Goal: Task Accomplishment & Management: Complete application form

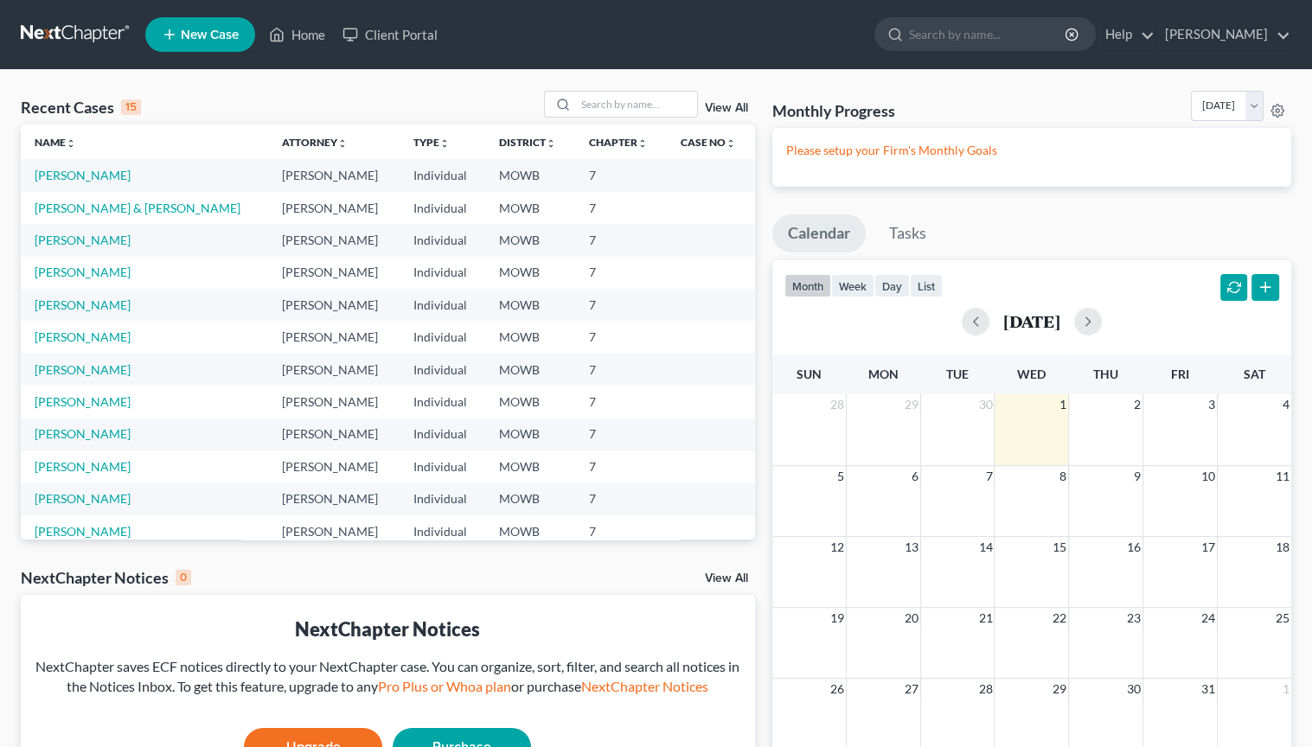
click at [192, 42] on link "New Case" at bounding box center [200, 34] width 110 height 35
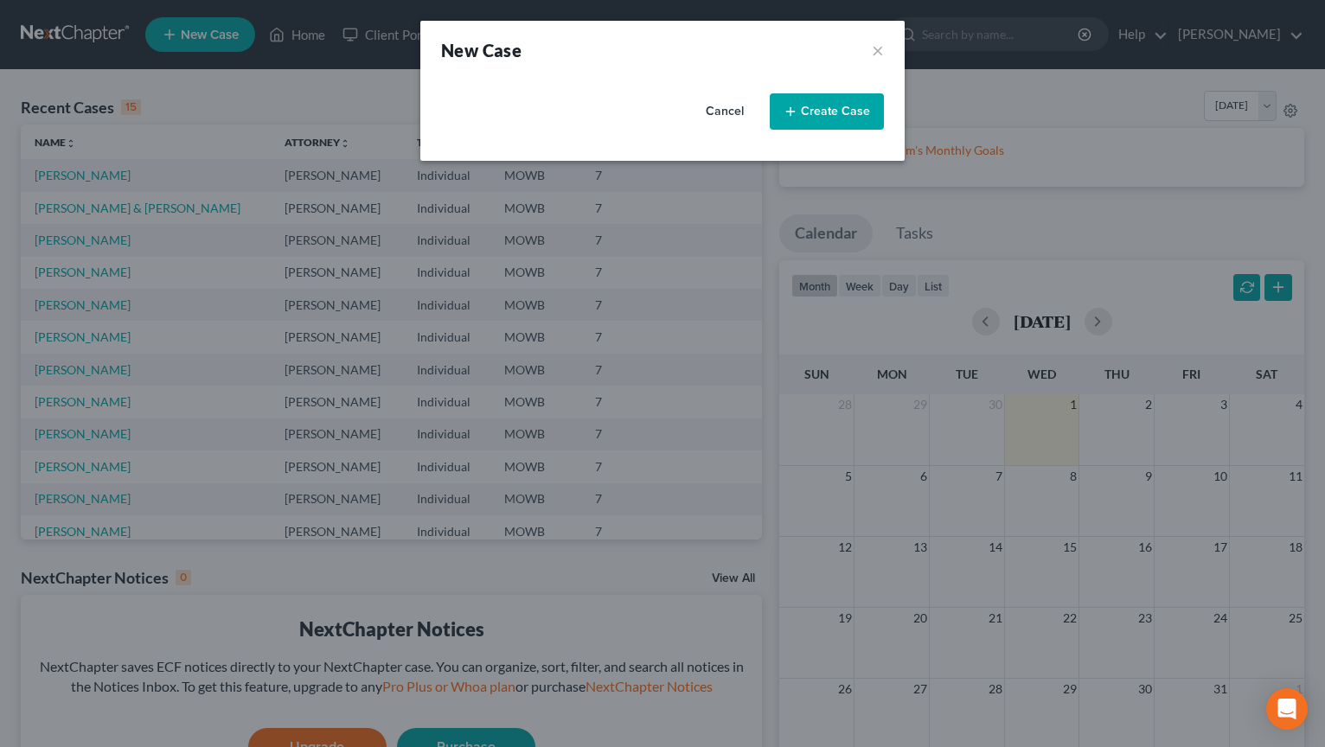
select select "46"
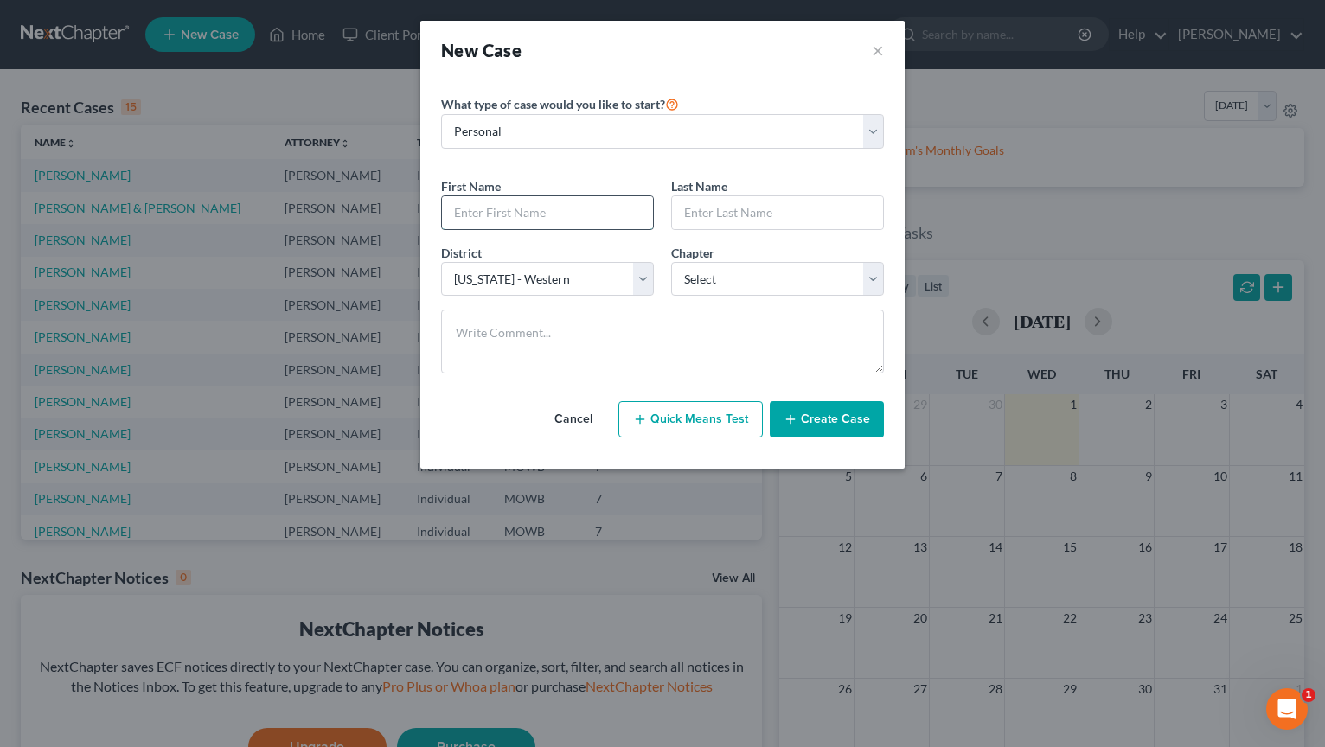
click at [565, 216] on input "text" at bounding box center [547, 212] width 211 height 33
type input "[PERSON_NAME]"
click at [875, 281] on select "Select 7 11 12 13" at bounding box center [777, 279] width 213 height 35
select select "0"
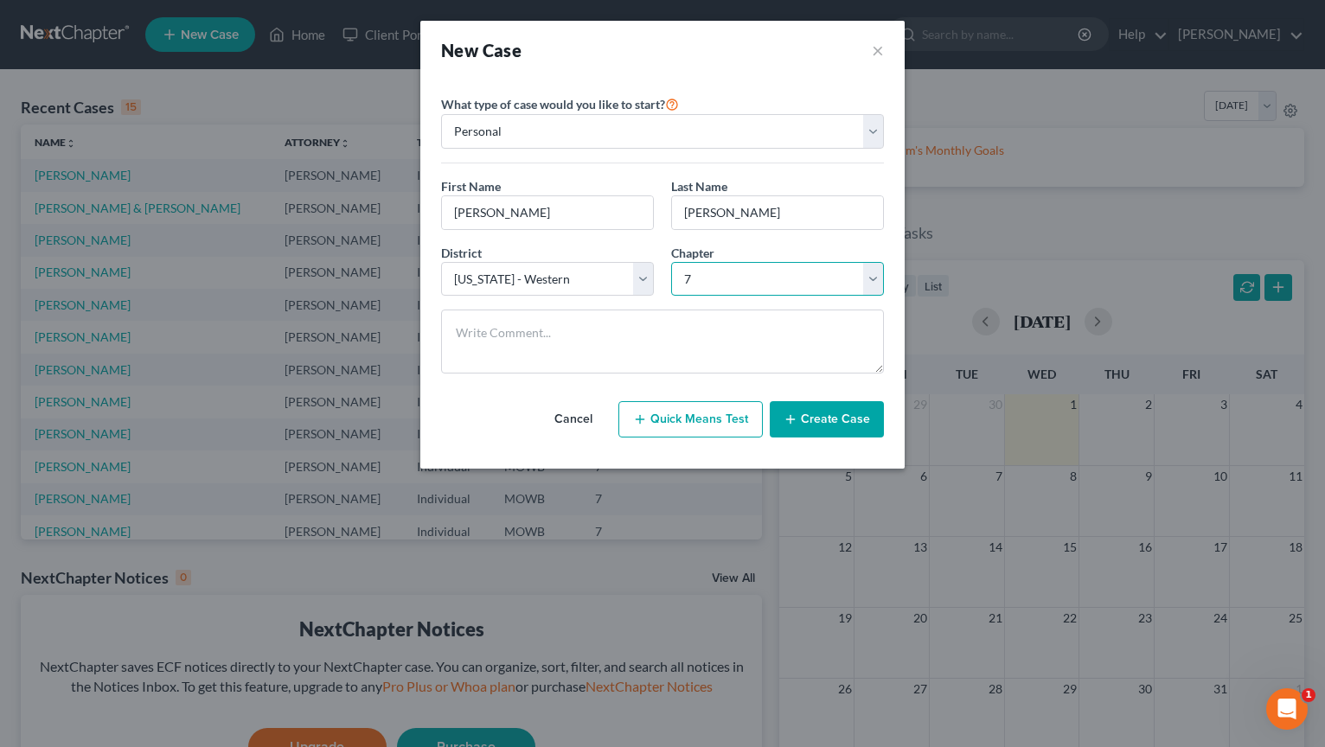
click at [671, 262] on select "Select 7 11 12 13" at bounding box center [777, 279] width 213 height 35
click at [844, 422] on button "Create Case" at bounding box center [827, 419] width 114 height 36
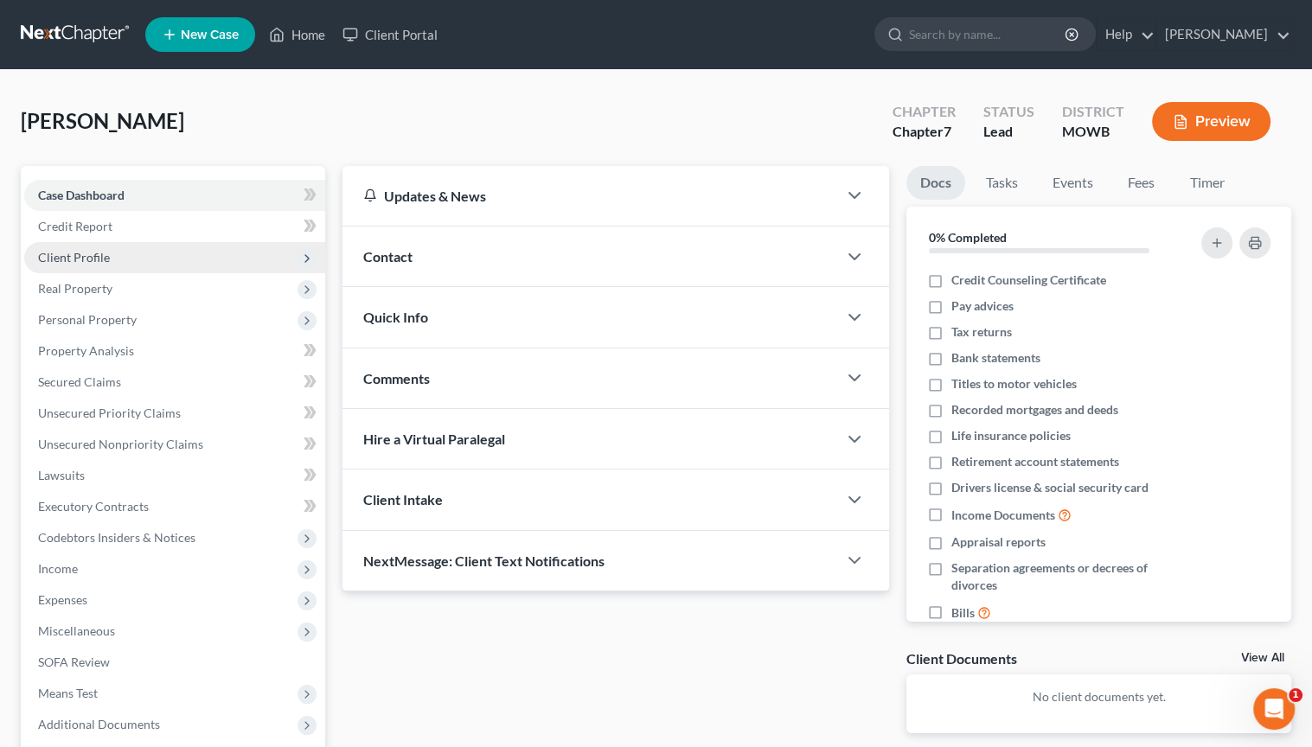
click at [90, 252] on span "Client Profile" at bounding box center [74, 257] width 72 height 15
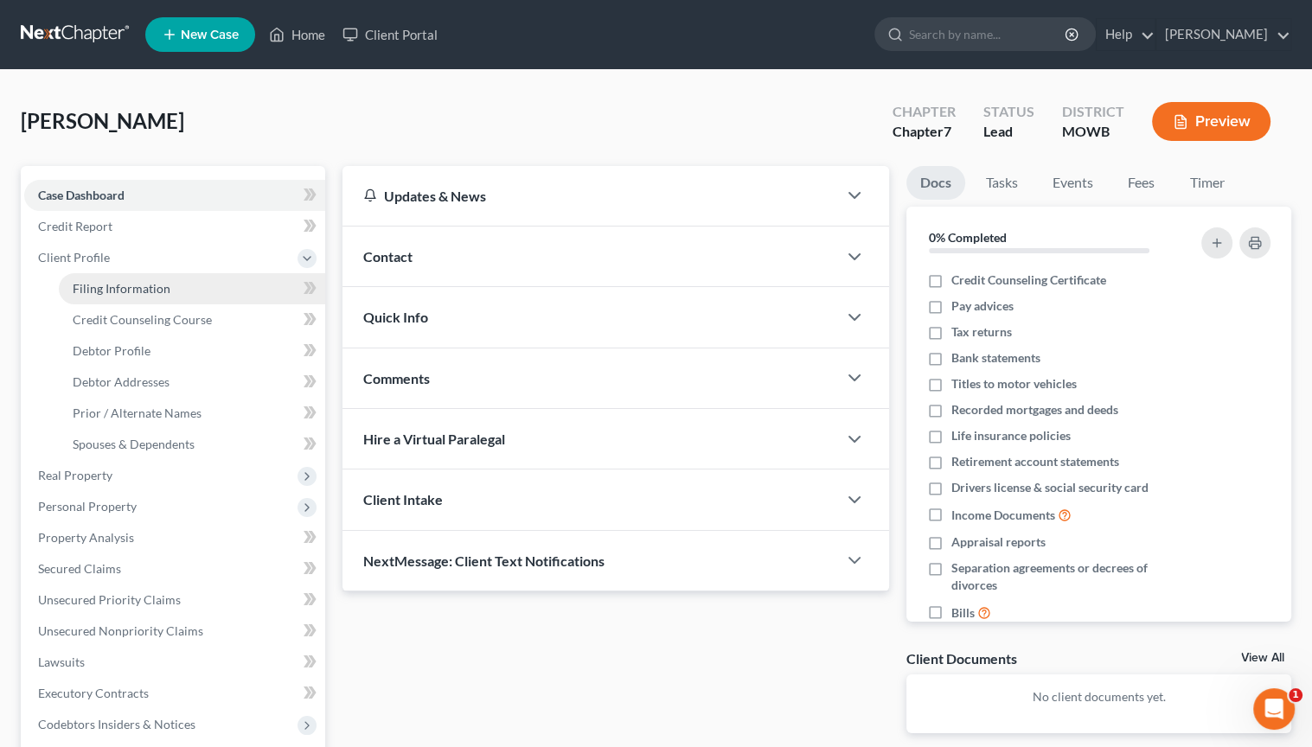
click at [151, 285] on span "Filing Information" at bounding box center [122, 288] width 98 height 15
select select "1"
select select "0"
select select "46"
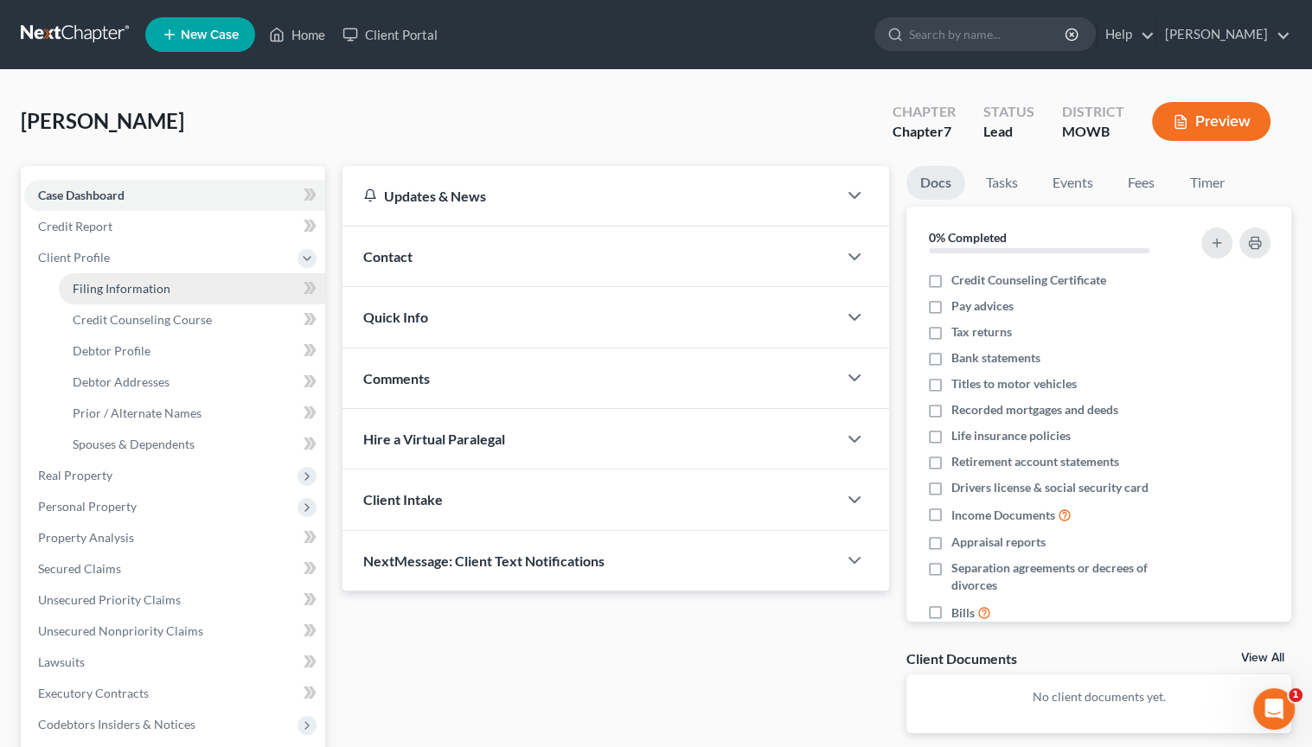
select select "26"
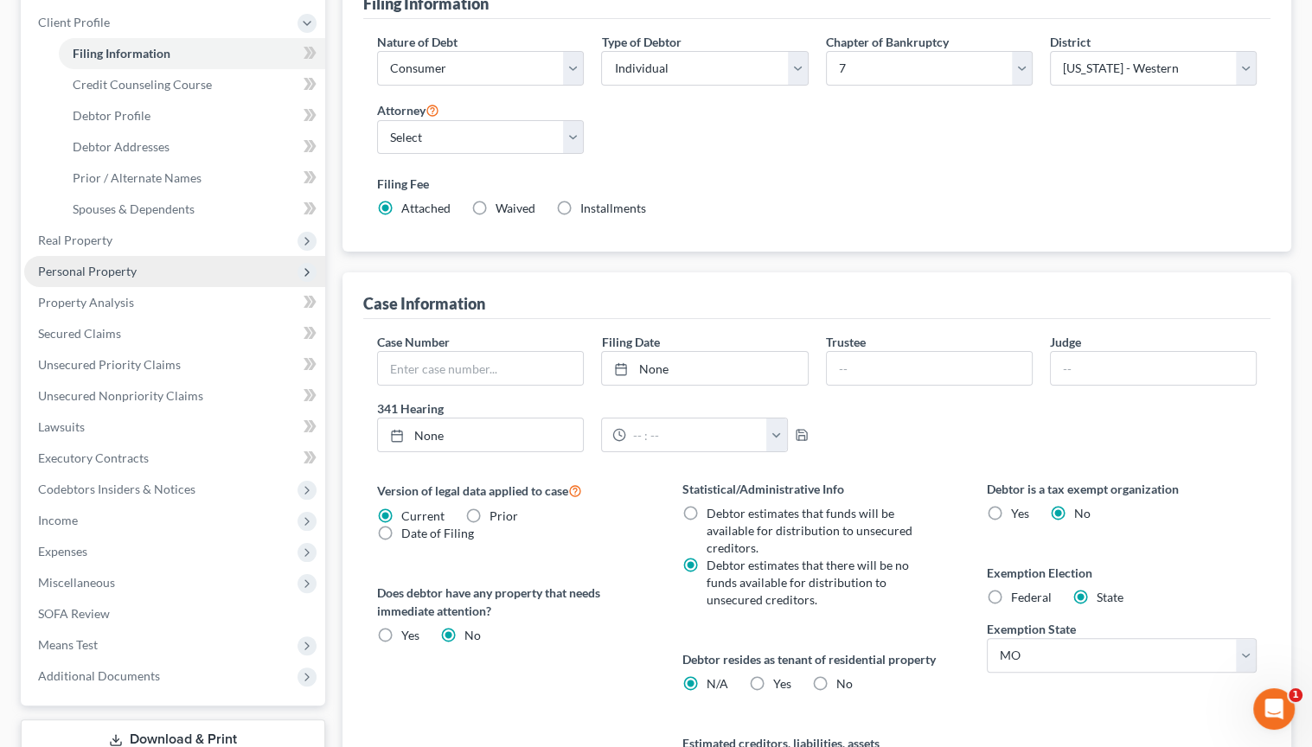
scroll to position [183, 0]
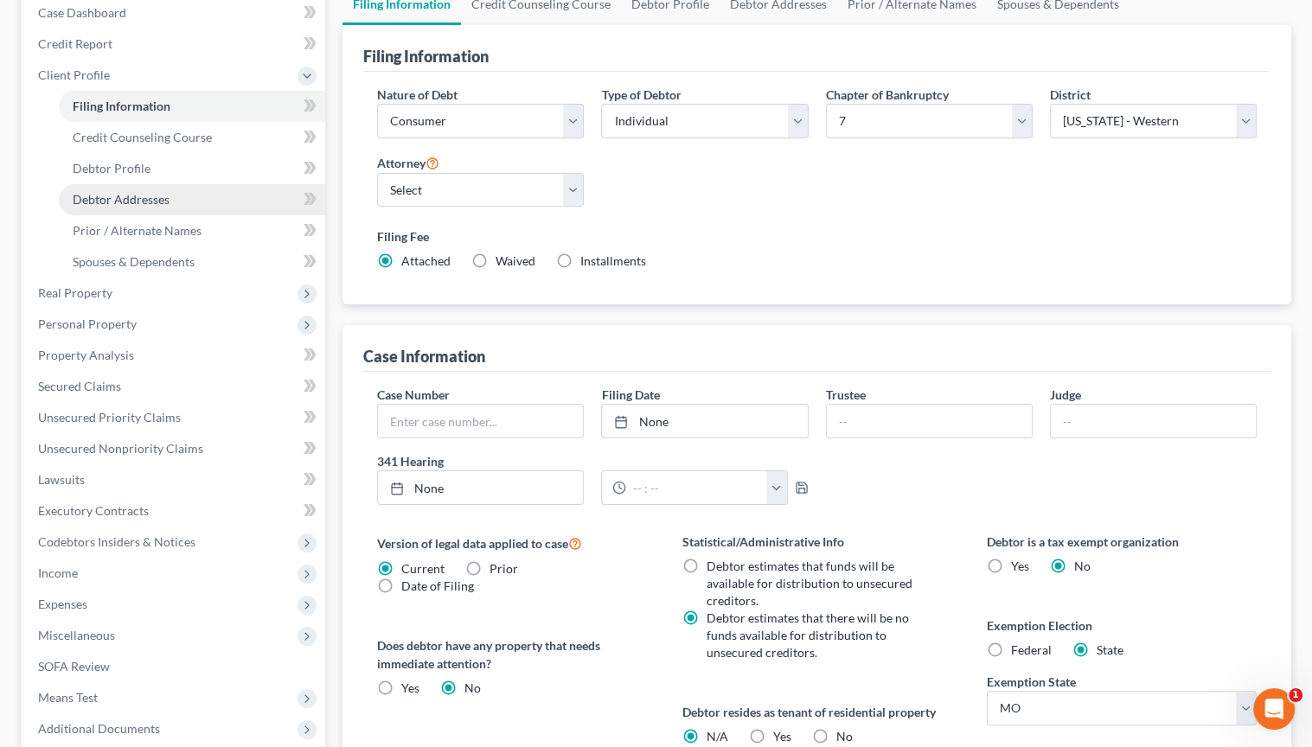
click at [153, 196] on span "Debtor Addresses" at bounding box center [121, 199] width 97 height 15
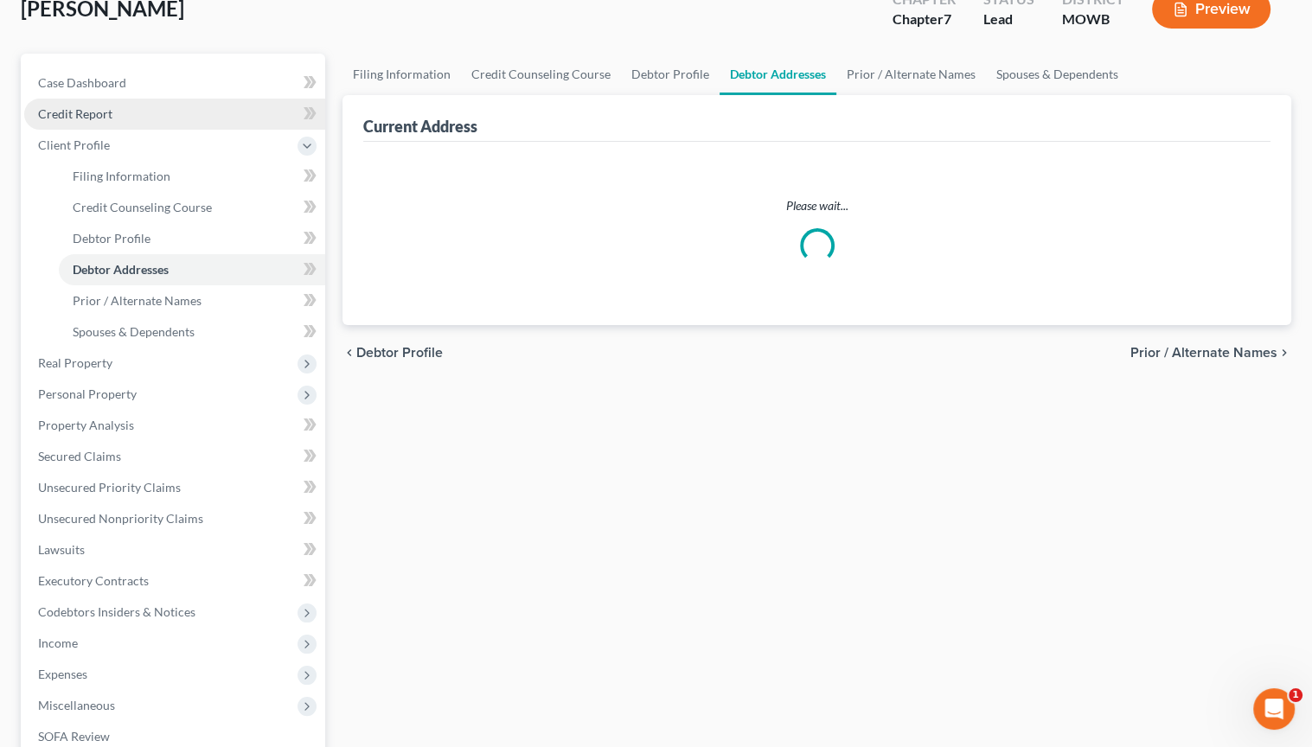
select select "0"
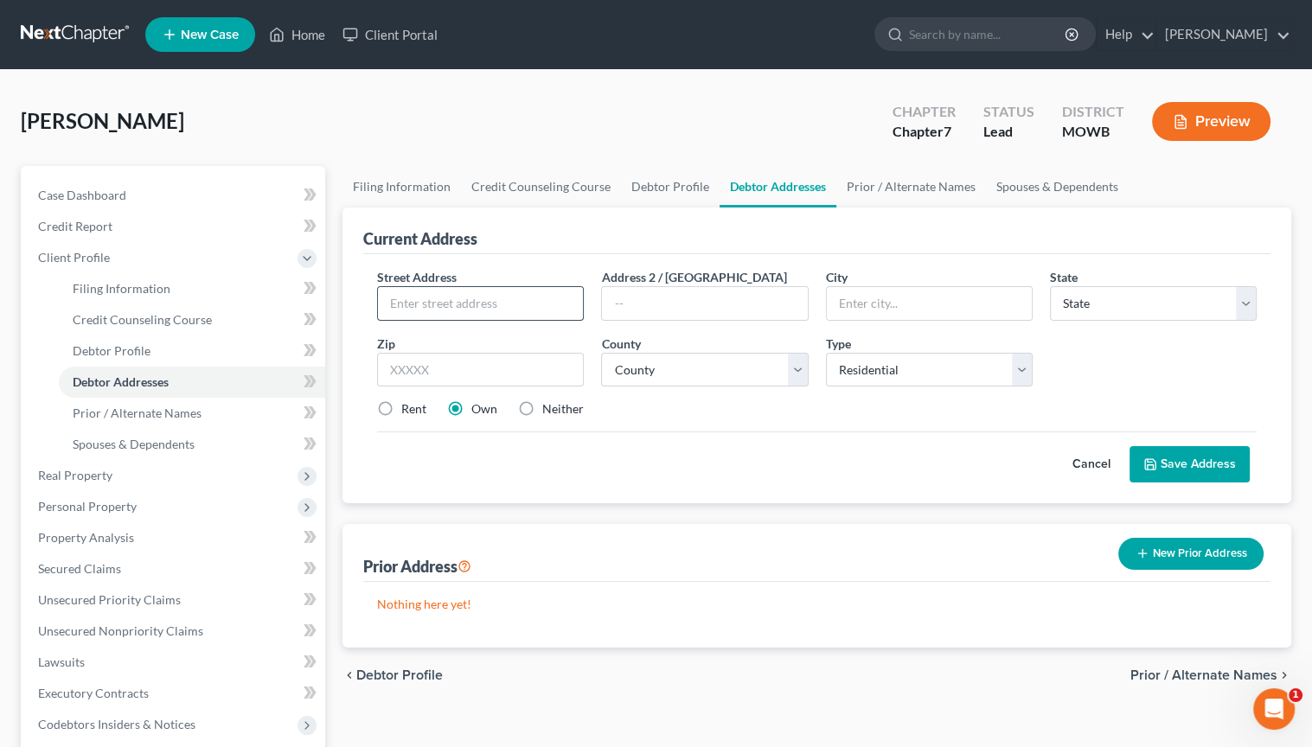
click at [502, 302] on input "text" at bounding box center [480, 303] width 205 height 33
type input "[STREET_ADDRESS][PERSON_NAME]"
type input "[PERSON_NAME] Summit"
click at [1128, 314] on select "State [US_STATE] AK AR AZ CA CO CT DE DC [GEOGRAPHIC_DATA] [GEOGRAPHIC_DATA] GU…" at bounding box center [1153, 303] width 207 height 35
select select "26"
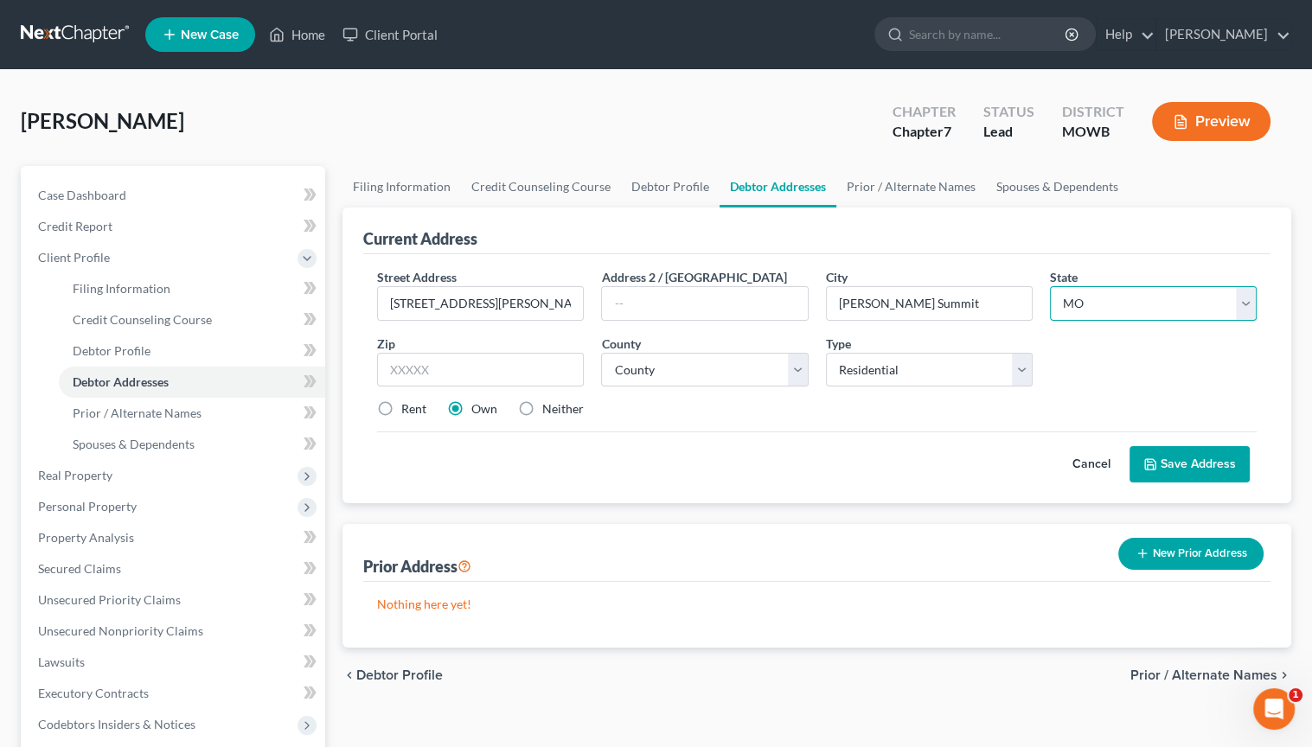
click at [1050, 286] on select "State [US_STATE] AK AR AZ CA CO CT DE DC [GEOGRAPHIC_DATA] [GEOGRAPHIC_DATA] GU…" at bounding box center [1153, 303] width 207 height 35
drag, startPoint x: 478, startPoint y: 376, endPoint x: 498, endPoint y: 369, distance: 21.4
click at [491, 373] on input "text" at bounding box center [480, 370] width 207 height 35
type input "64081"
click at [791, 366] on select "County [GEOGRAPHIC_DATA] [GEOGRAPHIC_DATA] [GEOGRAPHIC_DATA] [GEOGRAPHIC_DATA] …" at bounding box center [704, 370] width 207 height 35
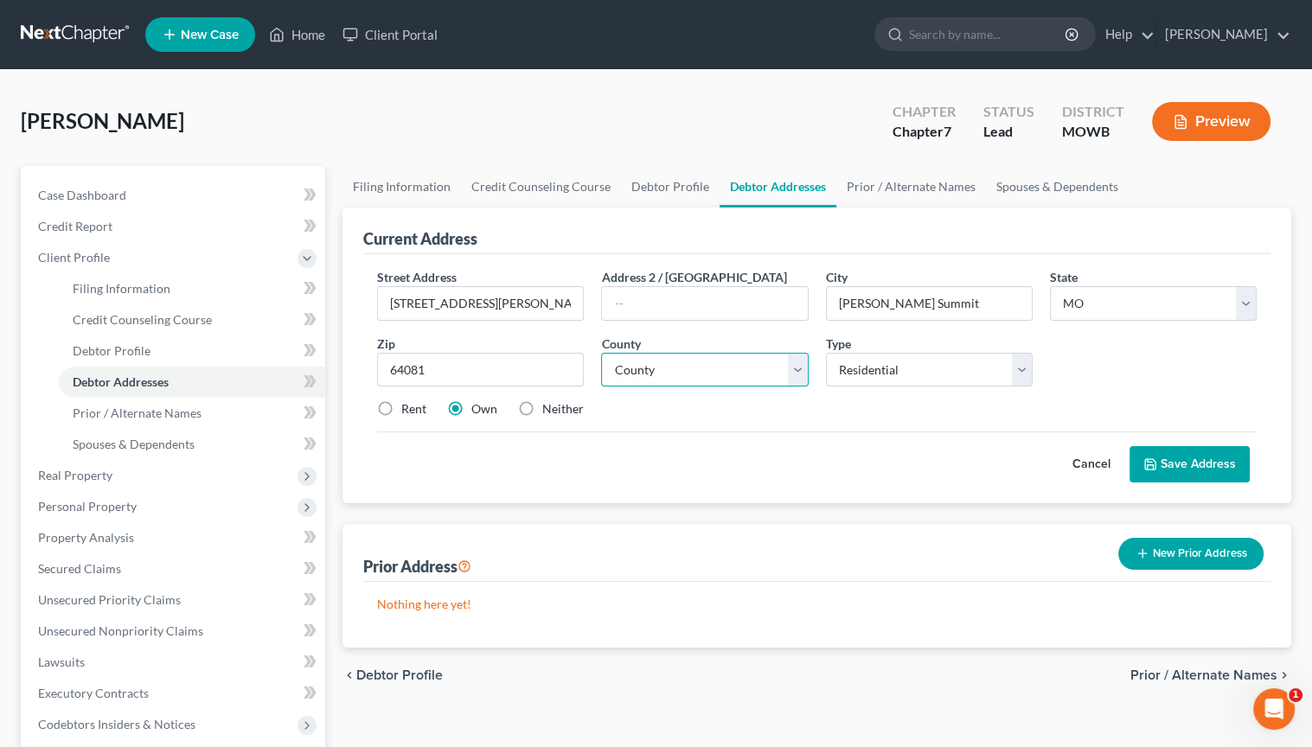
type input "Lees Summit"
select select "47"
click at [601, 353] on select "County [GEOGRAPHIC_DATA] [GEOGRAPHIC_DATA] [GEOGRAPHIC_DATA] [GEOGRAPHIC_DATA] …" at bounding box center [704, 370] width 207 height 35
click at [401, 413] on label "Rent" at bounding box center [413, 409] width 25 height 17
click at [408, 412] on input "Rent" at bounding box center [413, 406] width 11 height 11
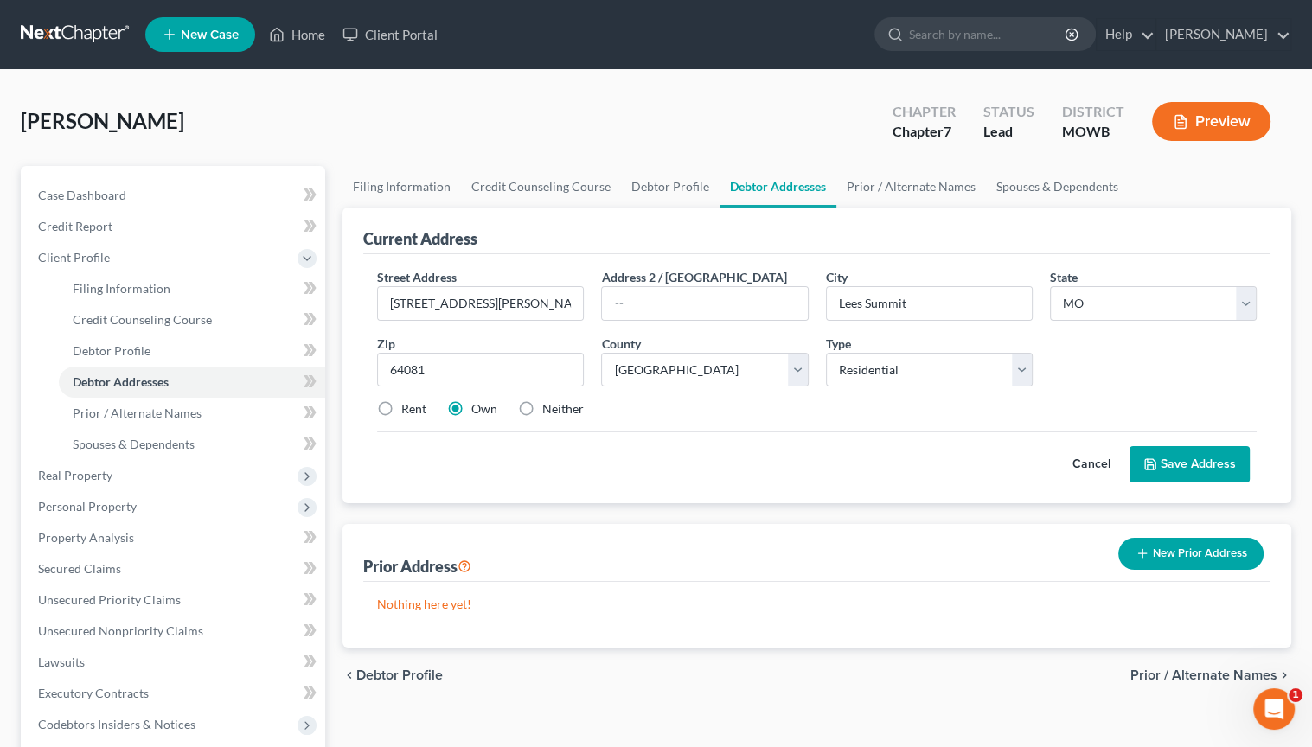
radio input "true"
click at [677, 309] on input "text" at bounding box center [704, 303] width 205 height 33
type input "Apt. # 202"
click at [1161, 463] on button "Save Address" at bounding box center [1190, 464] width 120 height 36
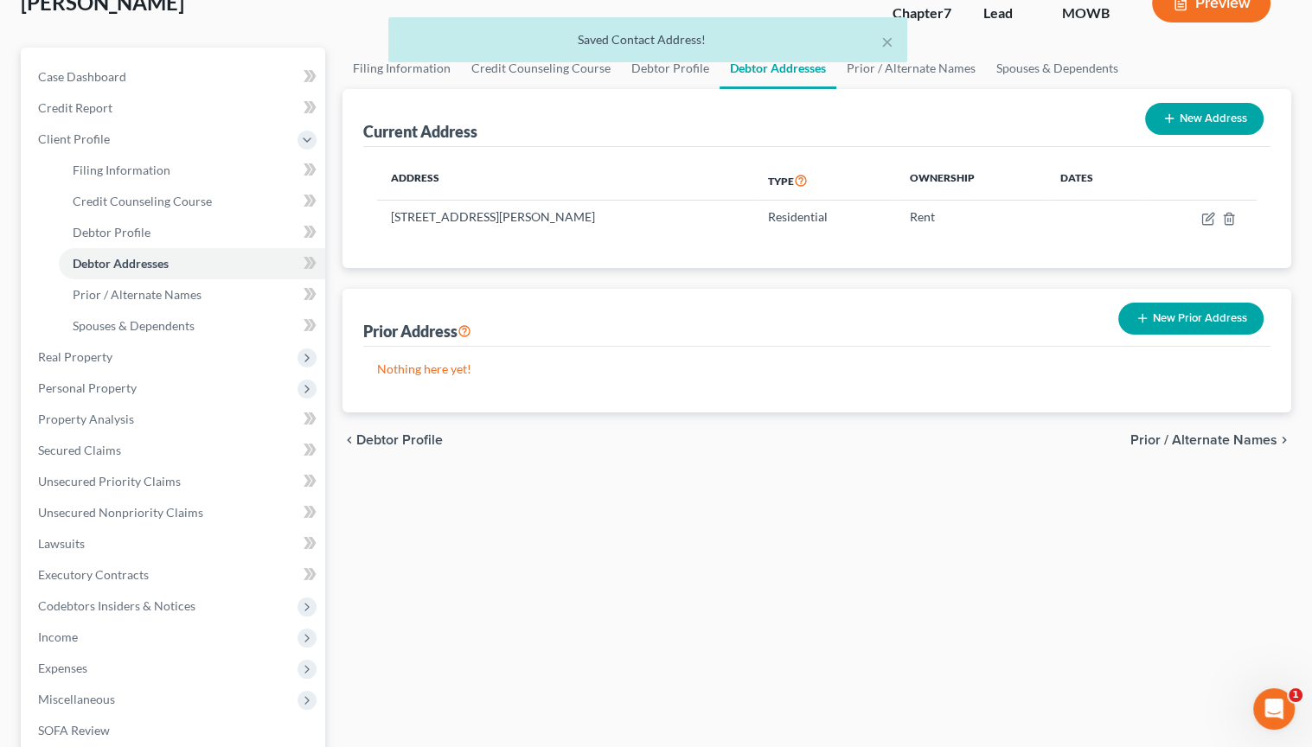
scroll to position [173, 0]
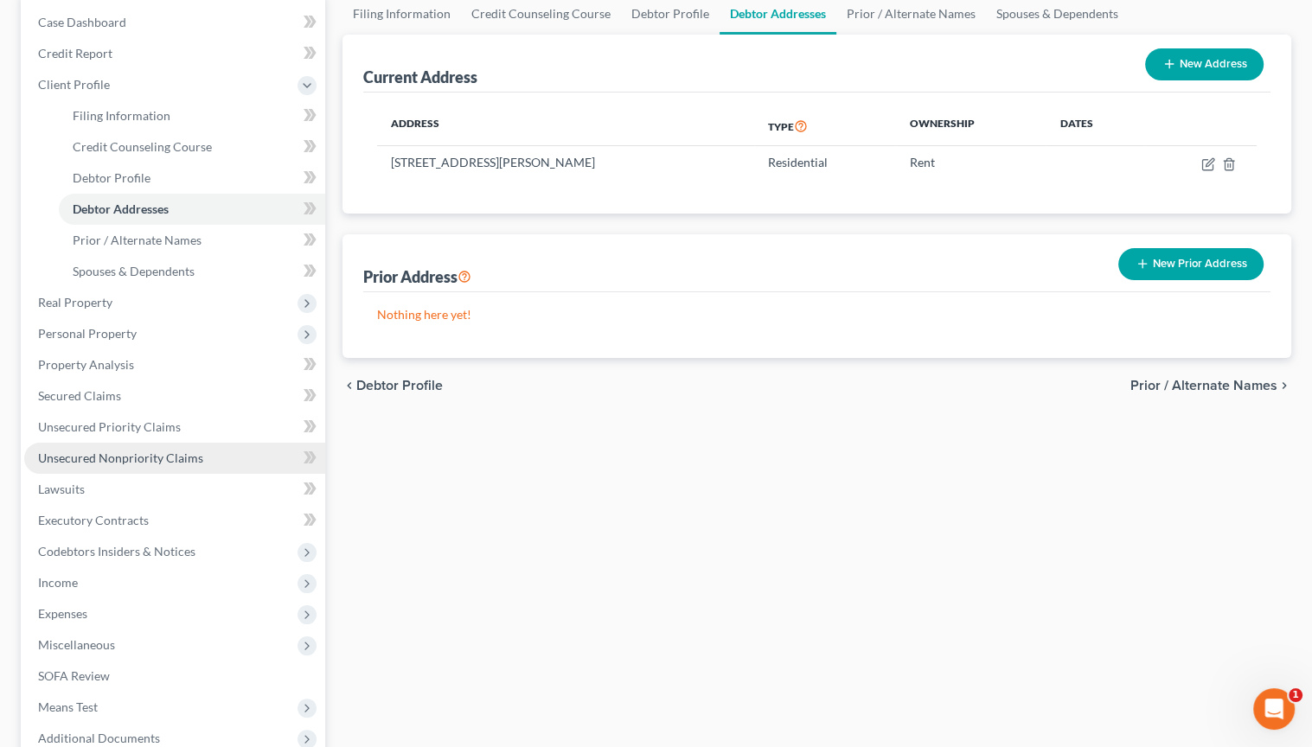
click at [171, 463] on span "Unsecured Nonpriority Claims" at bounding box center [120, 458] width 165 height 15
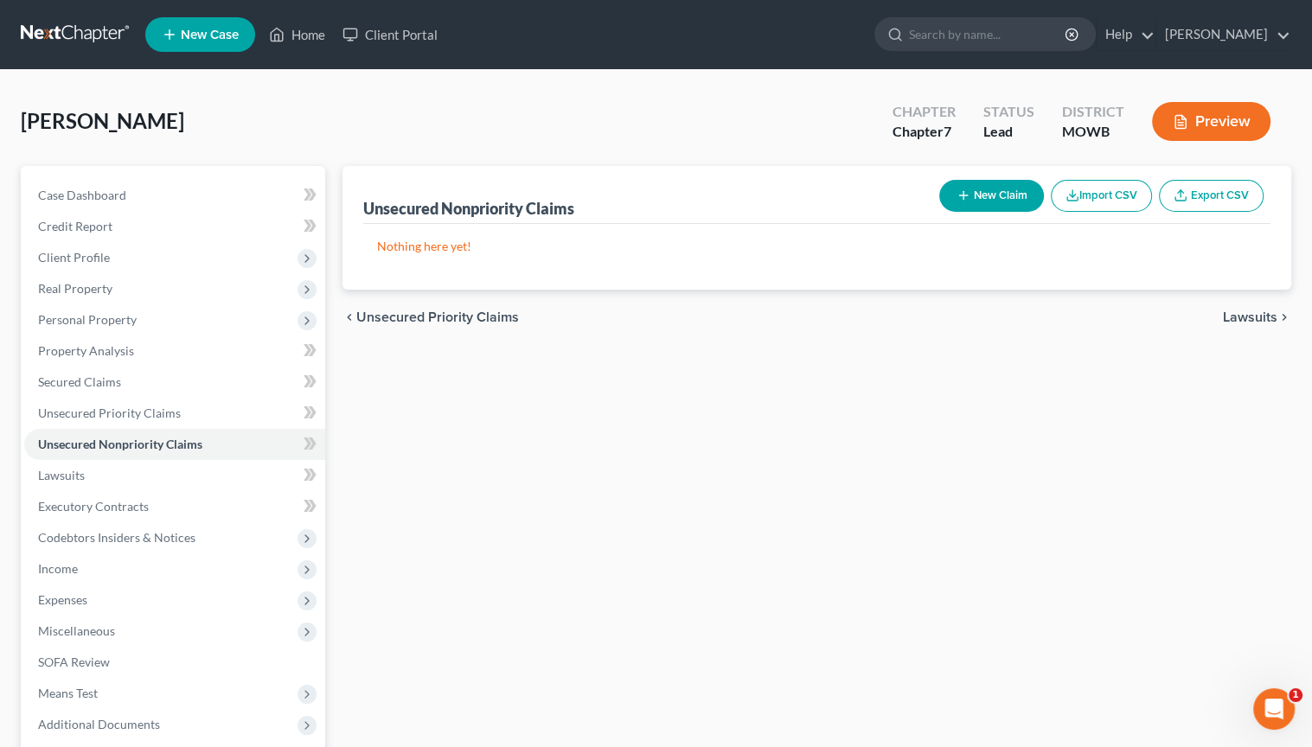
click at [998, 192] on button "New Claim" at bounding box center [992, 196] width 105 height 32
select select "0"
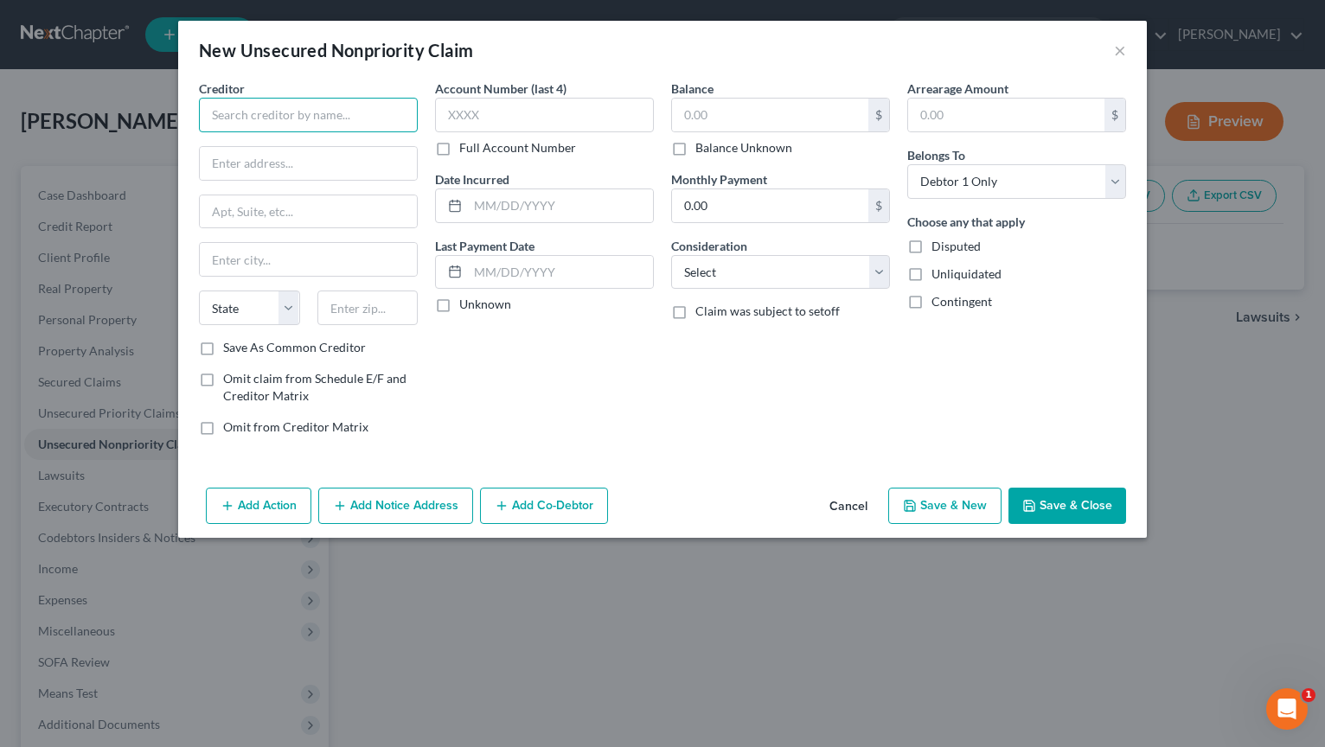
click at [305, 113] on input "text" at bounding box center [308, 115] width 219 height 35
type input "Midwest Heart & Vascular"
type input "PO Box 668"
type input "Brentwood"
select select "44"
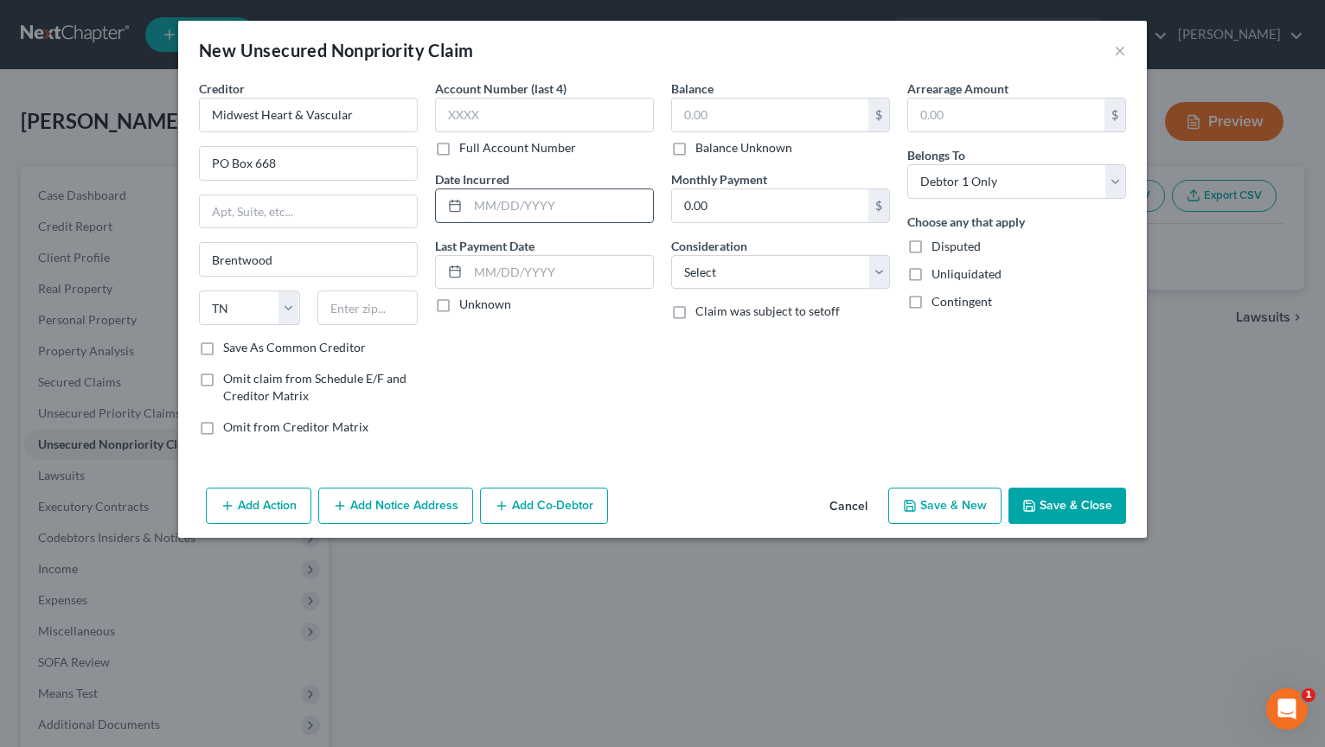
click at [543, 202] on input "text" at bounding box center [560, 205] width 185 height 33
type input "06/25"
type input "4.00"
click at [882, 266] on select "Select Cable / Satellite Services Collection Agency Credit Card Debt Debt Couns…" at bounding box center [780, 272] width 219 height 35
select select "9"
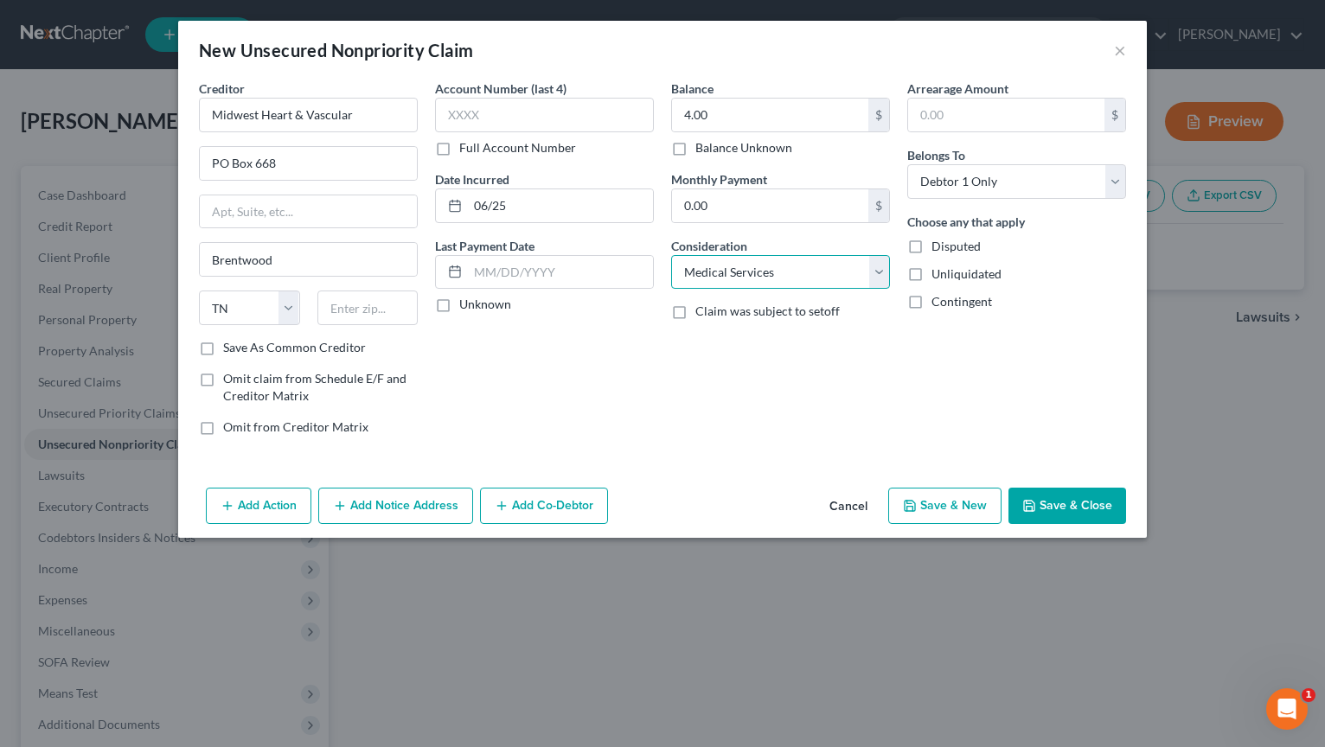
click at [671, 255] on select "Select Cable / Satellite Services Collection Agency Credit Card Debt Debt Couns…" at bounding box center [780, 272] width 219 height 35
click at [974, 515] on button "Save & New" at bounding box center [944, 506] width 113 height 36
select select "0"
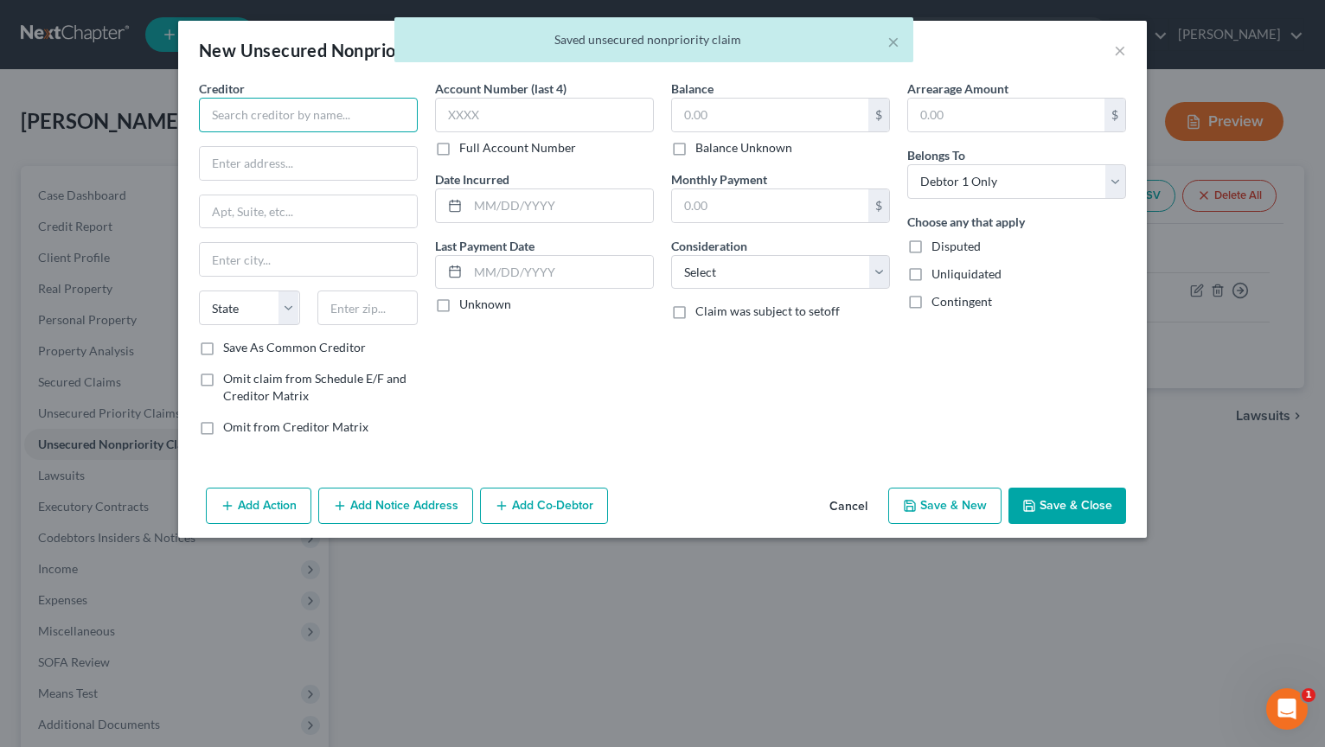
click at [343, 115] on input "text" at bounding box center [308, 115] width 219 height 35
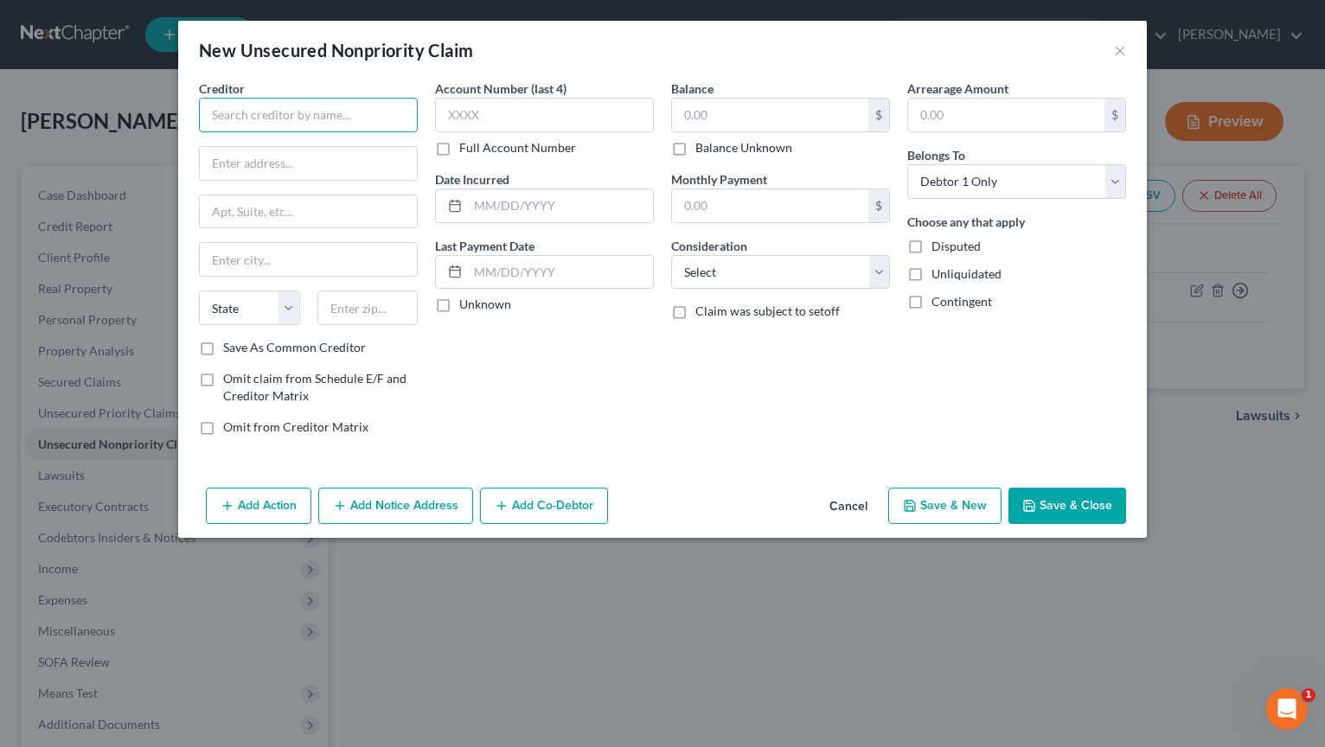
drag, startPoint x: 394, startPoint y: 114, endPoint x: 421, endPoint y: 124, distance: 28.5
click at [408, 121] on input "text" at bounding box center [308, 115] width 219 height 35
type input "Psychiatry Associates of KC"
type input "PO Box d412887"
type input "[US_STATE][GEOGRAPHIC_DATA]"
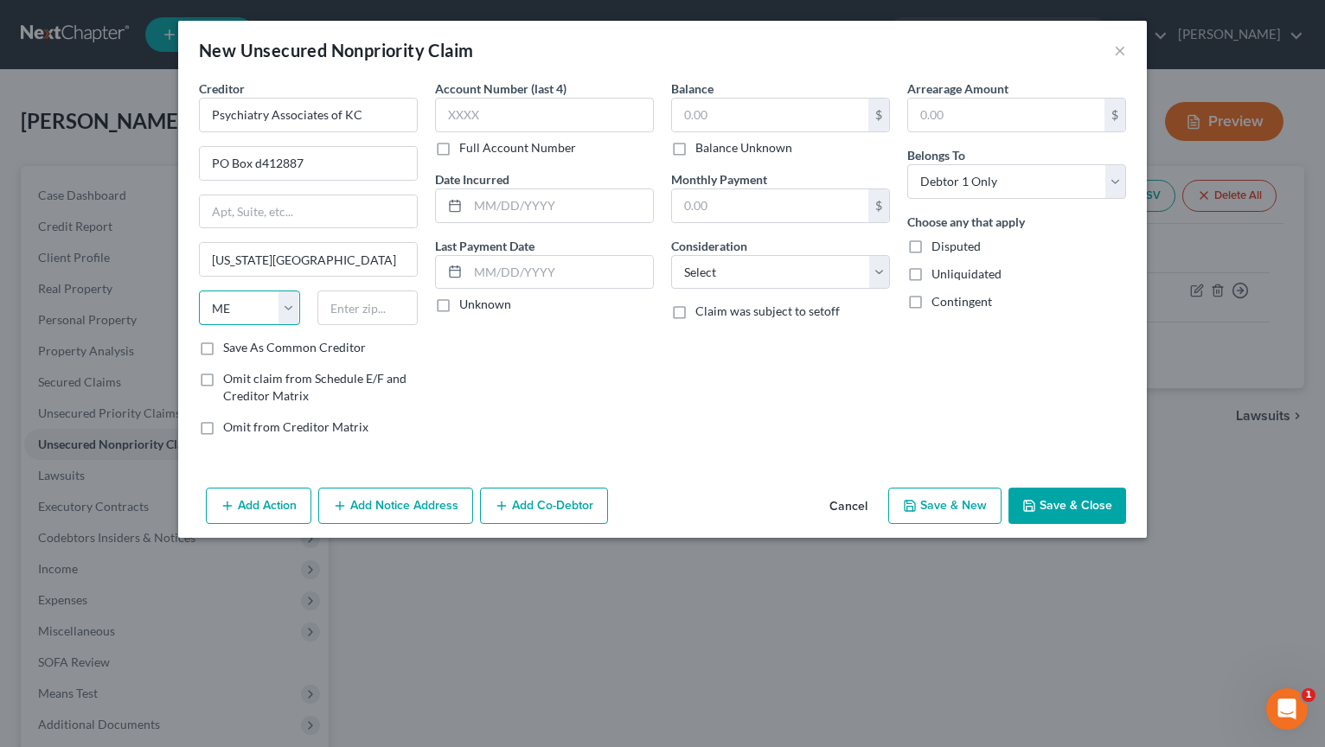
select select "26"
click at [516, 193] on input "text" at bounding box center [560, 205] width 185 height 33
type input "05/25"
type input "164.00"
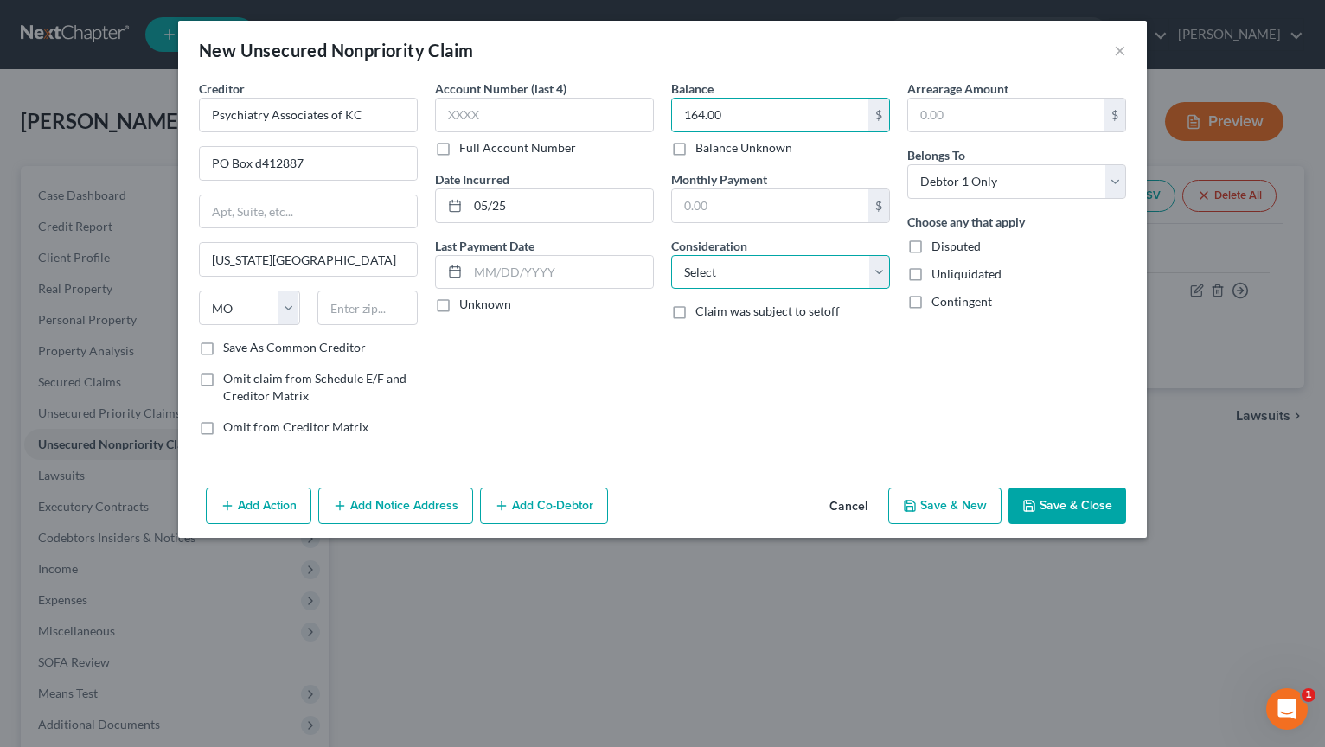
click at [883, 277] on select "Select Cable / Satellite Services Collection Agency Credit Card Debt Debt Couns…" at bounding box center [780, 272] width 219 height 35
select select "9"
click at [671, 255] on select "Select Cable / Satellite Services Collection Agency Credit Card Debt Debt Couns…" at bounding box center [780, 272] width 219 height 35
click at [355, 155] on input "PO Box d412887" at bounding box center [308, 163] width 217 height 33
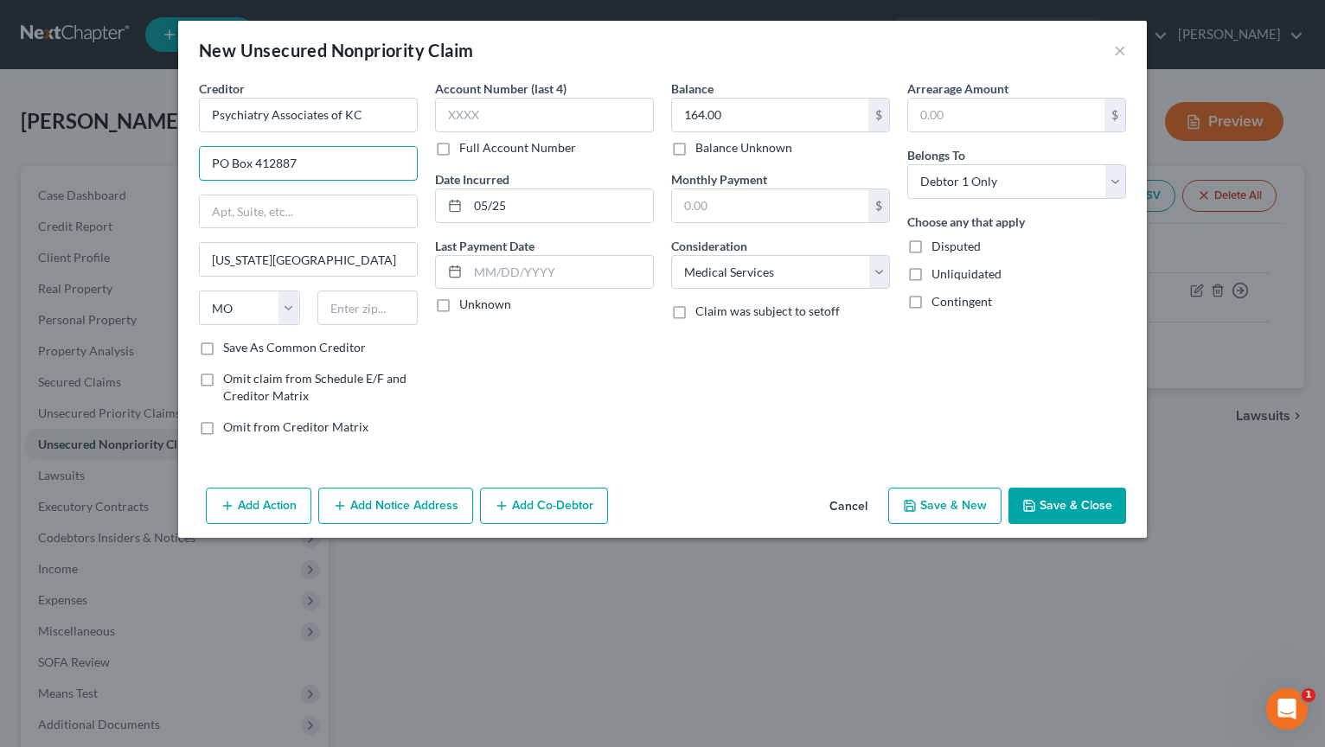
type input "PO Box 412887"
click at [928, 506] on button "Save & New" at bounding box center [944, 506] width 113 height 36
select select "0"
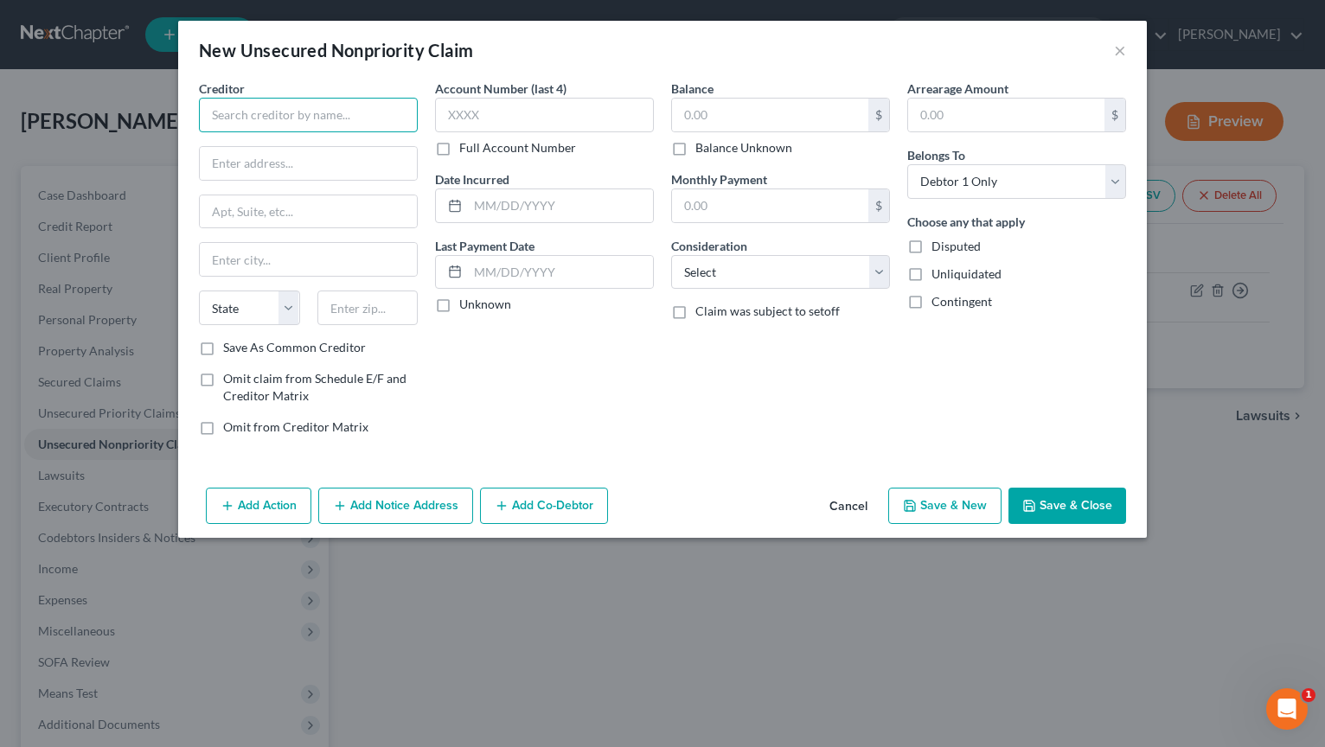
click at [292, 121] on input "text" at bounding box center [308, 115] width 219 height 35
type input "Diagnostic Health Specialists"
click at [381, 155] on input "text" at bounding box center [308, 163] width 217 height 33
type input "PO Box 843783"
click at [375, 266] on input "text" at bounding box center [308, 259] width 217 height 33
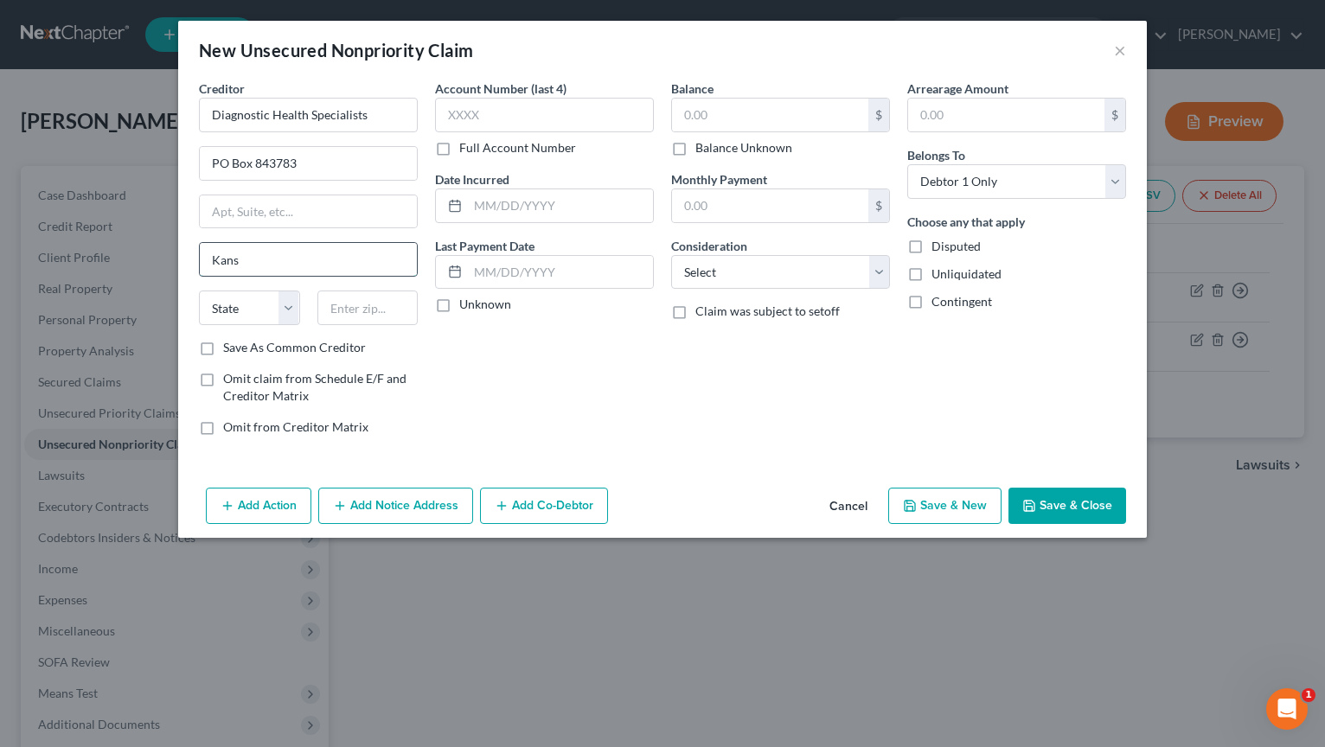
type input "[US_STATE][GEOGRAPHIC_DATA]"
select select "26"
click at [223, 349] on label "Save As Common Creditor" at bounding box center [294, 347] width 143 height 17
click at [230, 349] on input "Save As Common Creditor" at bounding box center [235, 344] width 11 height 11
checkbox input "true"
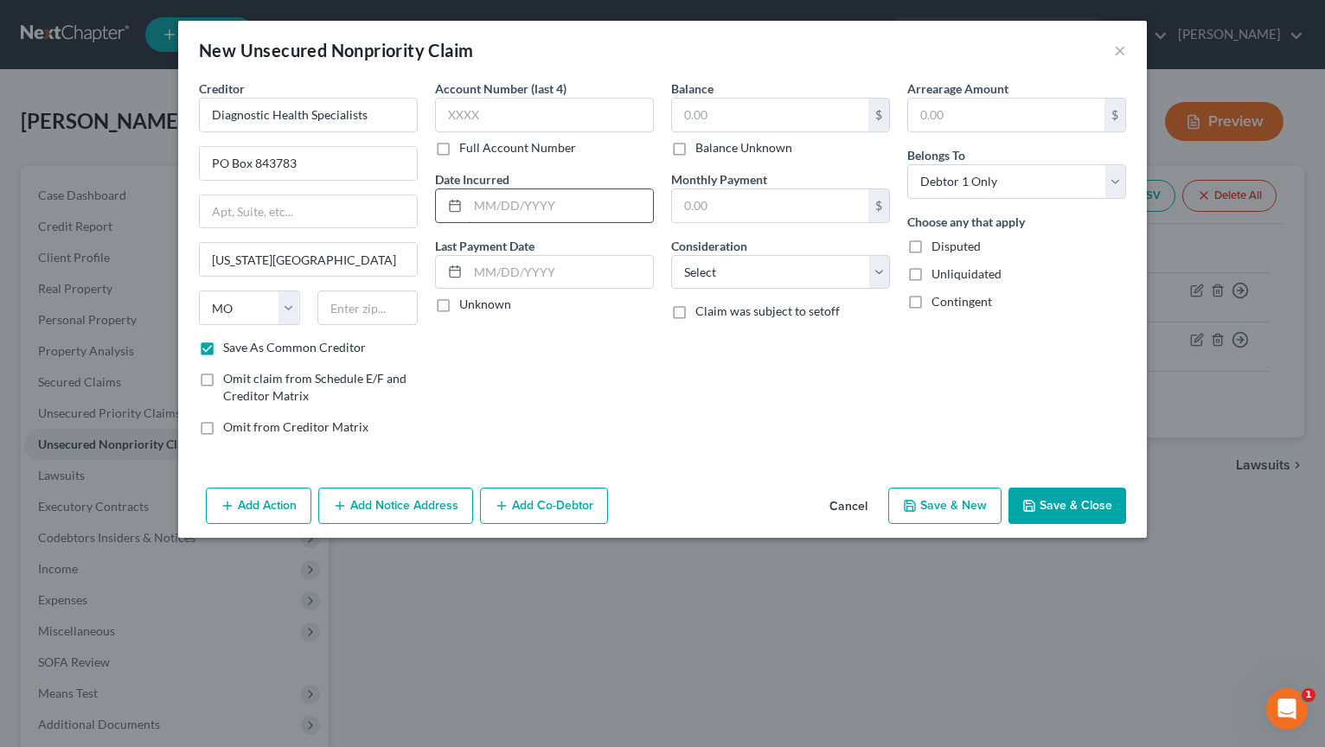
click at [545, 200] on input "text" at bounding box center [560, 205] width 185 height 33
type input "06/25"
type input "33.00"
click at [888, 279] on select "Select Cable / Satellite Services Collection Agency Credit Card Debt Debt Couns…" at bounding box center [780, 272] width 219 height 35
select select "9"
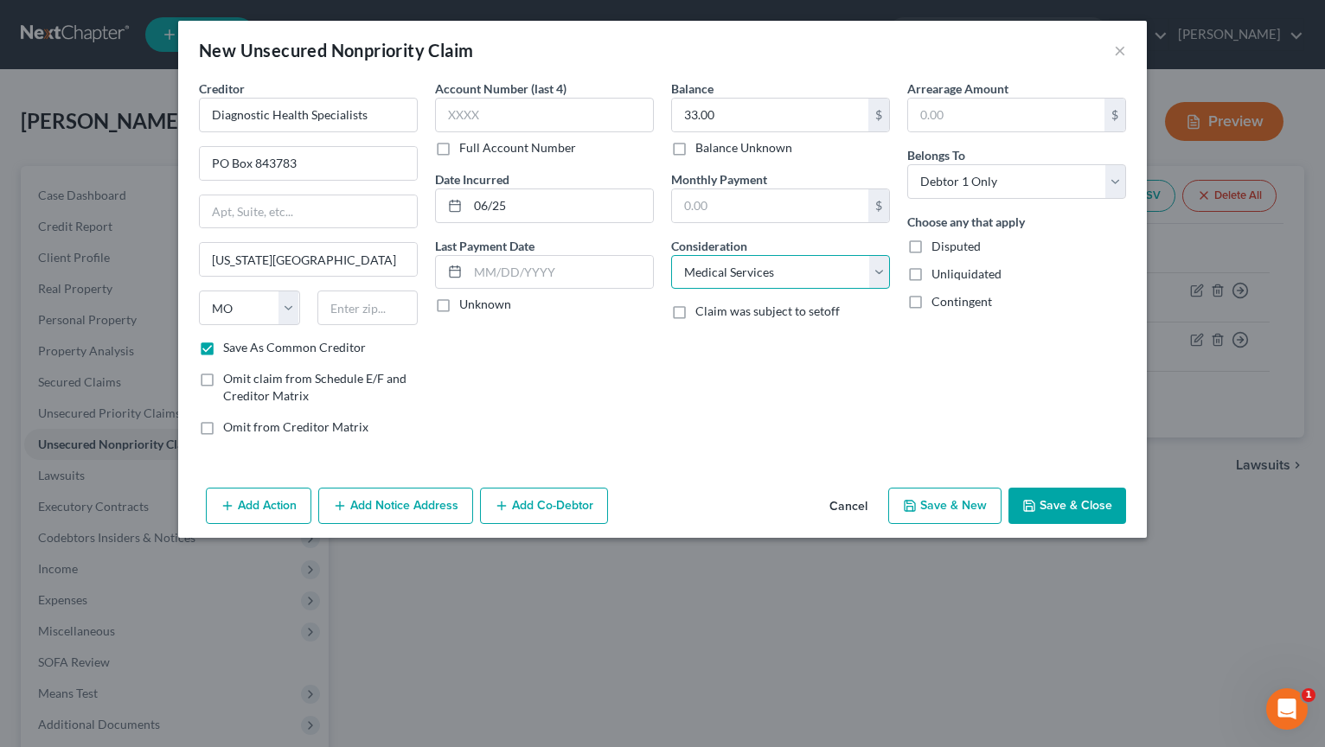
click at [671, 255] on select "Select Cable / Satellite Services Collection Agency Credit Card Debt Debt Couns…" at bounding box center [780, 272] width 219 height 35
click at [946, 499] on button "Save & New" at bounding box center [944, 506] width 113 height 36
checkbox input "false"
select select "0"
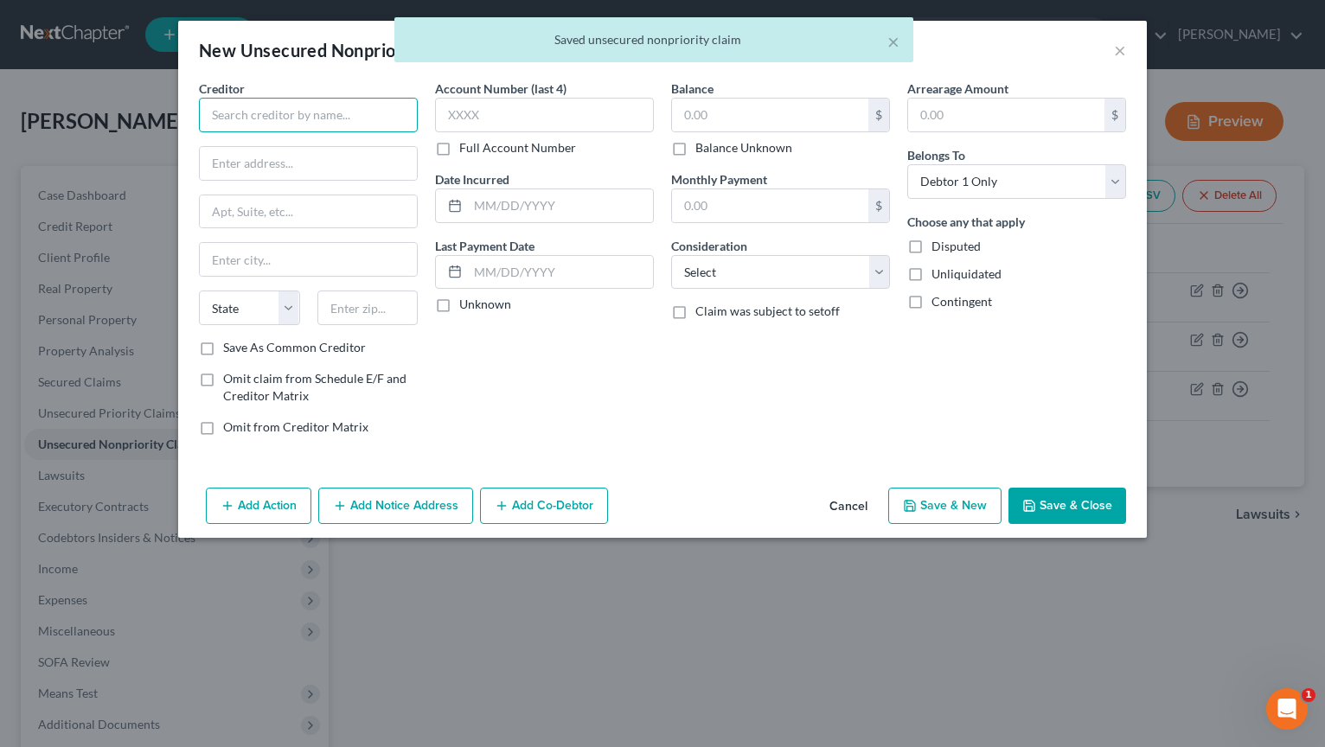
click at [342, 115] on input "text" at bounding box center [308, 115] width 219 height 35
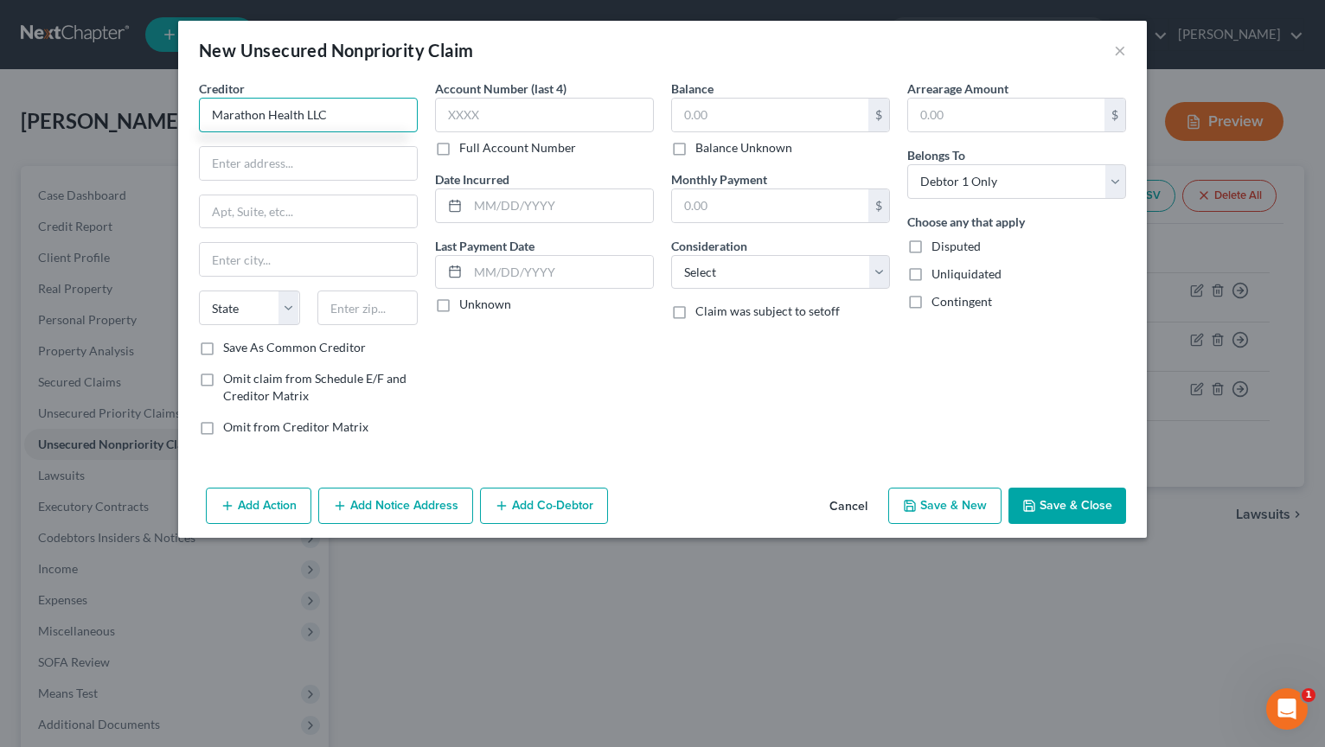
type input "Marathon Health LLC"
click at [307, 161] on input "text" at bounding box center [308, 163] width 217 height 33
type input "PO Box 14099"
click at [295, 258] on input "text" at bounding box center [308, 259] width 217 height 33
click at [450, 319] on div "Creditor * Marathon Health LLC PO Box [GEOGRAPHIC_DATA][US_STATE] AZ CA CO CT D…" at bounding box center [662, 265] width 945 height 370
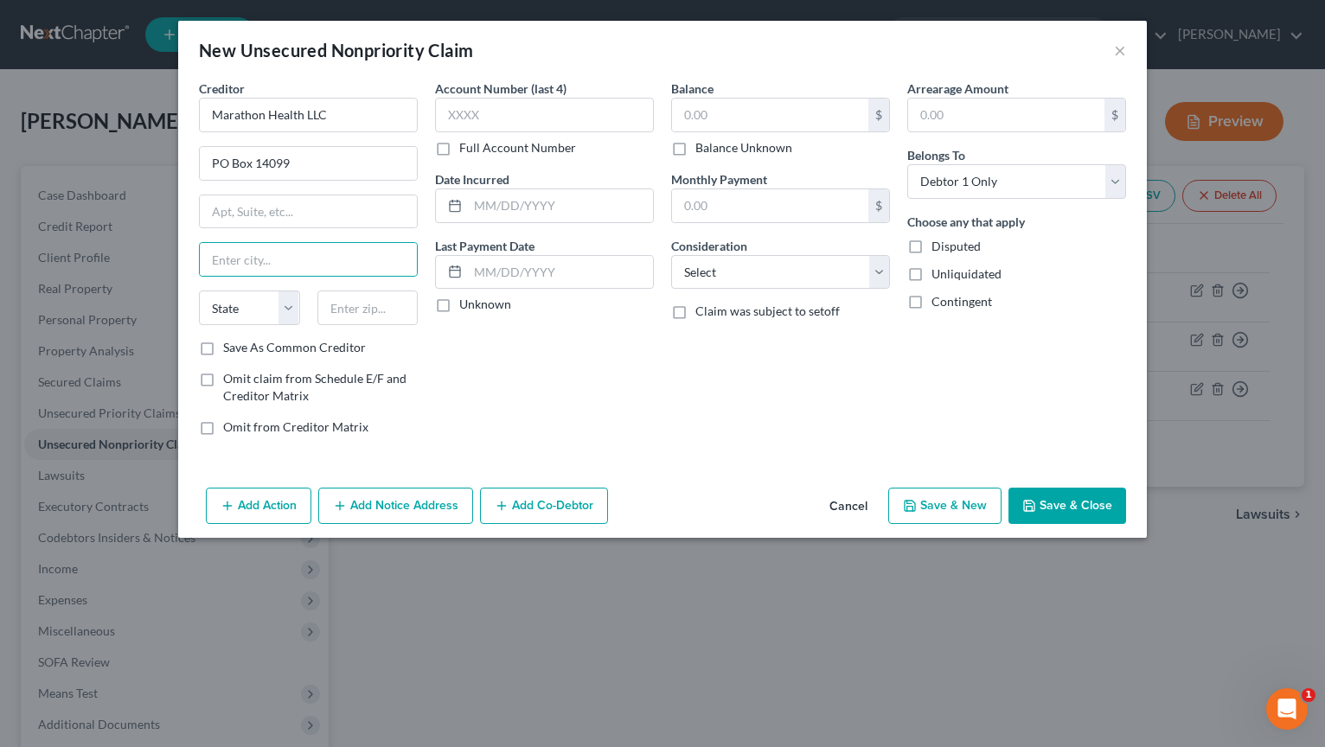
click at [667, 384] on div "Balance $ Balance Unknown Balance Undetermined $ Balance Unknown Monthly Paymen…" at bounding box center [781, 265] width 236 height 370
click at [304, 261] on input "text" at bounding box center [308, 259] width 217 height 33
type input "Bellfast"
select select "20"
click at [358, 313] on input "text" at bounding box center [368, 308] width 101 height 35
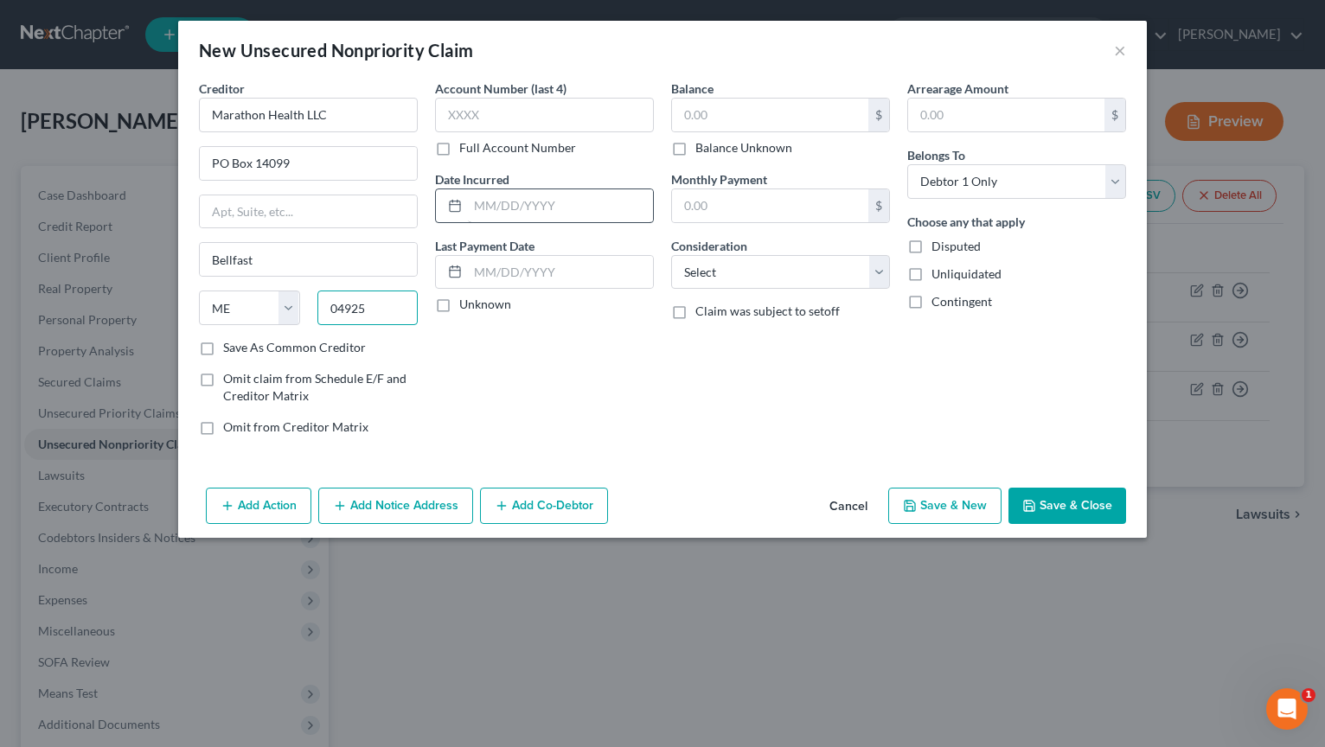
type input "04925"
click at [496, 214] on input "text" at bounding box center [560, 205] width 185 height 33
type input "Caratunk"
drag, startPoint x: 736, startPoint y: 117, endPoint x: 750, endPoint y: 117, distance: 13.8
click at [741, 117] on input "text" at bounding box center [770, 115] width 196 height 33
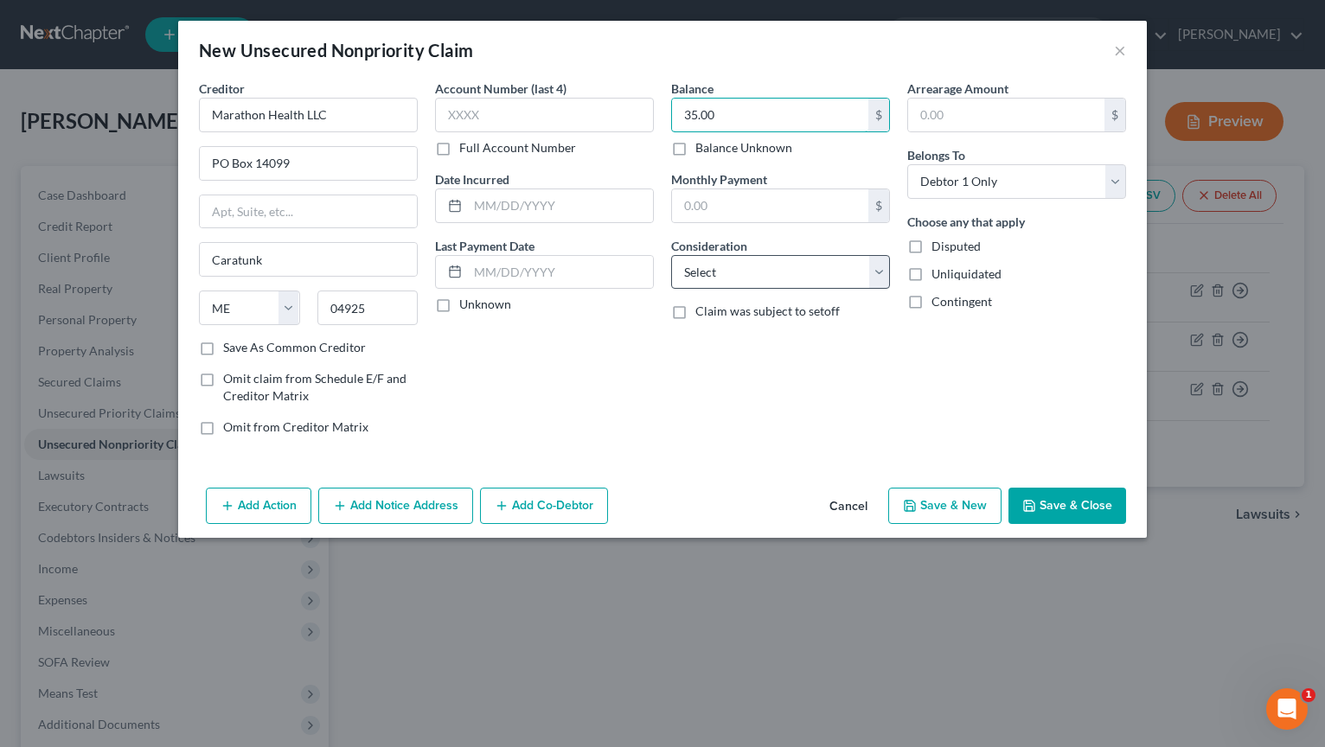
type input "35.00"
click at [881, 275] on select "Select Cable / Satellite Services Collection Agency Credit Card Debt Debt Couns…" at bounding box center [780, 272] width 219 height 35
select select "9"
click at [671, 255] on select "Select Cable / Satellite Services Collection Agency Credit Card Debt Debt Couns…" at bounding box center [780, 272] width 219 height 35
click at [920, 515] on button "Save & New" at bounding box center [944, 506] width 113 height 36
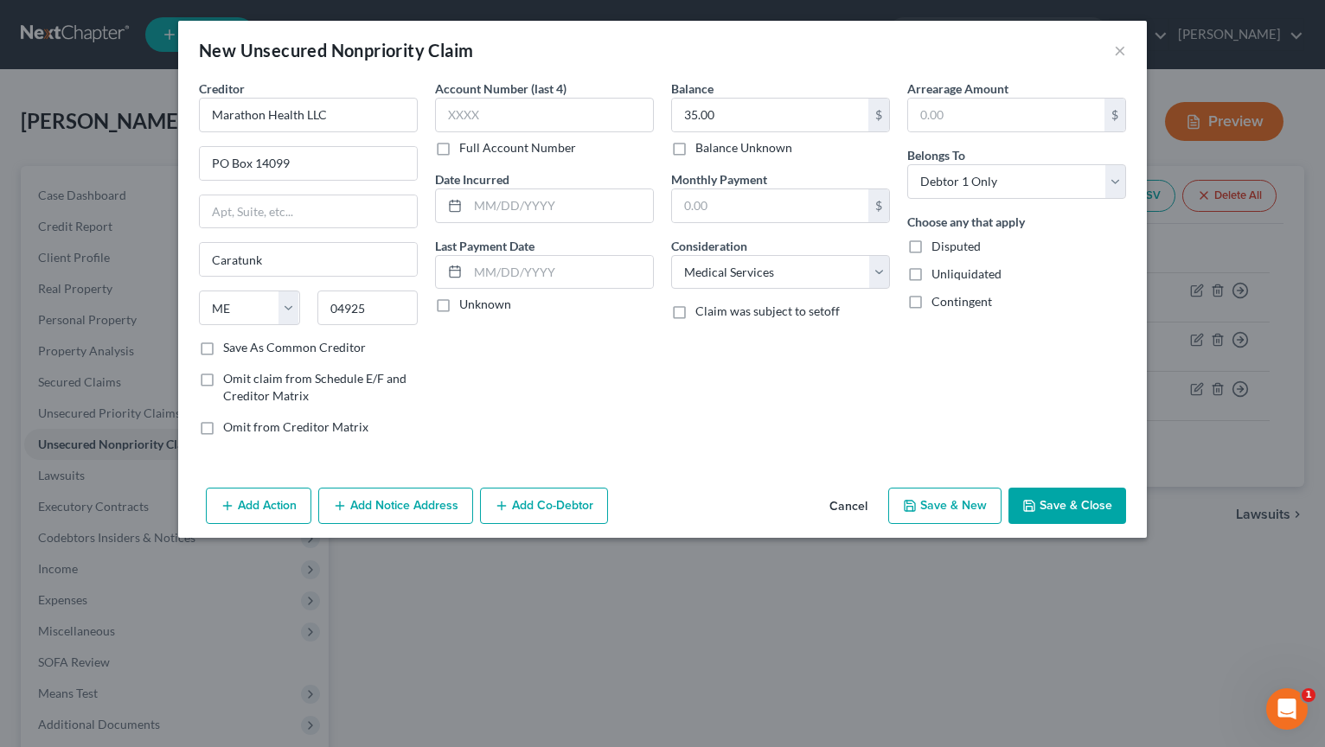
select select "0"
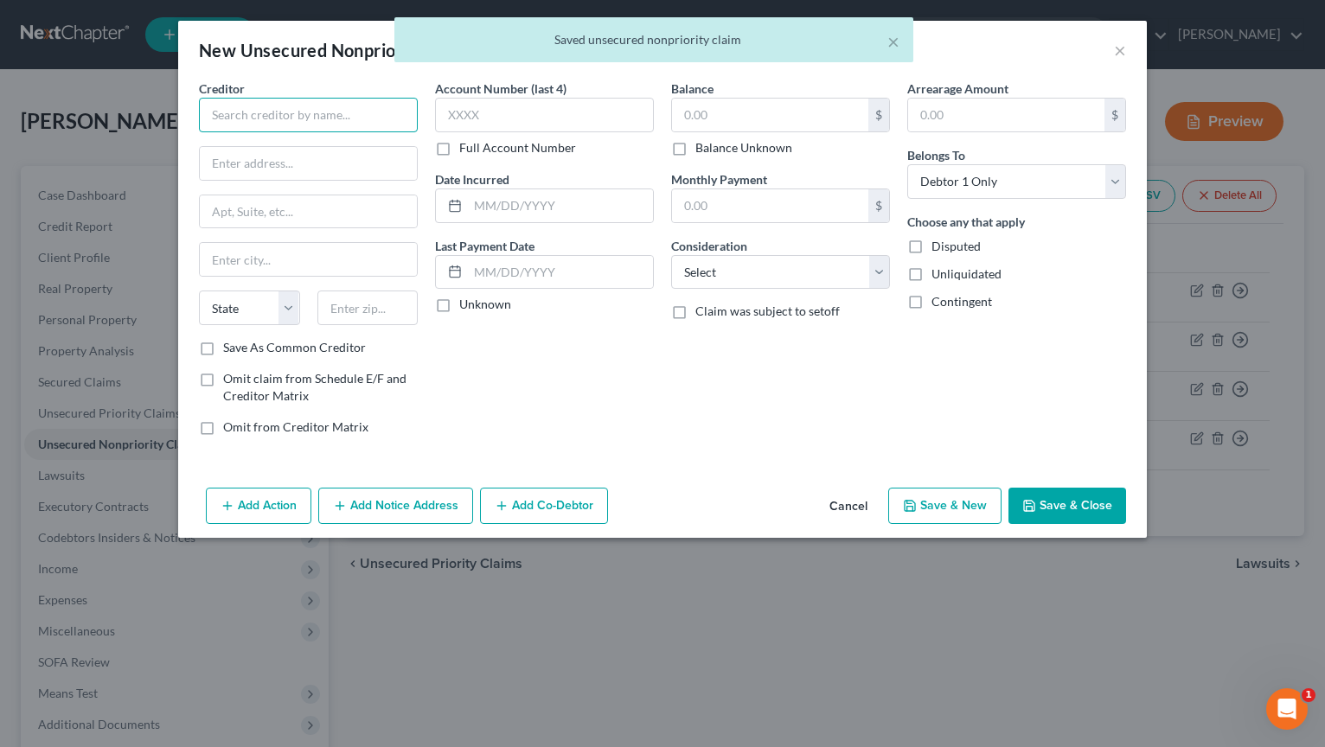
click at [306, 109] on input "text" at bounding box center [308, 115] width 219 height 35
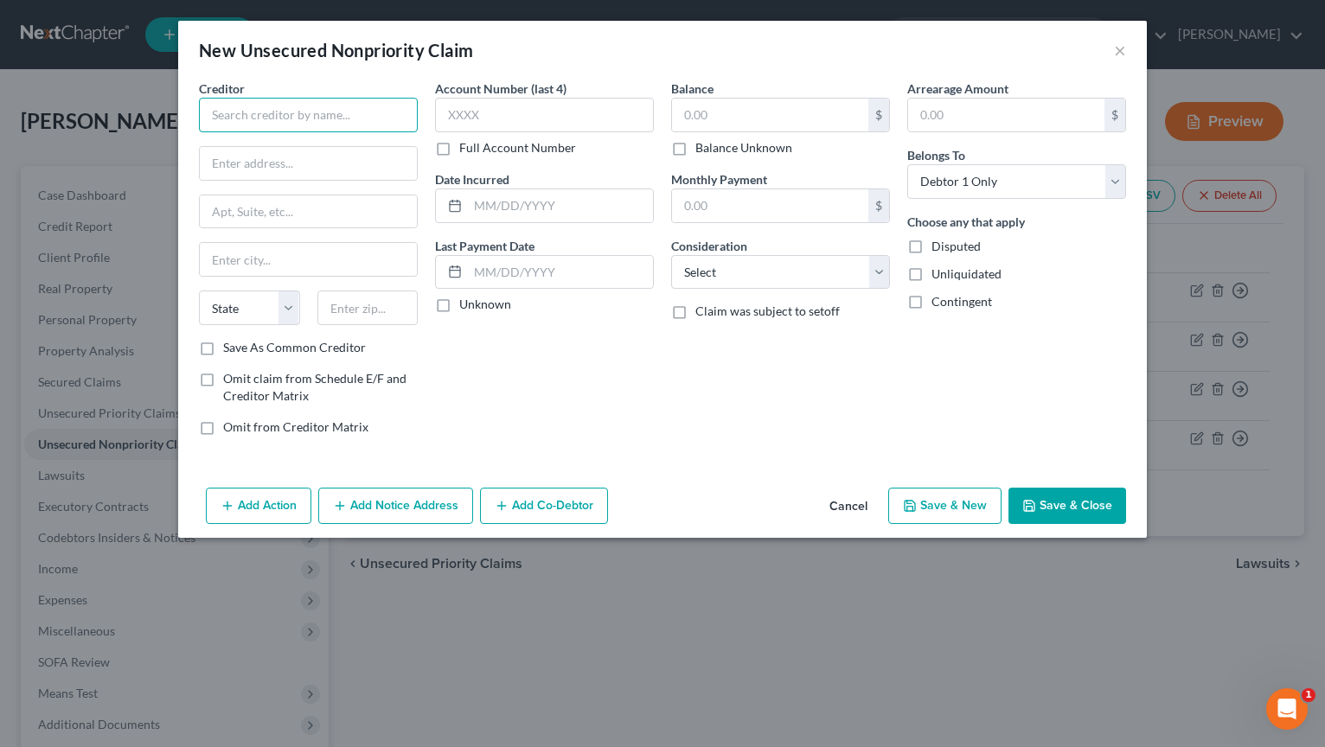
click at [273, 118] on input "text" at bounding box center [308, 115] width 219 height 35
type input "[PERSON_NAME]"
type input "2861 NE Independence"
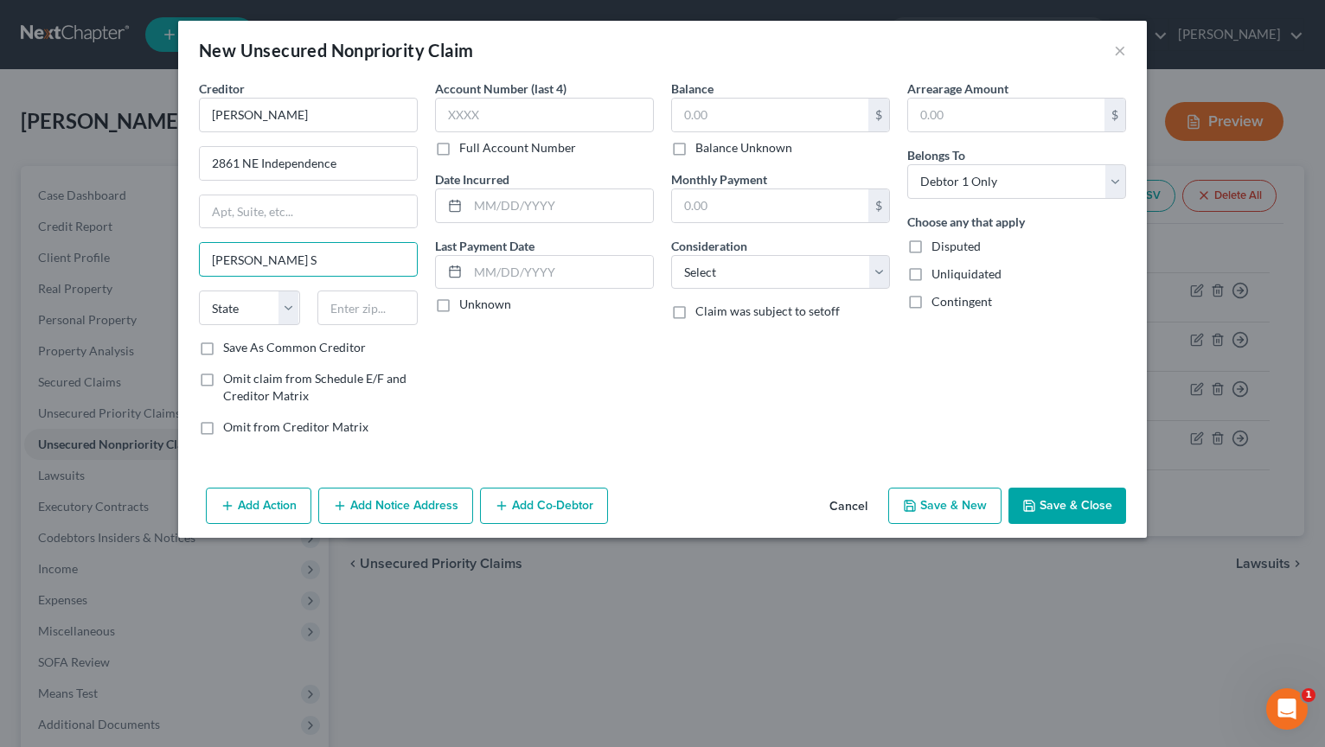
type input "[PERSON_NAME] Summit"
select select "26"
click at [385, 312] on input "text" at bounding box center [368, 308] width 101 height 35
type input "64064"
type input "Lees Summit"
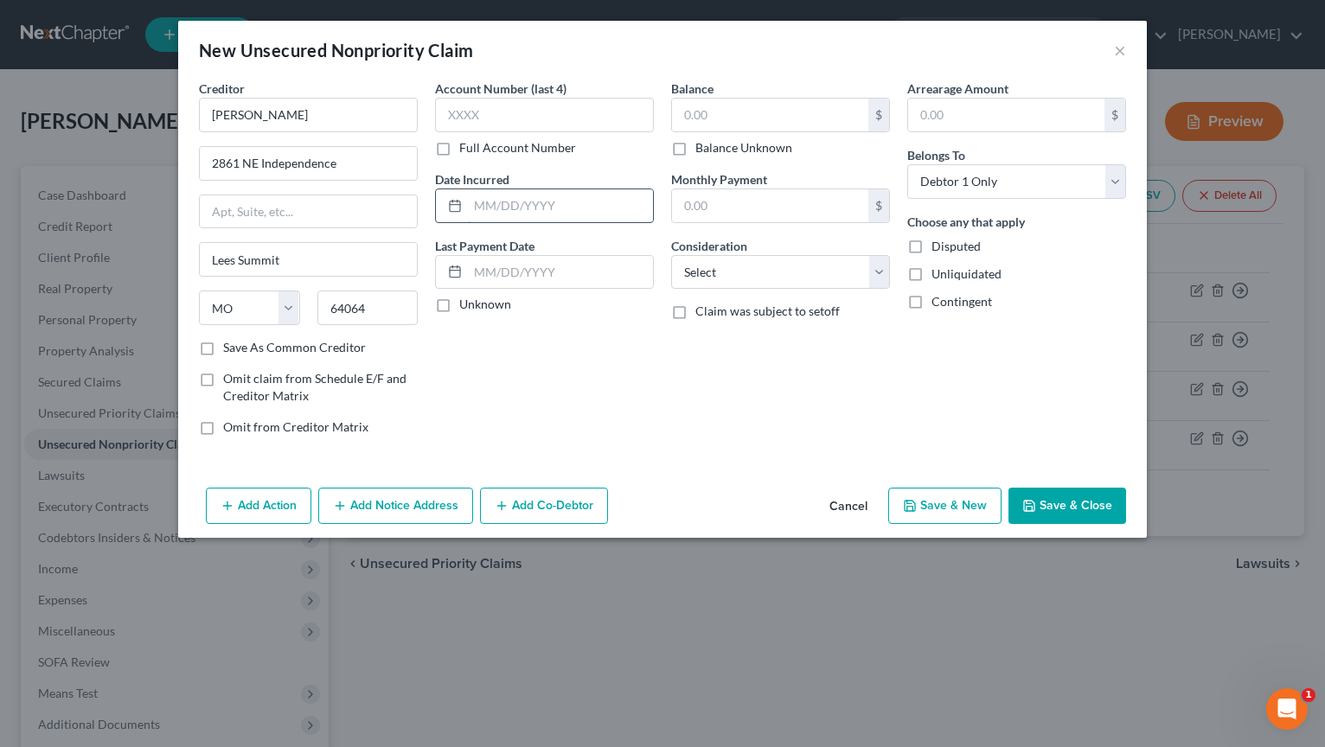
click at [523, 208] on input "text" at bounding box center [560, 205] width 185 height 33
type input "-"
type input "06/25"
click at [722, 107] on input "text" at bounding box center [770, 115] width 196 height 33
type input "40.00"
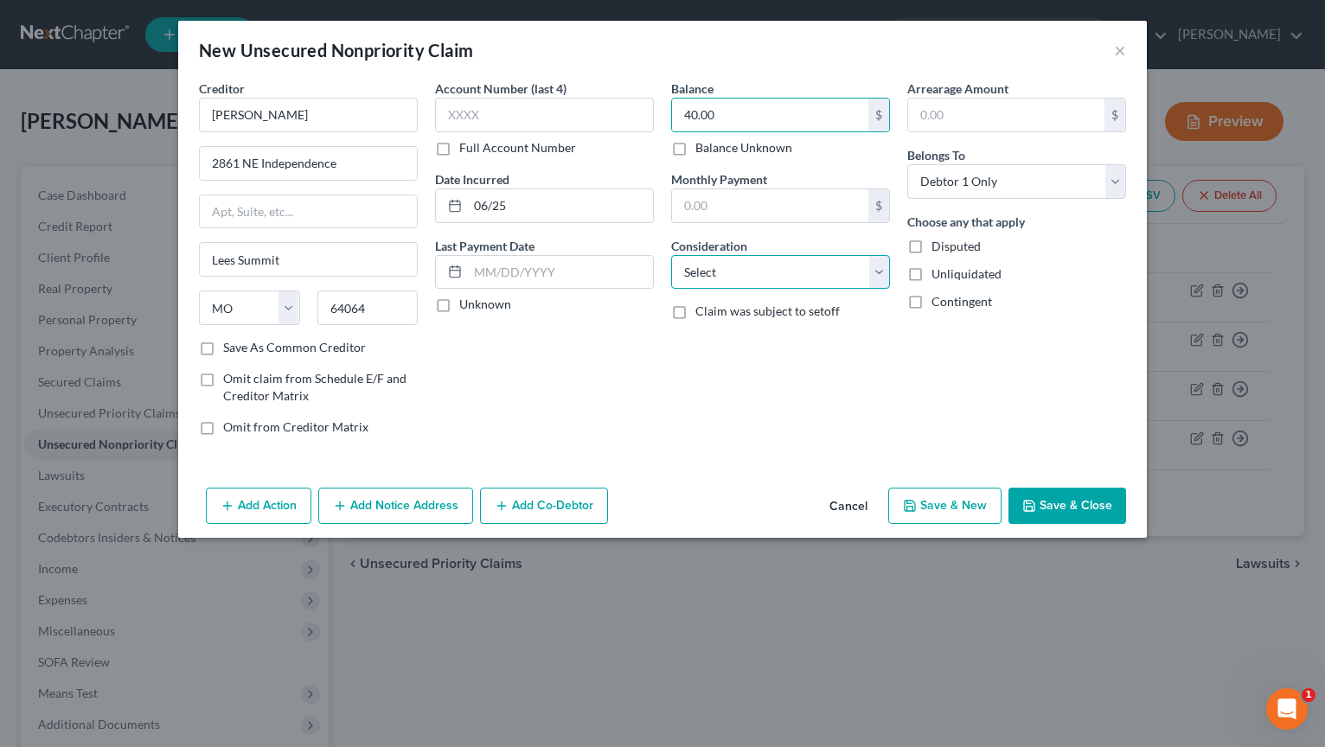
click at [879, 275] on select "Select Cable / Satellite Services Collection Agency Credit Card Debt Debt Couns…" at bounding box center [780, 272] width 219 height 35
select select "9"
click at [671, 255] on select "Select Cable / Satellite Services Collection Agency Credit Card Debt Debt Couns…" at bounding box center [780, 272] width 219 height 35
click at [933, 504] on button "Save & New" at bounding box center [944, 506] width 113 height 36
select select "0"
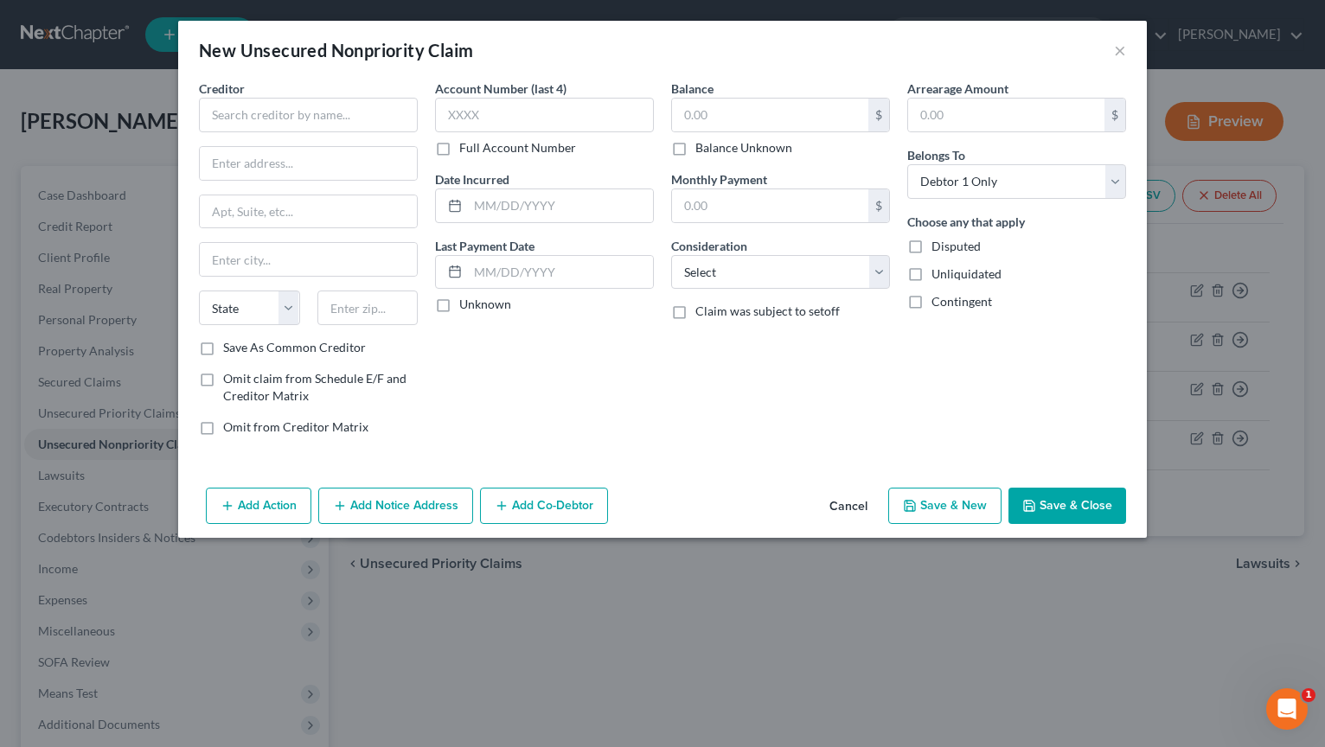
type input "0.00"
click at [363, 127] on input "text" at bounding box center [308, 115] width 219 height 35
type input "Citizens Pay"
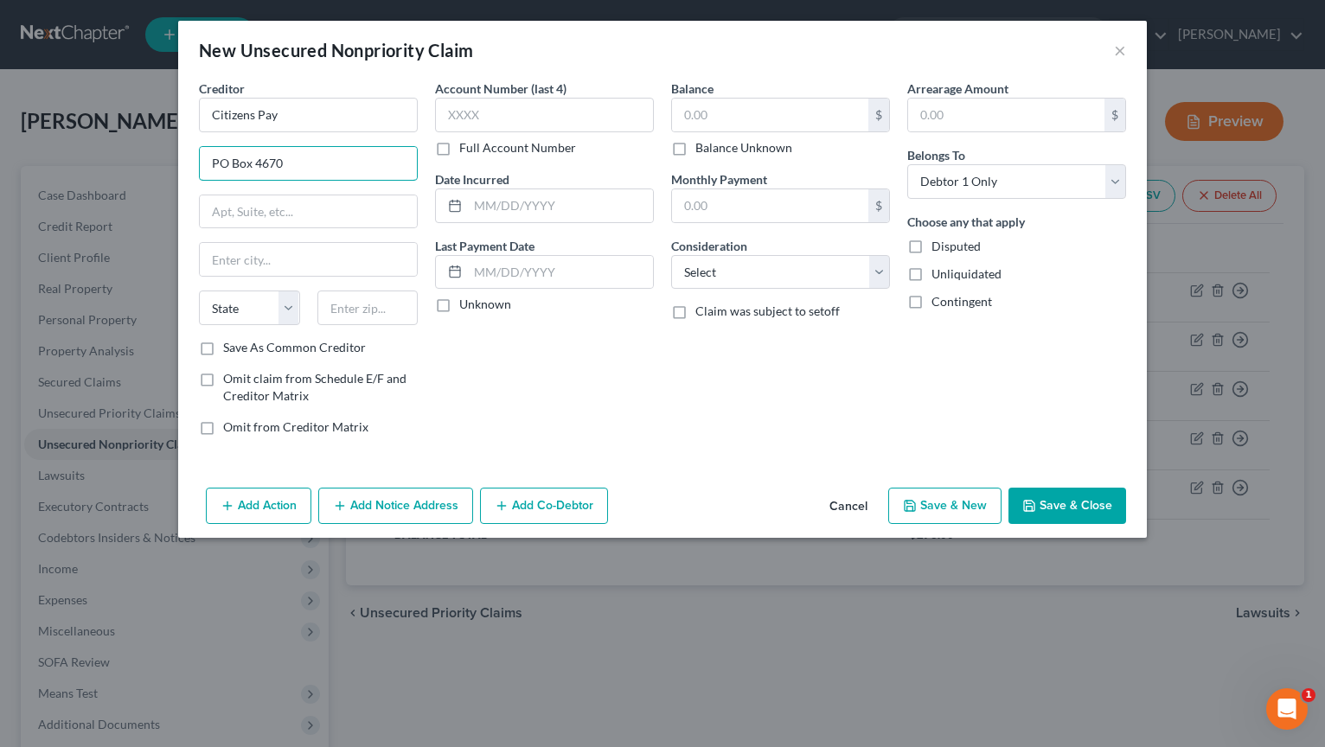
type input "PO Box 4670"
type input "[PERSON_NAME] Stream"
click at [239, 261] on input "il" at bounding box center [308, 259] width 217 height 33
type input "i"
click at [231, 301] on select "State [US_STATE] AK AR AZ CA CO CT DE DC [GEOGRAPHIC_DATA] [GEOGRAPHIC_DATA] GU…" at bounding box center [249, 308] width 101 height 35
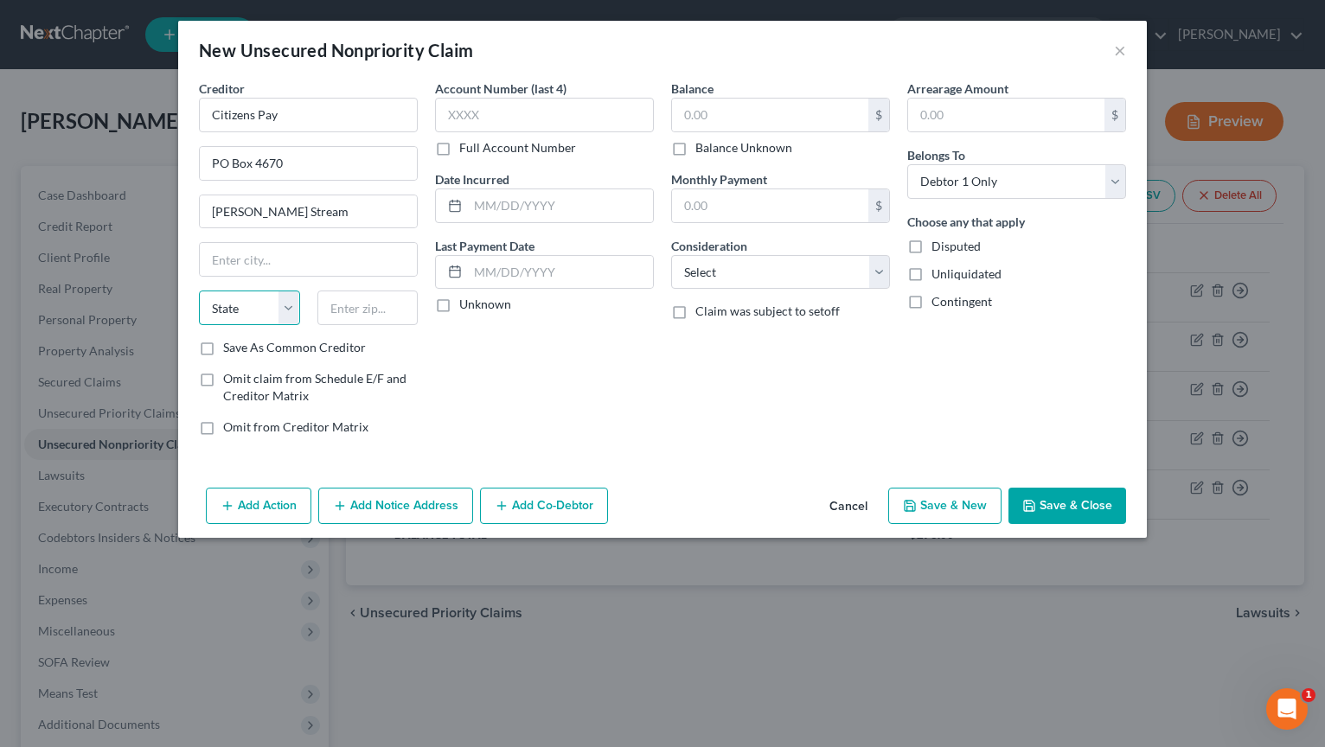
click at [245, 304] on select "State [US_STATE] AK AR AZ CA CO CT DE DC [GEOGRAPHIC_DATA] [GEOGRAPHIC_DATA] GU…" at bounding box center [249, 308] width 101 height 35
select select "14"
click at [388, 307] on input "text" at bounding box center [368, 308] width 101 height 35
type input "60197"
type input "[PERSON_NAME] Stream"
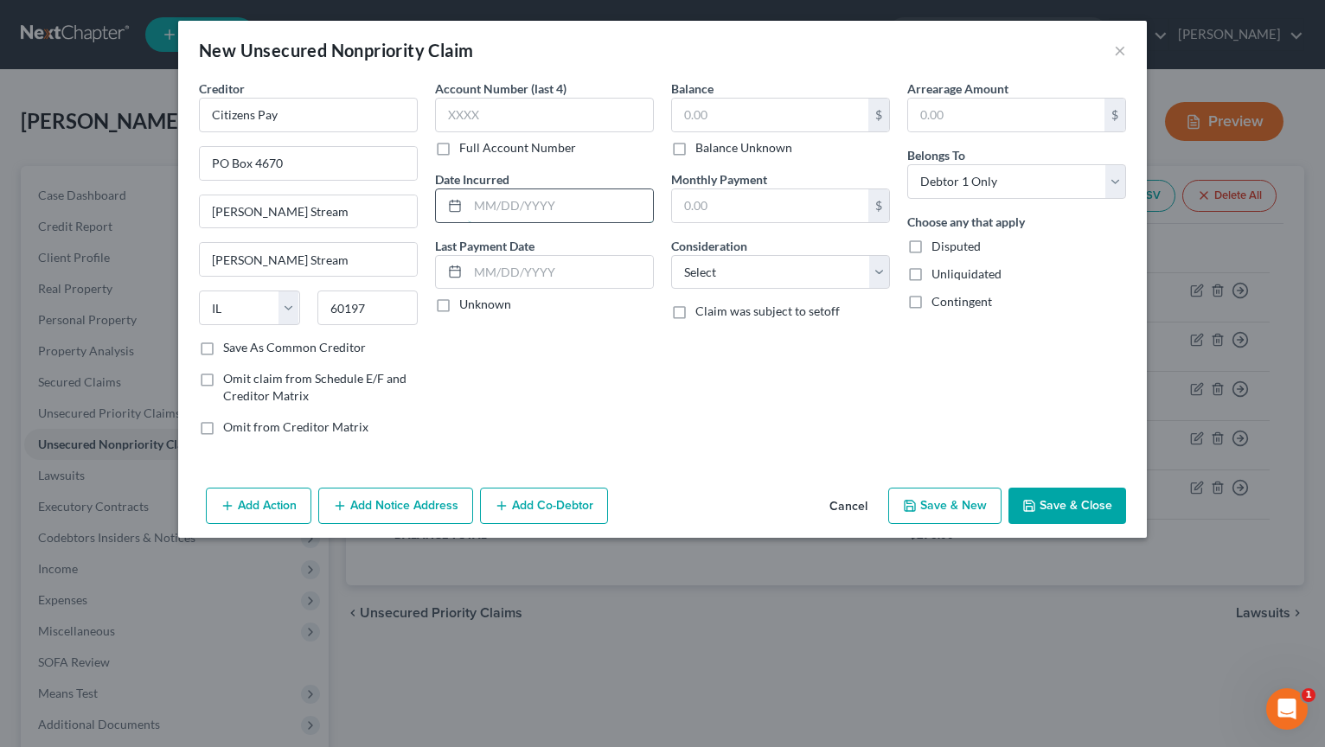
click at [535, 204] on input "text" at bounding box center [560, 205] width 185 height 33
type input "09/22"
click at [794, 120] on input "text" at bounding box center [770, 115] width 196 height 33
type input "1,530.00"
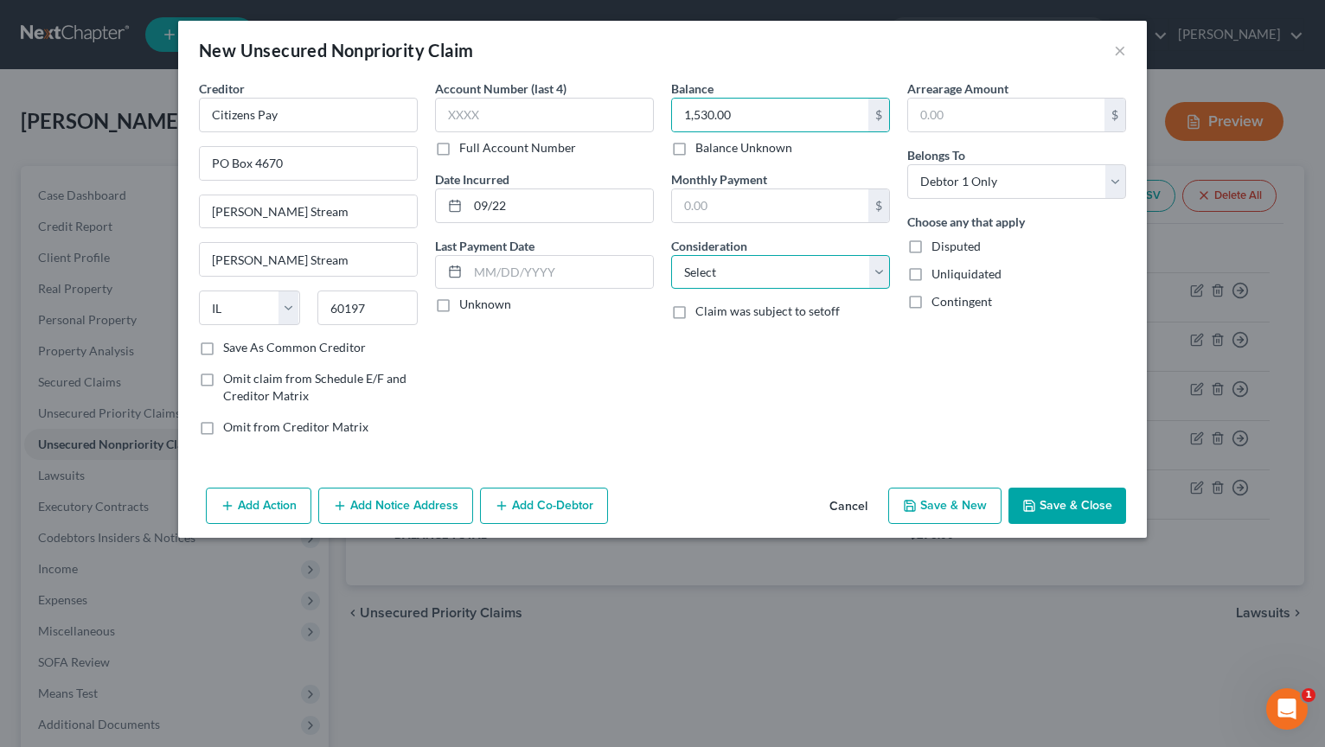
click at [876, 274] on select "Select Cable / Satellite Services Collection Agency Credit Card Debt Debt Couns…" at bounding box center [780, 272] width 219 height 35
select select "9"
click at [671, 255] on select "Select Cable / Satellite Services Collection Agency Credit Card Debt Debt Couns…" at bounding box center [780, 272] width 219 height 35
click at [915, 504] on icon "button" at bounding box center [910, 506] width 14 height 14
select select "0"
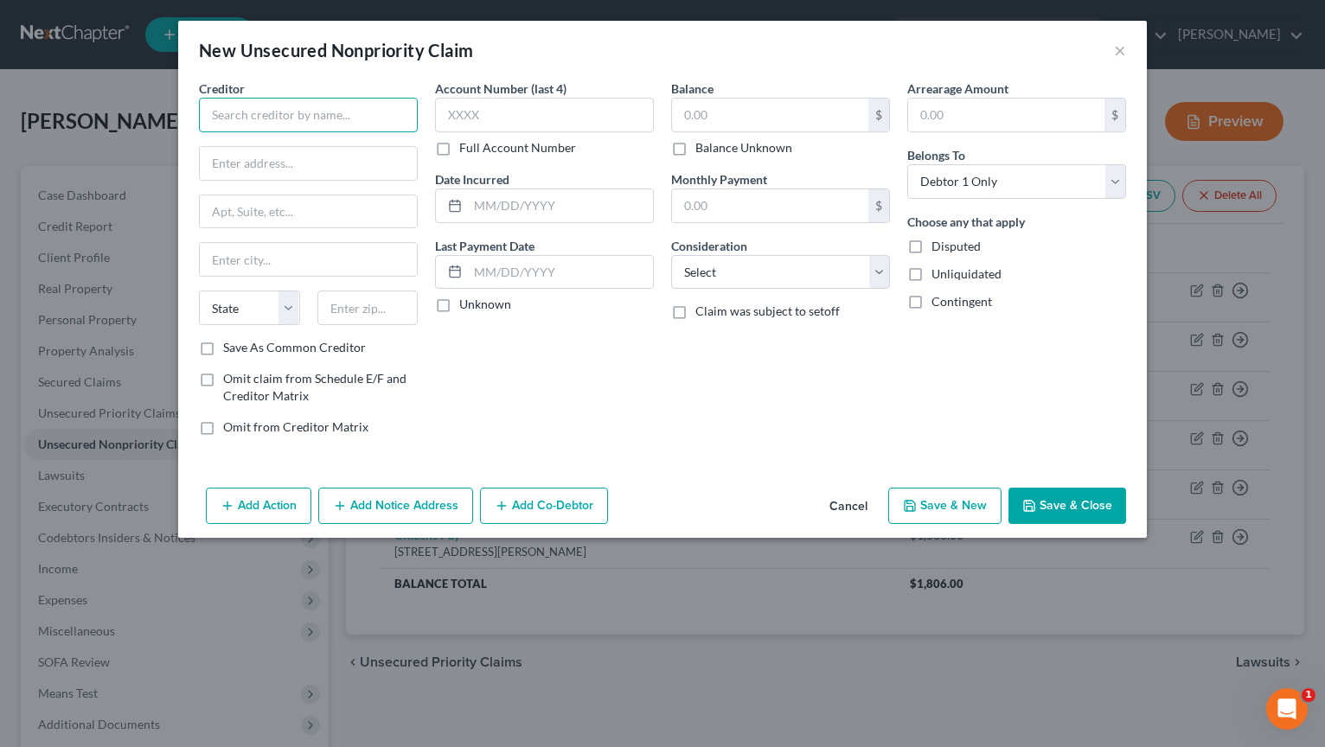
click at [236, 109] on input "text" at bounding box center [308, 115] width 219 height 35
type input "Vivint Inc"
type input "62992 Collection Drive"
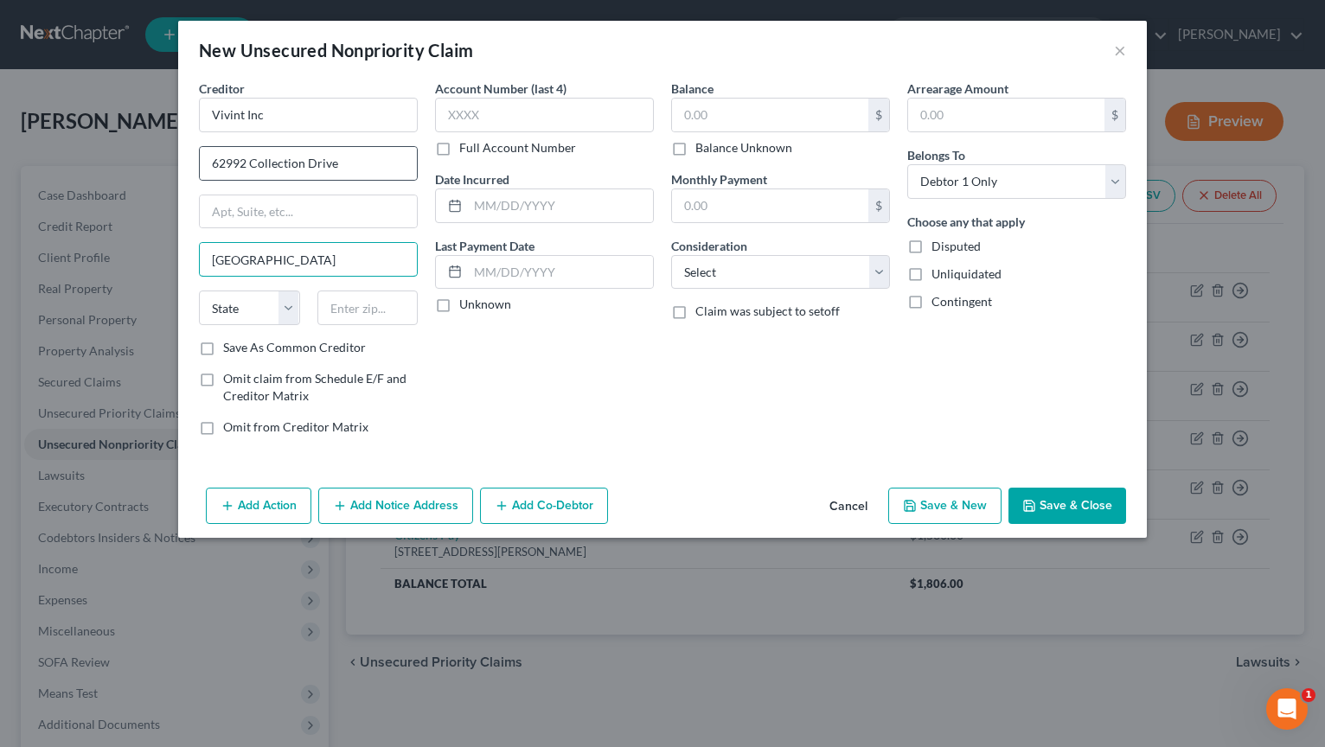
type input "[GEOGRAPHIC_DATA]"
select select "14"
type input "60693"
click at [749, 126] on input "text" at bounding box center [770, 115] width 196 height 33
type input "3"
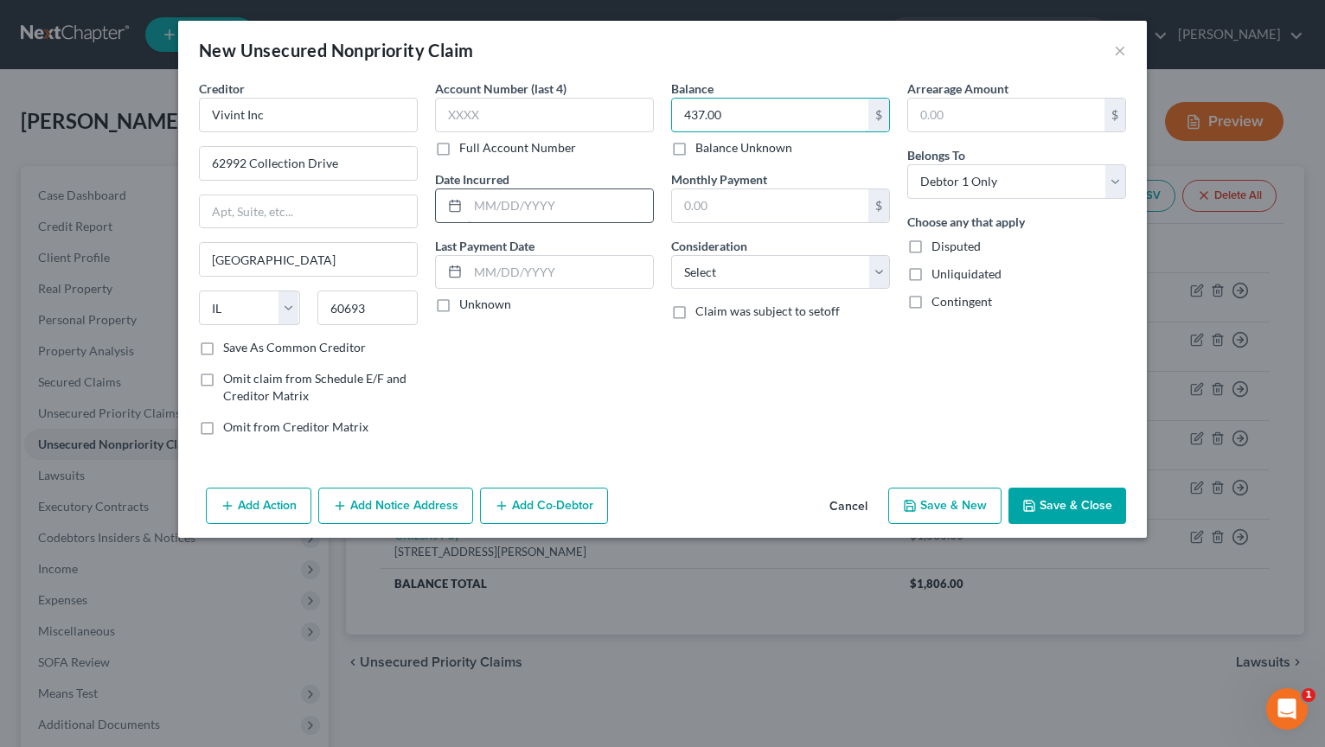
type input "437.00"
click at [513, 205] on input "text" at bounding box center [560, 205] width 185 height 33
type input "09/22"
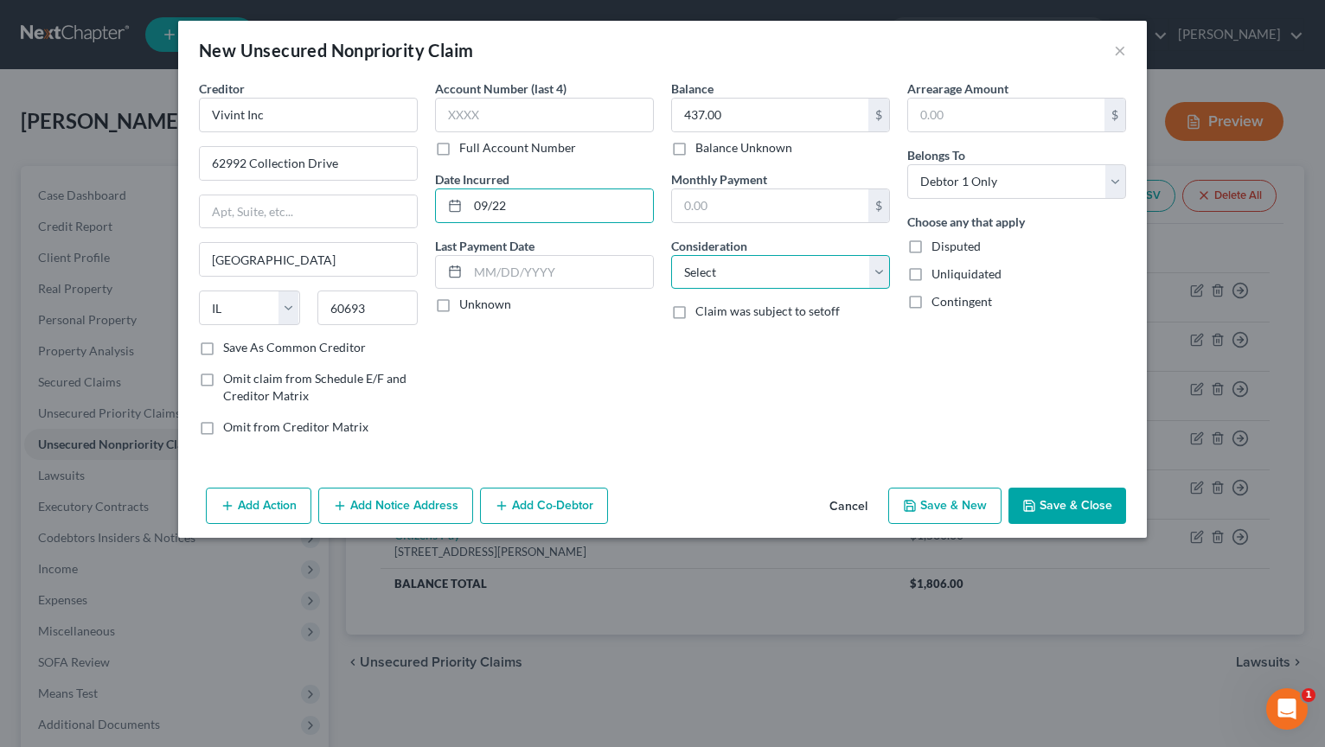
click at [881, 273] on select "Select Cable / Satellite Services Collection Agency Credit Card Debt Debt Couns…" at bounding box center [780, 272] width 219 height 35
select select "9"
click at [671, 255] on select "Select Cable / Satellite Services Collection Agency Credit Card Debt Debt Couns…" at bounding box center [780, 272] width 219 height 35
click at [920, 504] on button "Save & New" at bounding box center [944, 506] width 113 height 36
select select "0"
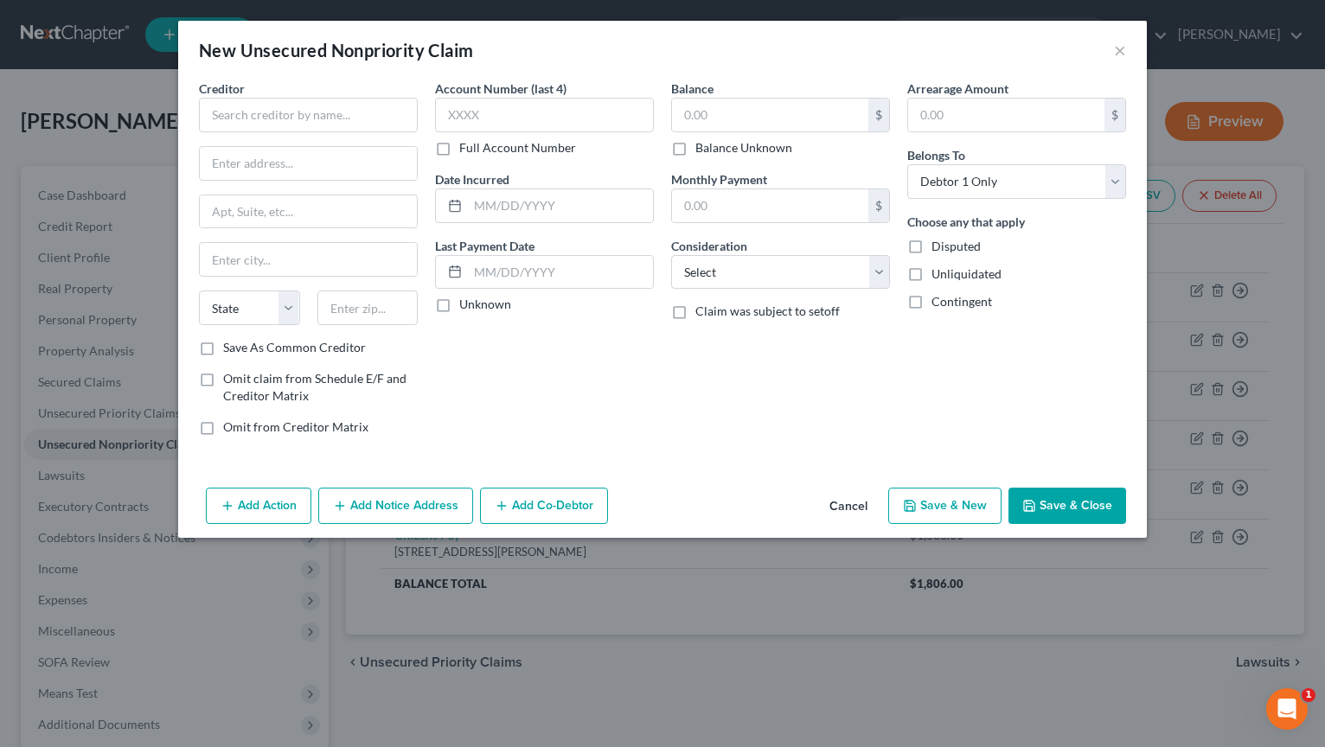
type input "0.00"
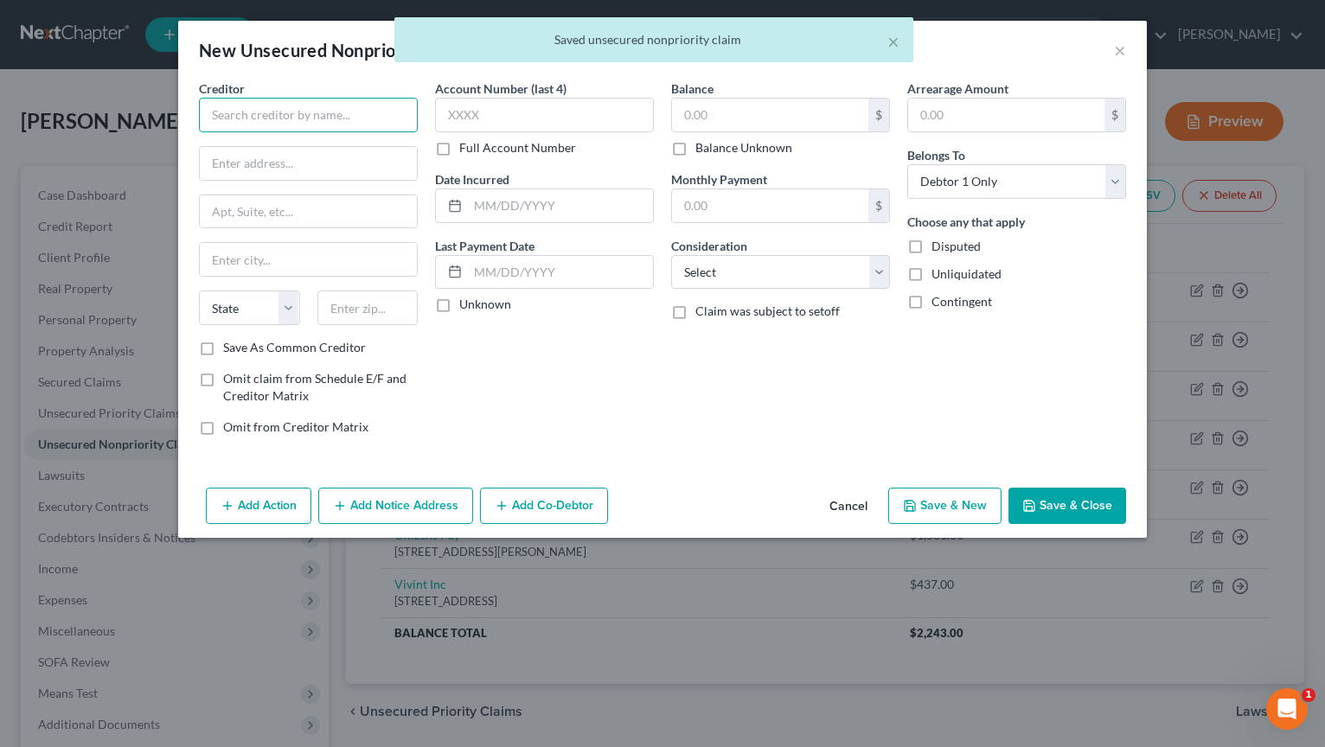
click at [302, 114] on input "text" at bounding box center [308, 115] width 219 height 35
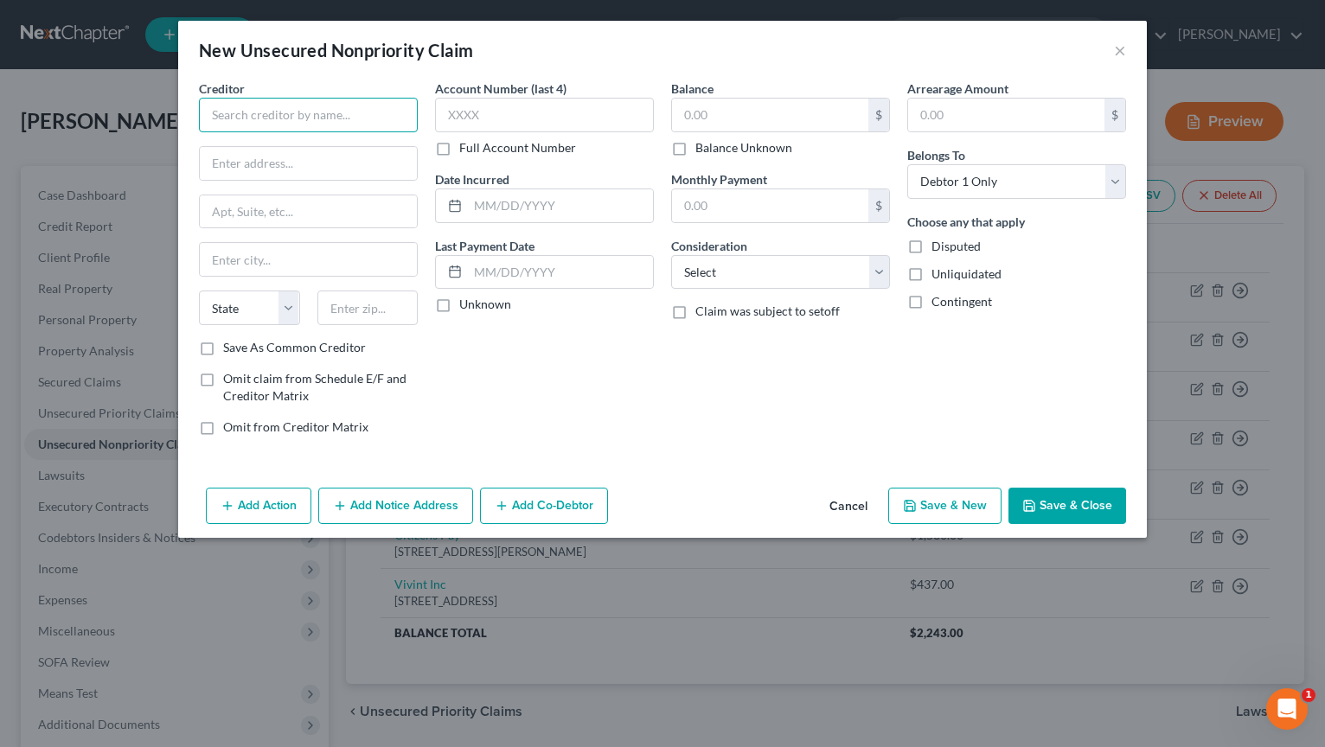
drag, startPoint x: 270, startPoint y: 124, endPoint x: 291, endPoint y: 127, distance: 21.0
click at [273, 125] on input "text" at bounding box center [308, 115] width 219 height 35
type input "IRL Path Services MidAmerica"
click at [348, 163] on input "text" at bounding box center [308, 163] width 217 height 33
type input "PO Box 3093"
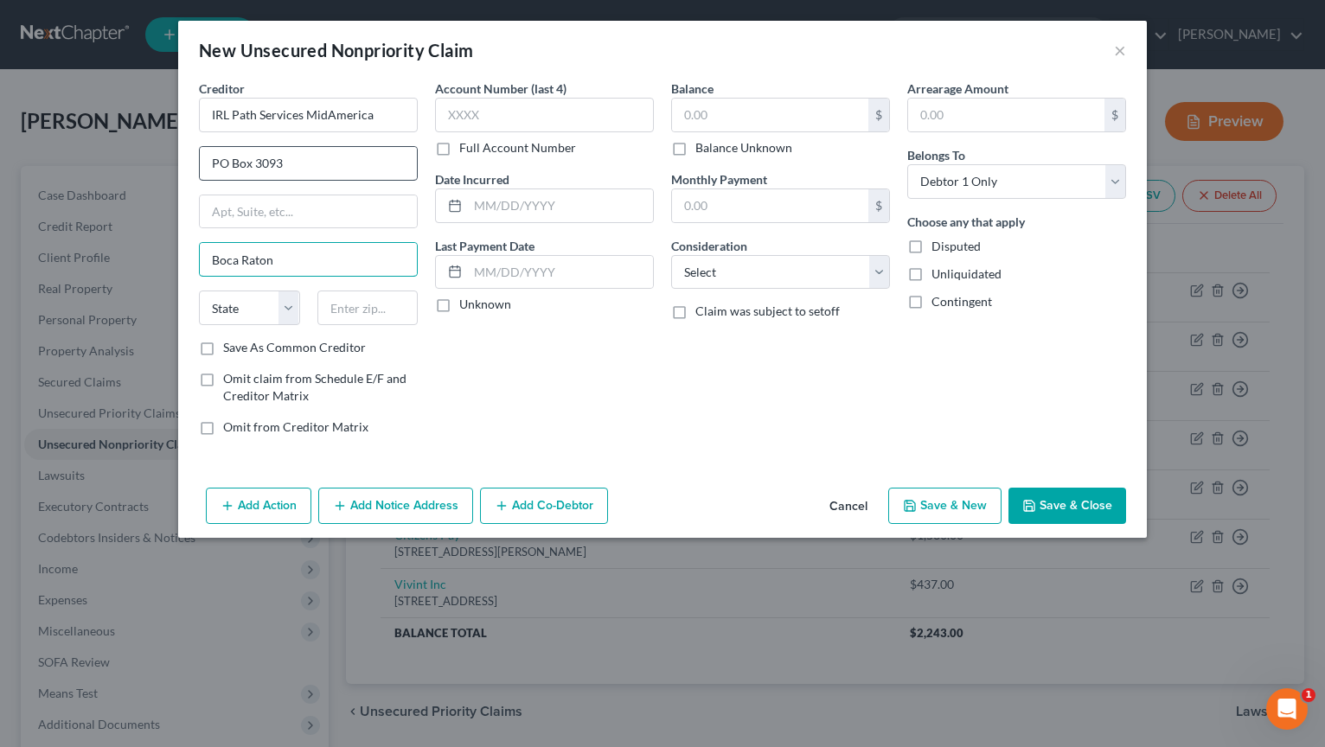
type input "Boca Raton"
select select "9"
type input "33442"
type input "[GEOGRAPHIC_DATA]"
click at [548, 211] on input "text" at bounding box center [560, 205] width 185 height 33
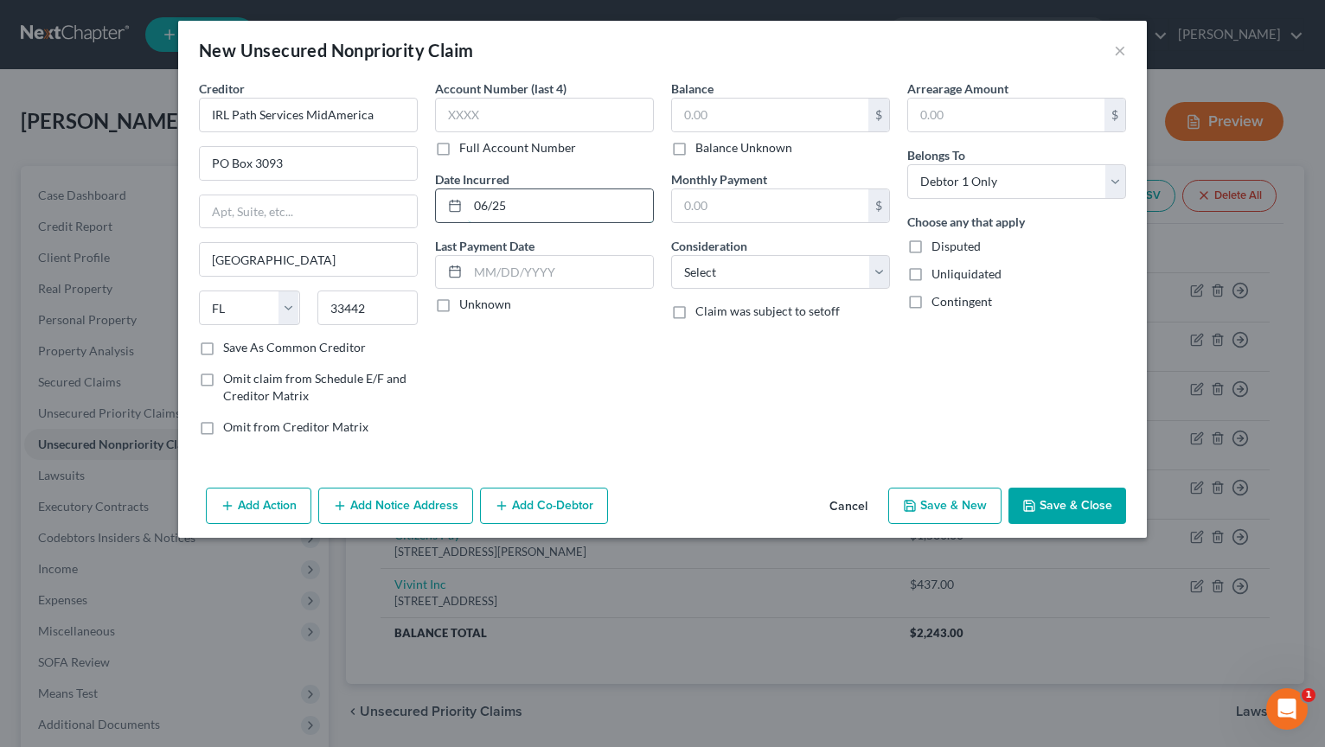
type input "06/25"
type input "40.00"
click at [881, 272] on select "Select Cable / Satellite Services Collection Agency Credit Card Debt Debt Couns…" at bounding box center [780, 272] width 219 height 35
select select "9"
click at [671, 255] on select "Select Cable / Satellite Services Collection Agency Credit Card Debt Debt Couns…" at bounding box center [780, 272] width 219 height 35
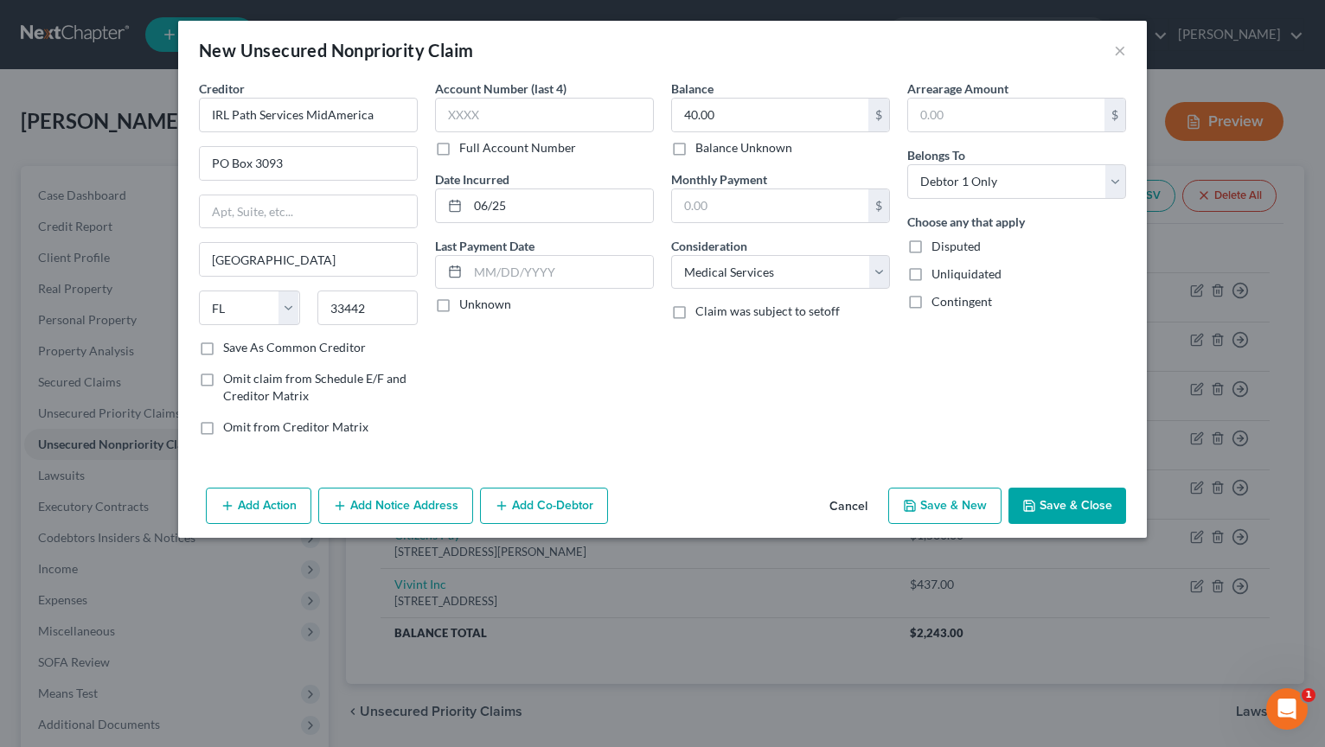
click at [945, 510] on button "Save & New" at bounding box center [944, 506] width 113 height 36
select select "0"
type input "0.00"
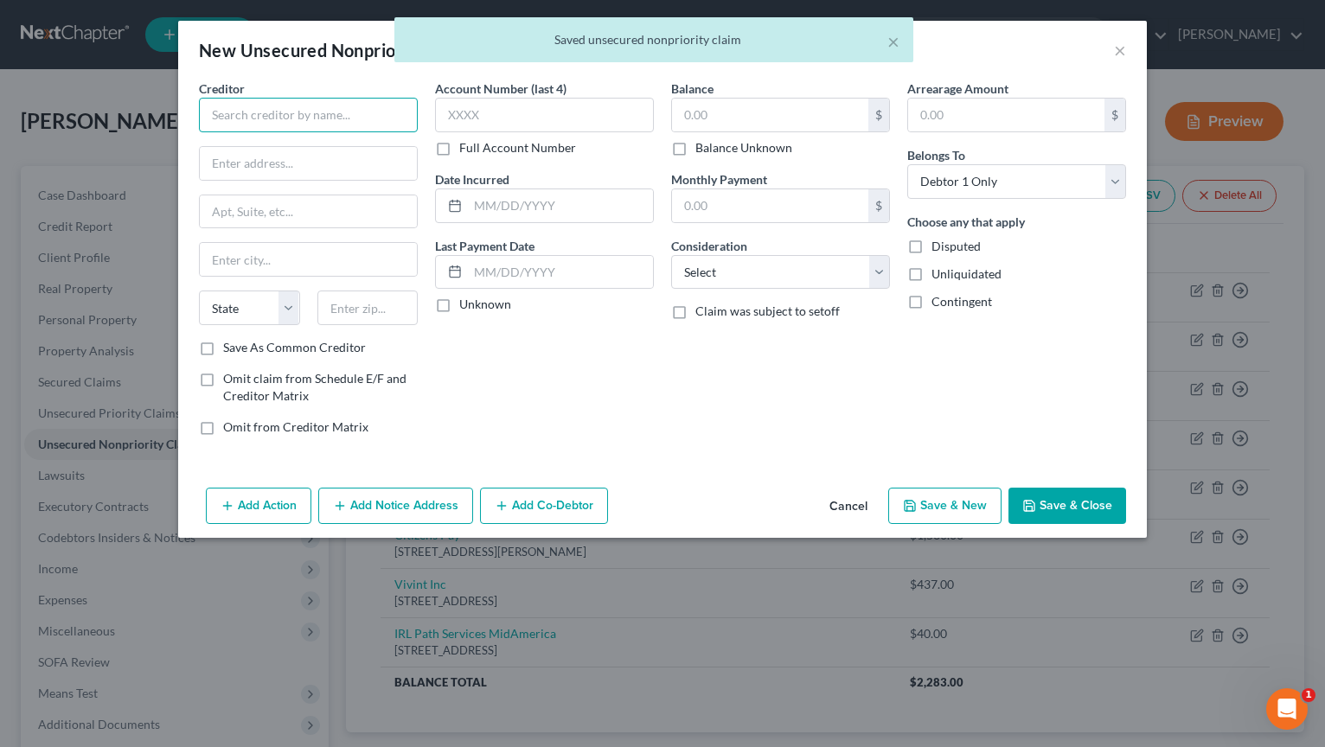
click at [277, 108] on input "text" at bounding box center [308, 115] width 219 height 35
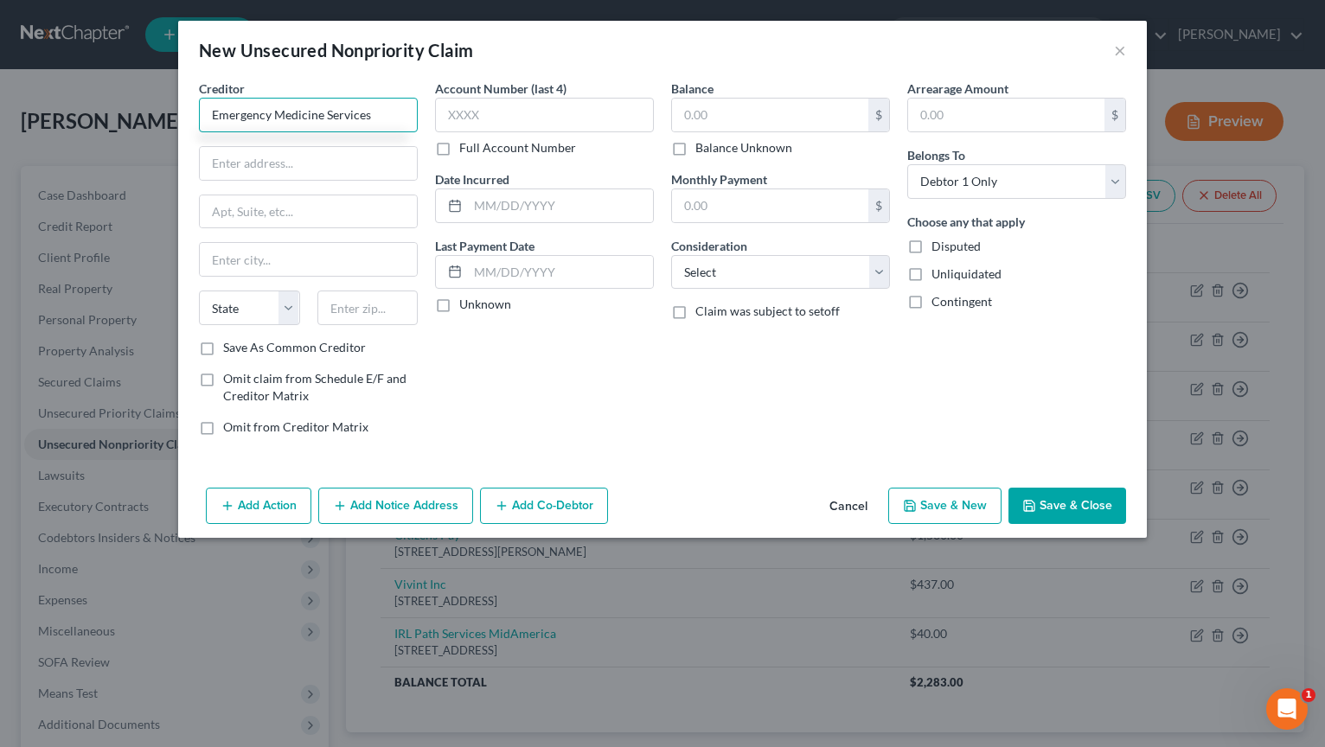
type input "Emergency Medicine Services"
type input "PO Box 668"
type input "Brentwood"
drag, startPoint x: 282, startPoint y: 198, endPoint x: 180, endPoint y: 204, distance: 102.3
click at [180, 205] on div "Creditor * Emergency Medicine Services PO [GEOGRAPHIC_DATA] [US_STATE] AK AR [G…" at bounding box center [662, 280] width 969 height 401
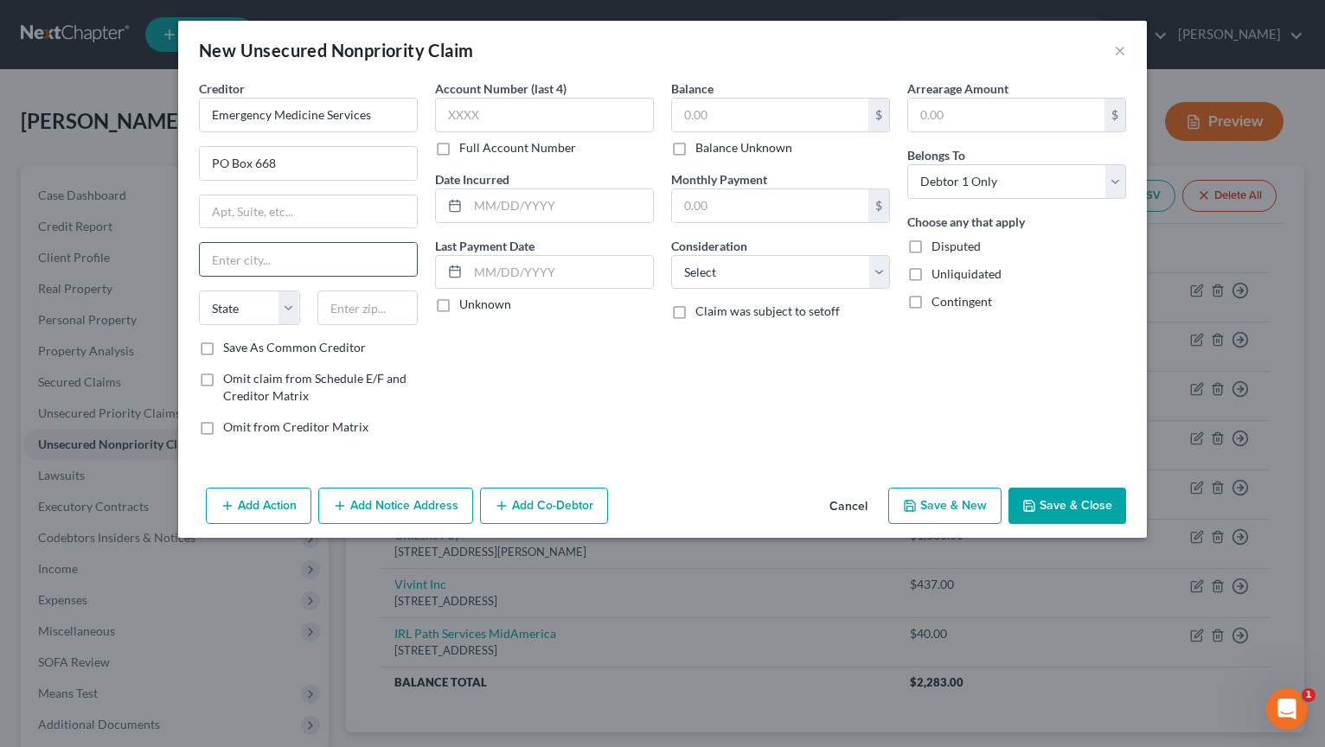
click at [255, 252] on input "text" at bounding box center [308, 259] width 217 height 33
paste input "Brentwood"
type input "Brentwood"
click at [249, 299] on select "State [US_STATE] AK AR AZ CA CO CT DE DC [GEOGRAPHIC_DATA] [GEOGRAPHIC_DATA] GU…" at bounding box center [249, 308] width 101 height 35
select select "44"
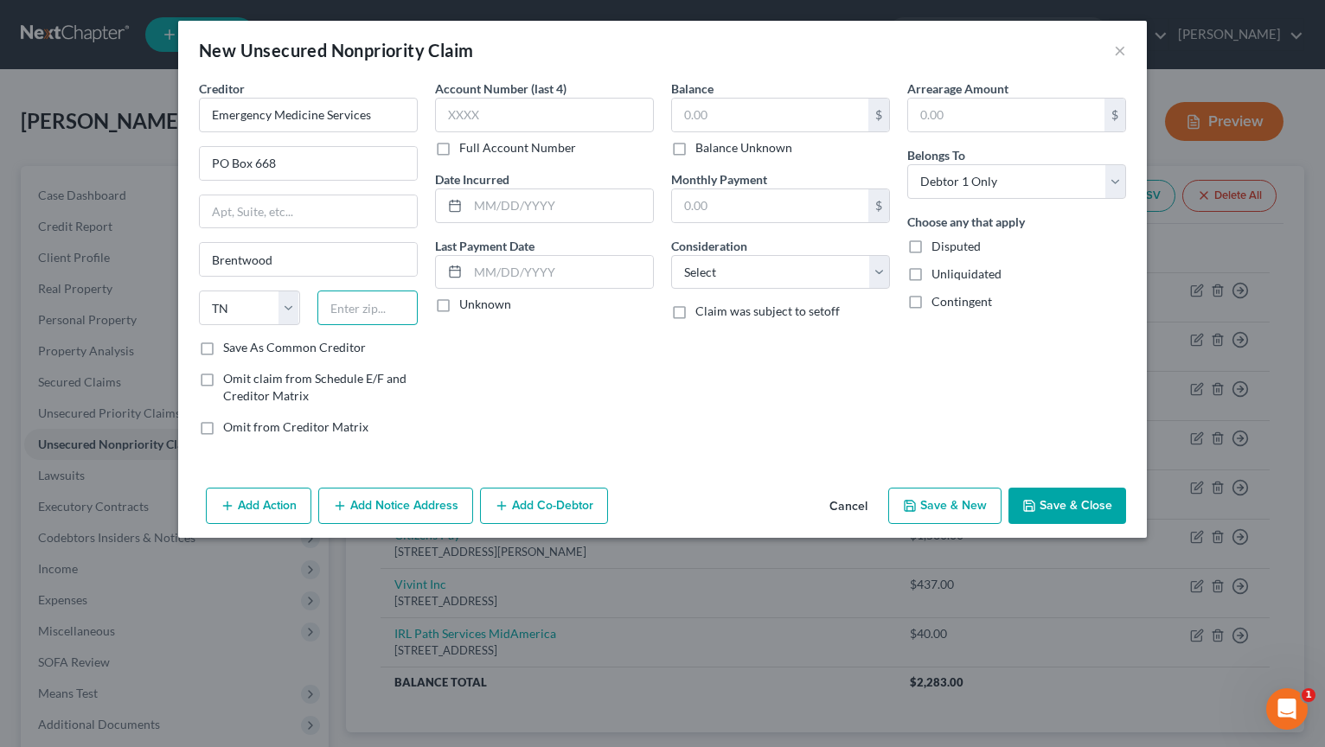
click at [350, 319] on input "text" at bounding box center [368, 308] width 101 height 35
type input "37024"
click at [495, 196] on input "text" at bounding box center [560, 205] width 185 height 33
type input "05/25"
type input "476.00"
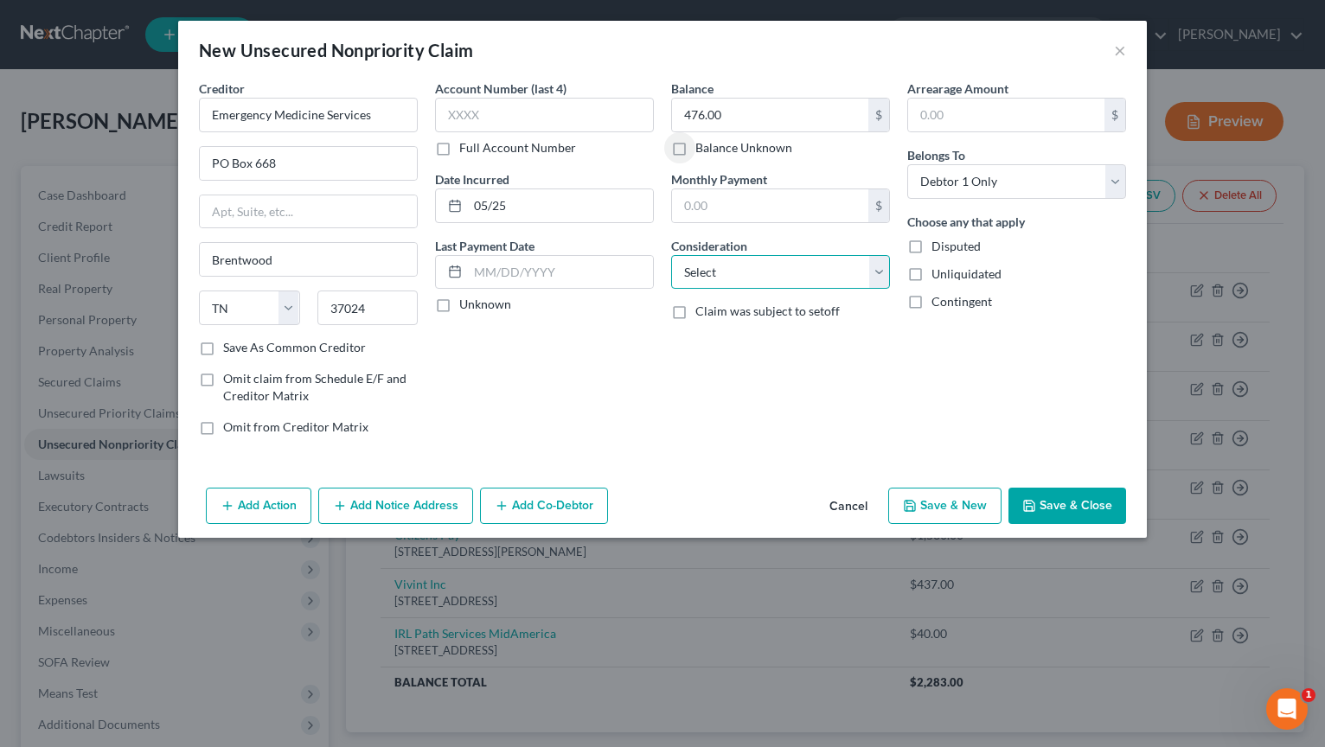
click at [873, 278] on select "Select Cable / Satellite Services Collection Agency Credit Card Debt Debt Couns…" at bounding box center [780, 272] width 219 height 35
select select "9"
click at [671, 255] on select "Select Cable / Satellite Services Collection Agency Credit Card Debt Debt Couns…" at bounding box center [780, 272] width 219 height 35
drag, startPoint x: 210, startPoint y: 350, endPoint x: 225, endPoint y: 356, distance: 15.9
click at [223, 350] on label "Save As Common Creditor" at bounding box center [294, 347] width 143 height 17
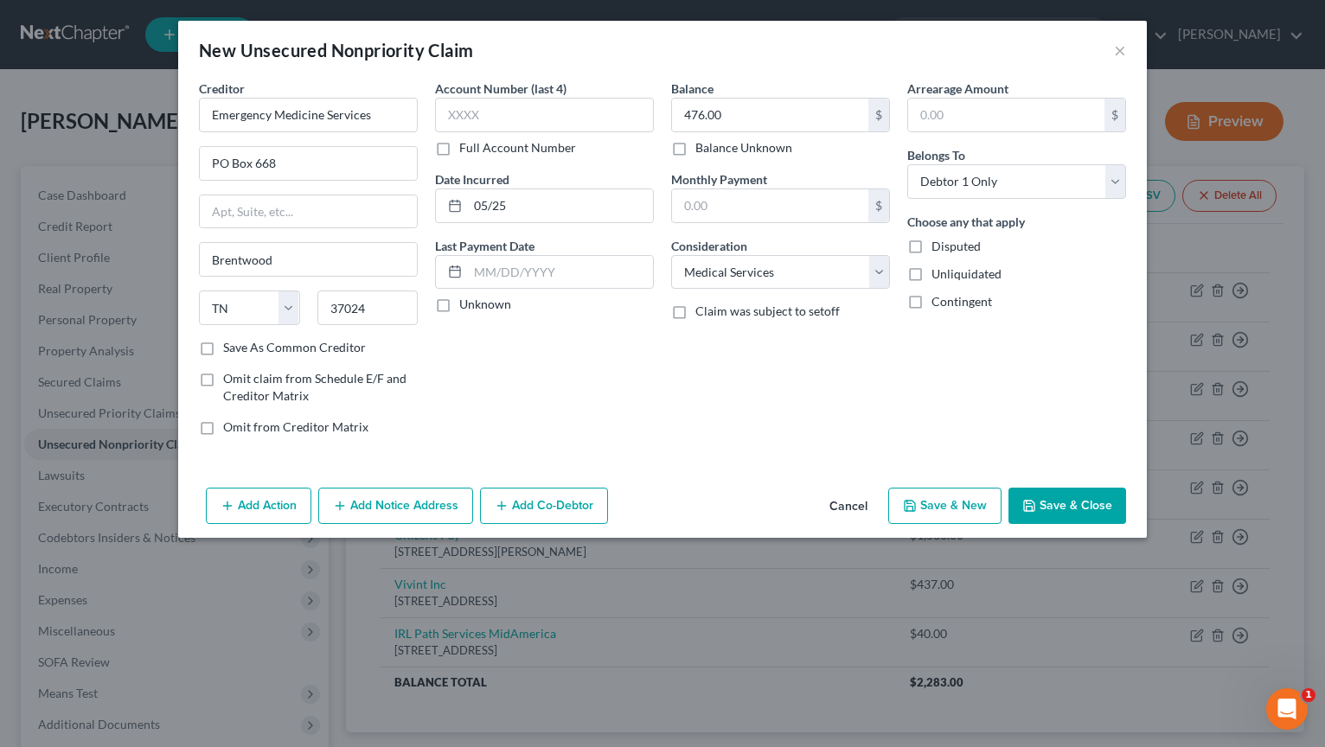
click at [230, 350] on input "Save As Common Creditor" at bounding box center [235, 344] width 11 height 11
click at [914, 507] on icon "button" at bounding box center [910, 506] width 14 height 14
checkbox input "false"
select select "0"
type input "0.00"
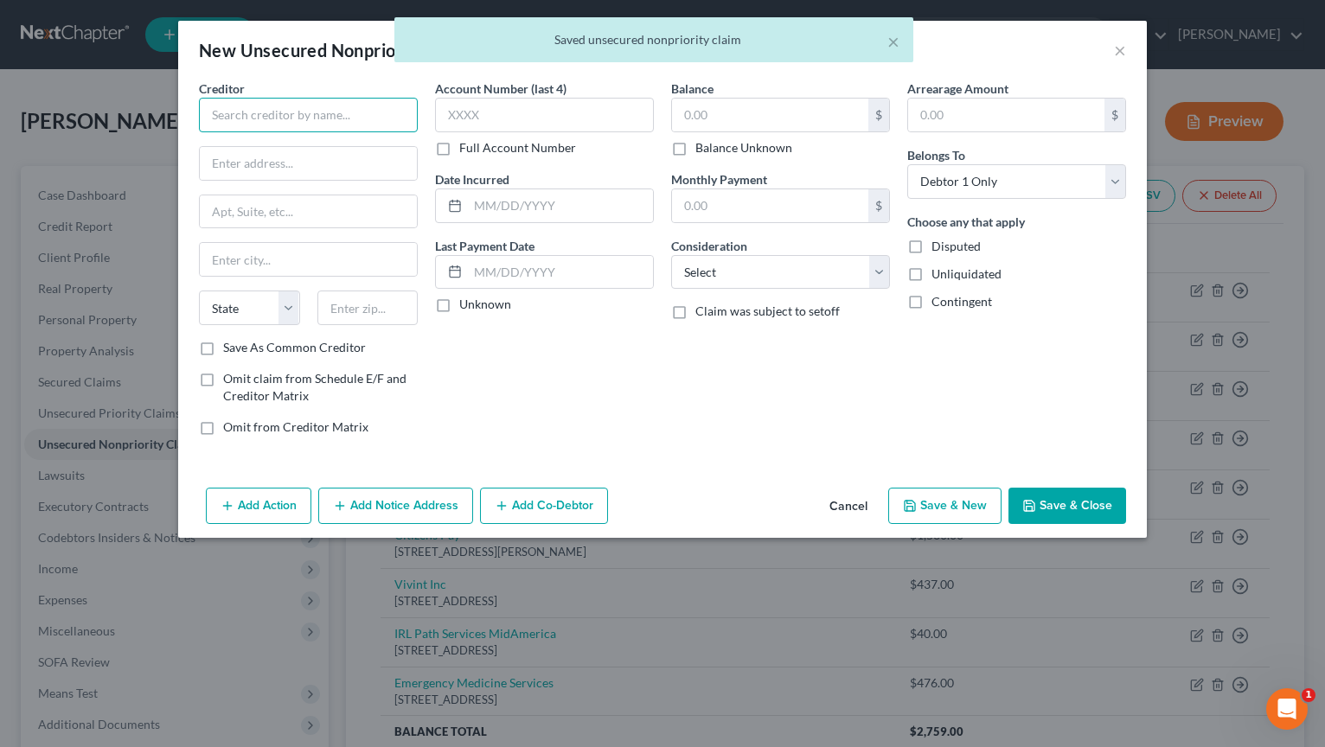
click at [251, 116] on input "text" at bounding box center [308, 115] width 219 height 35
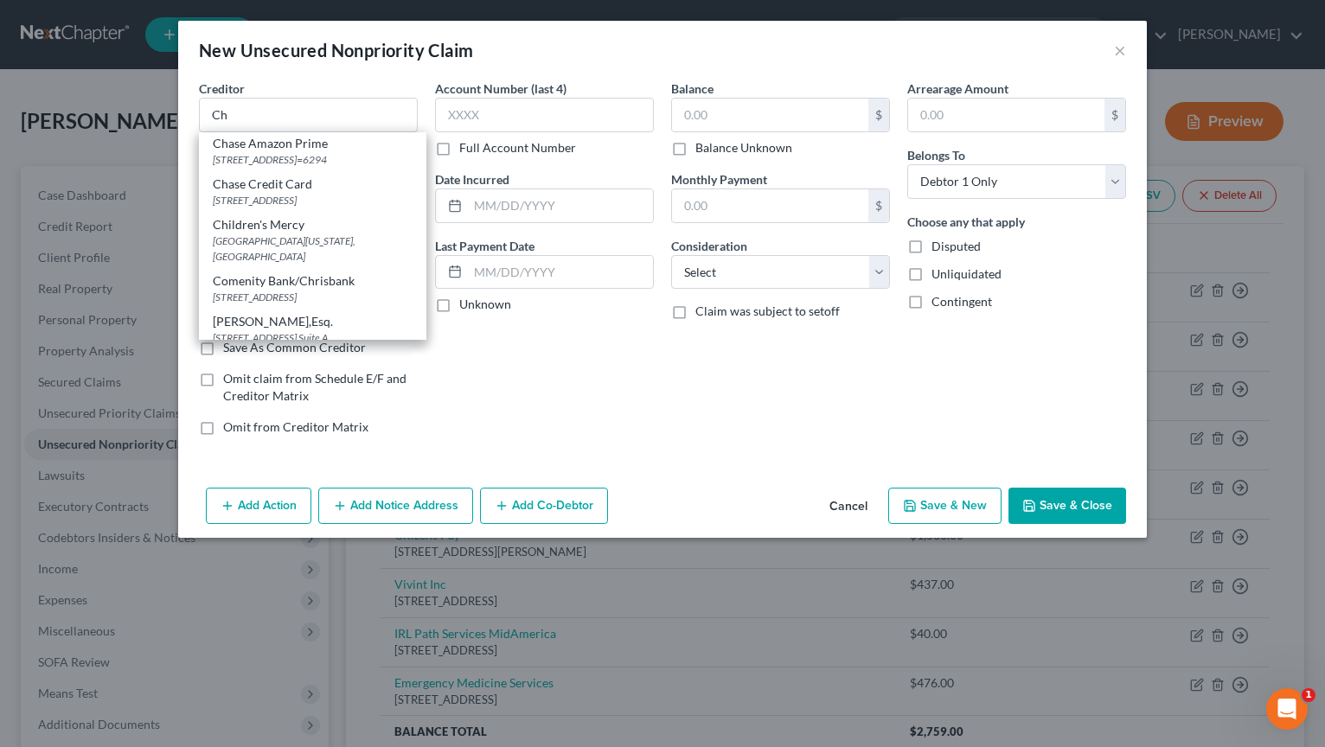
scroll to position [141, 0]
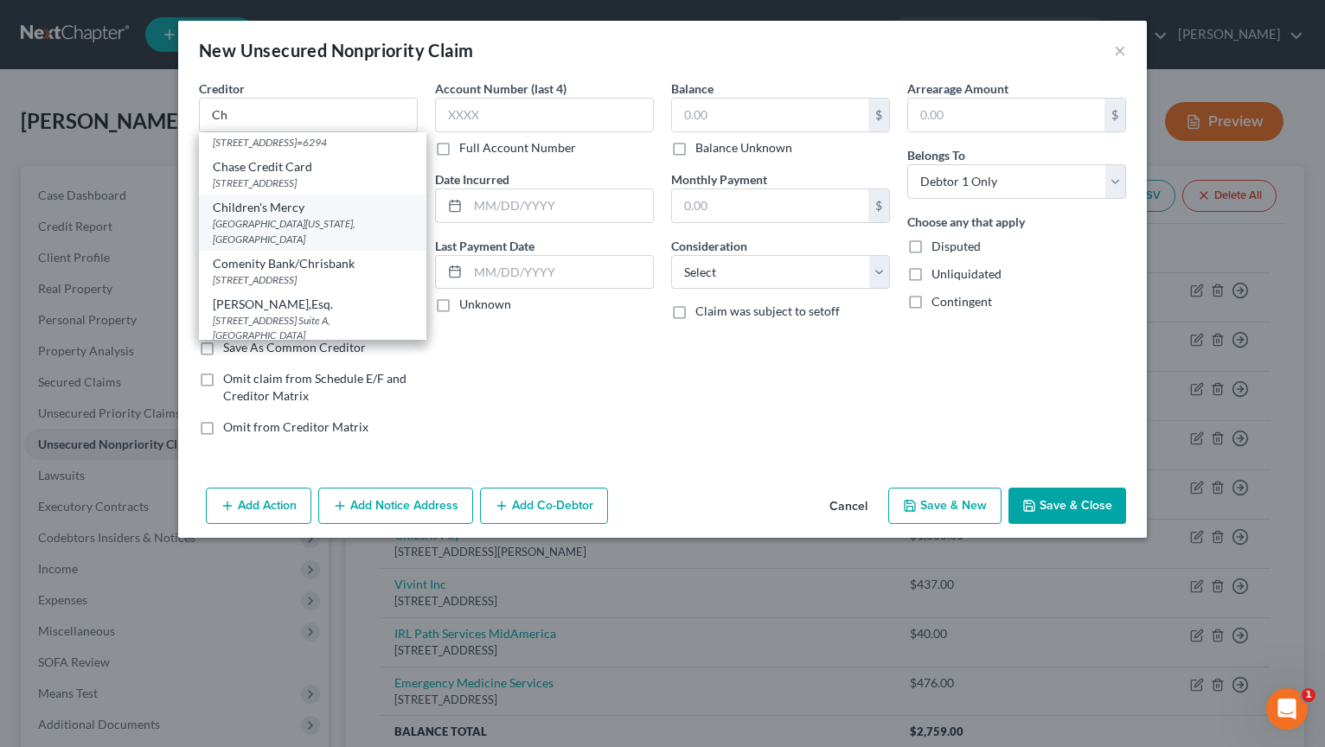
click at [324, 216] on div "Children's Mercy" at bounding box center [313, 207] width 200 height 17
type input "Children's Mercy"
type input "PO Box 804435"
type input "[US_STATE][GEOGRAPHIC_DATA]"
select select "26"
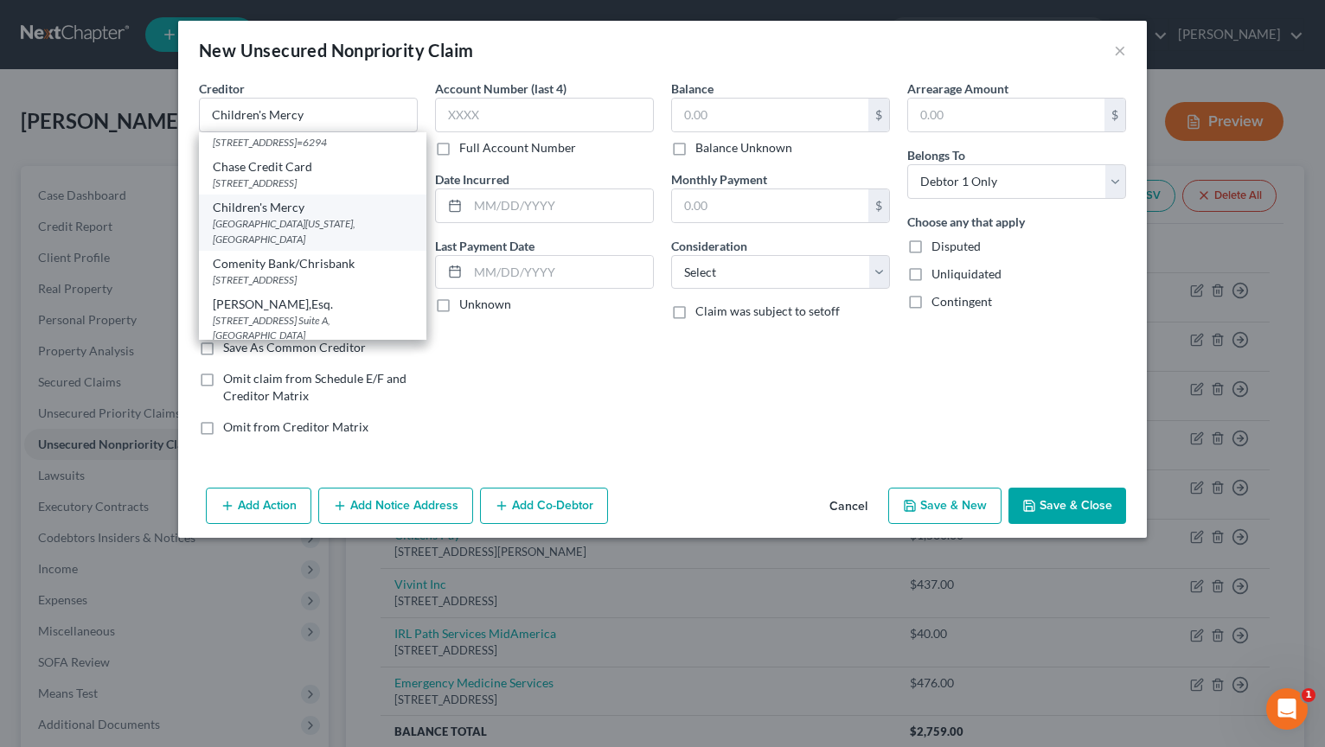
scroll to position [0, 0]
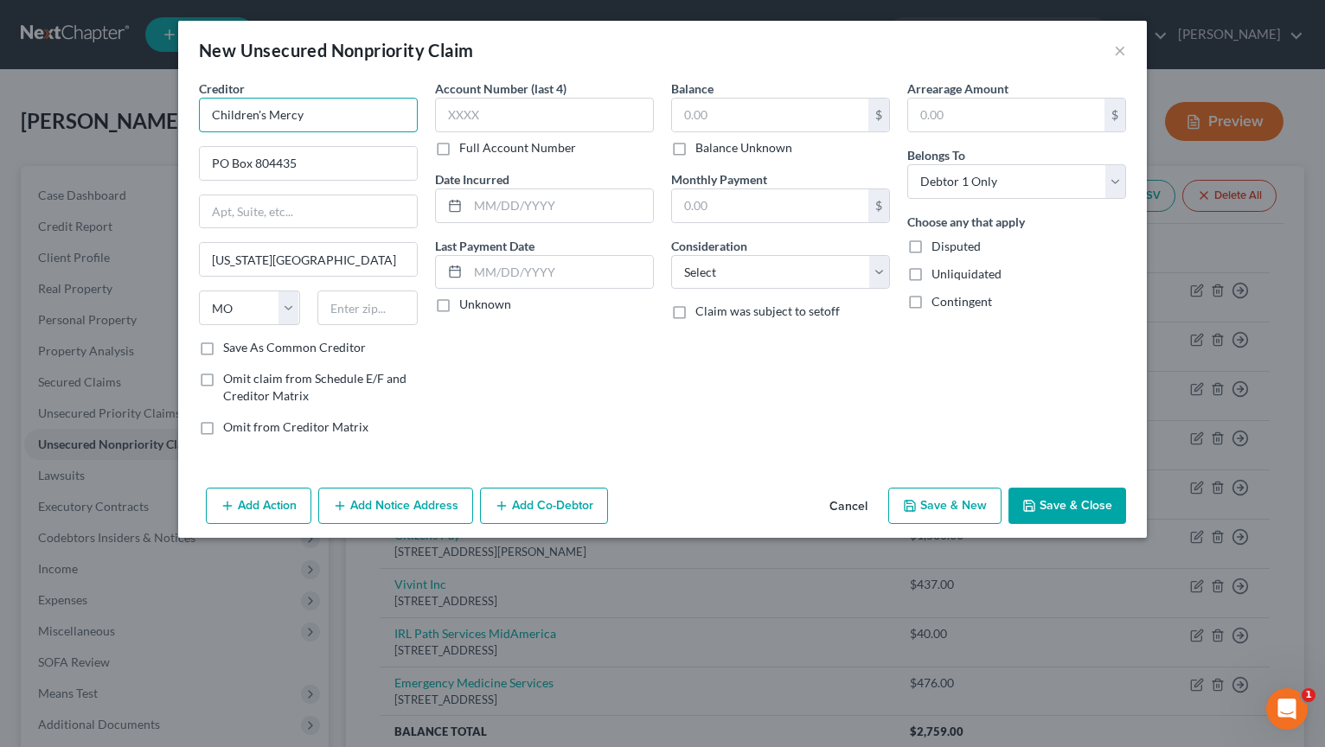
click at [332, 118] on input "Children's Mercy" at bounding box center [308, 115] width 219 height 35
click at [552, 217] on input "text" at bounding box center [560, 205] width 185 height 33
type input "07/25"
type input "211.00"
click at [876, 269] on select "Select Cable / Satellite Services Collection Agency Credit Card Debt Debt Couns…" at bounding box center [780, 272] width 219 height 35
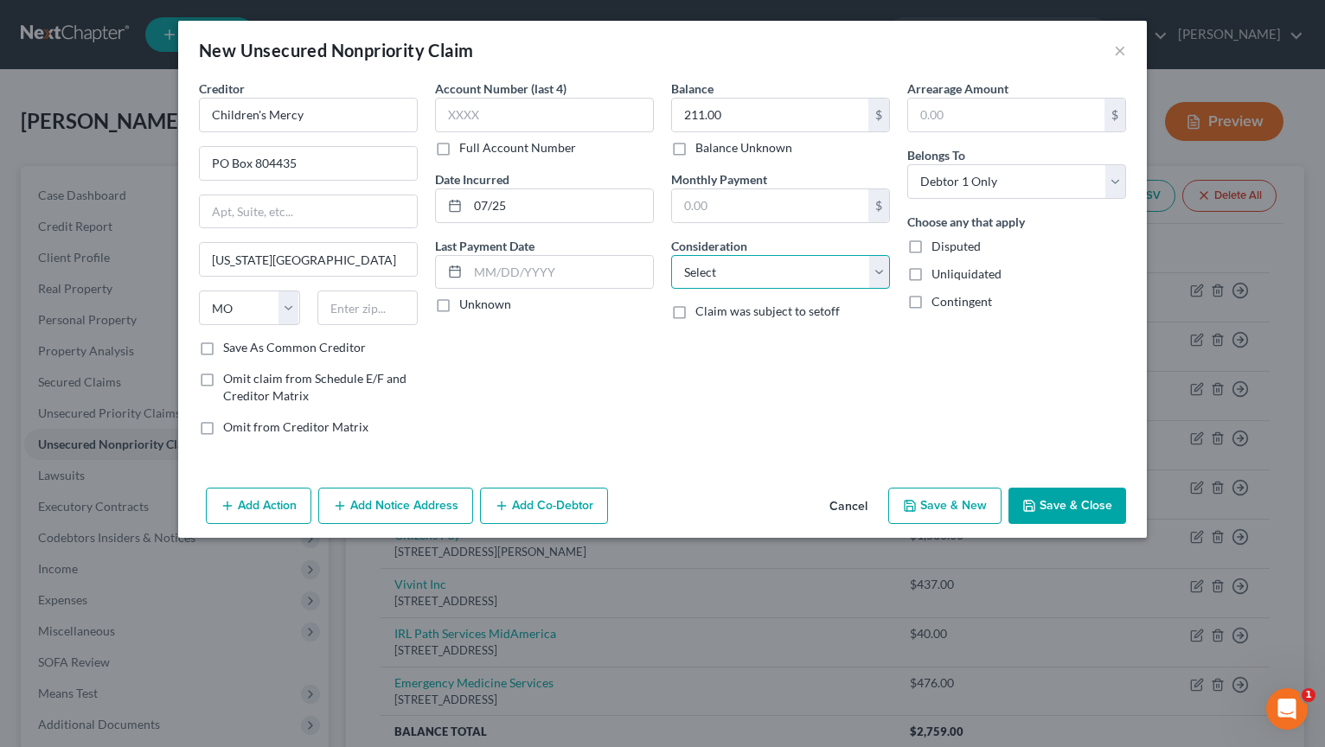
select select "9"
click at [671, 255] on select "Select Cable / Satellite Services Collection Agency Credit Card Debt Debt Couns…" at bounding box center [780, 272] width 219 height 35
click at [927, 512] on button "Save & New" at bounding box center [944, 506] width 113 height 36
select select "0"
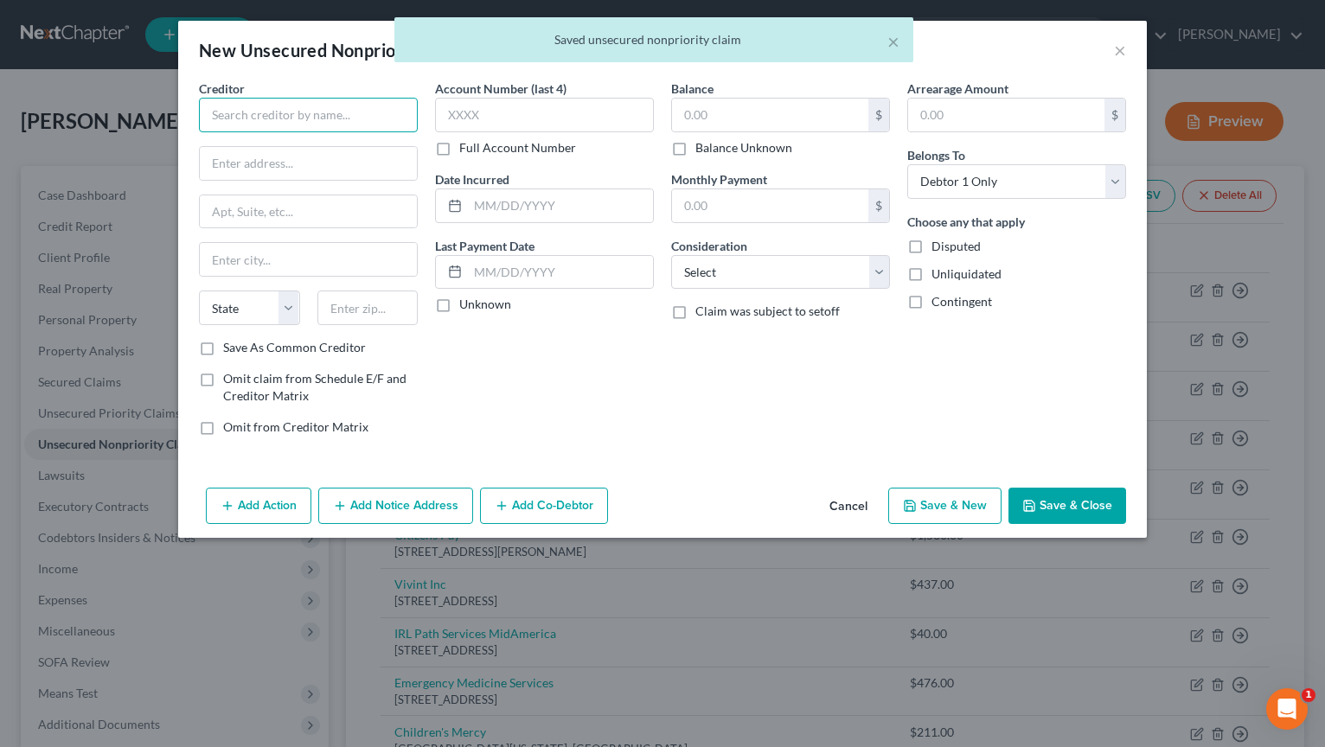
click at [292, 115] on input "text" at bounding box center [308, 115] width 219 height 35
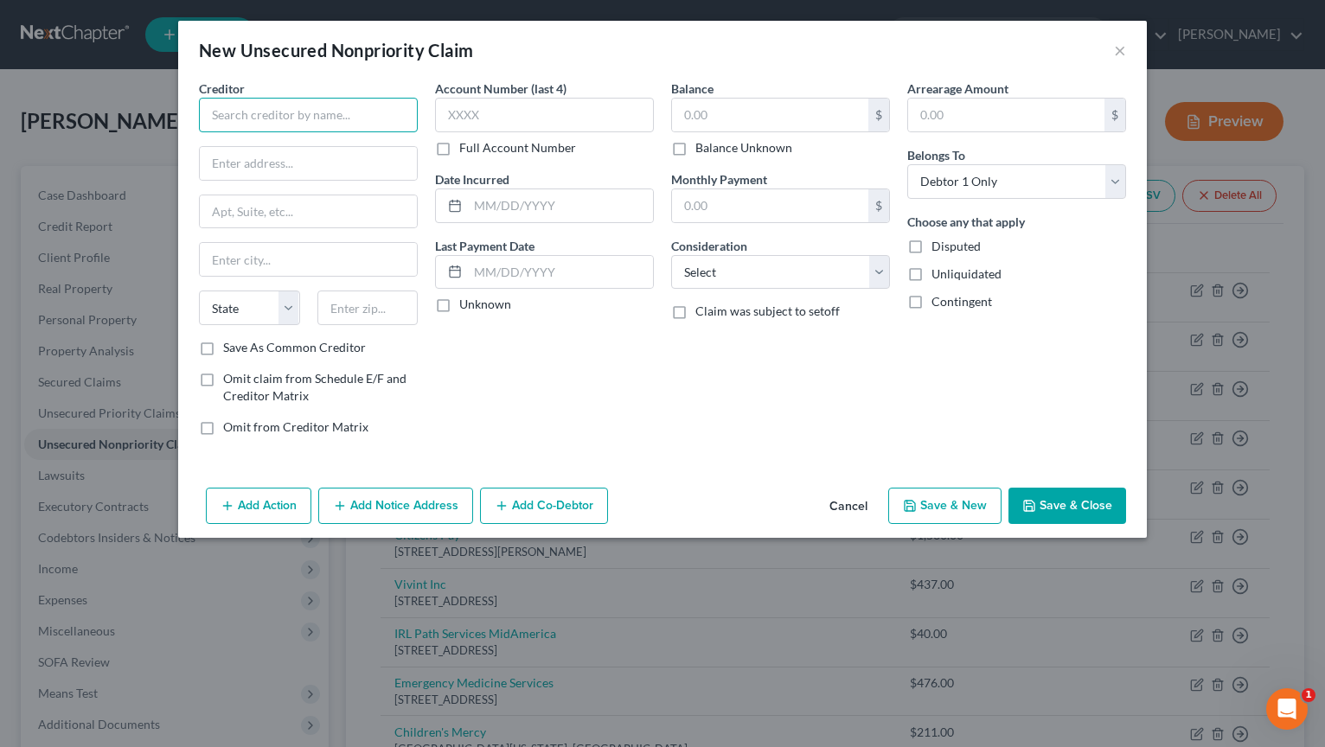
click at [318, 124] on input "text" at bounding box center [308, 115] width 219 height 35
type input "Independence Capital Recovery"
click at [318, 159] on input "text" at bounding box center [308, 163] width 217 height 33
type input "[STREET_ADDRESS]"
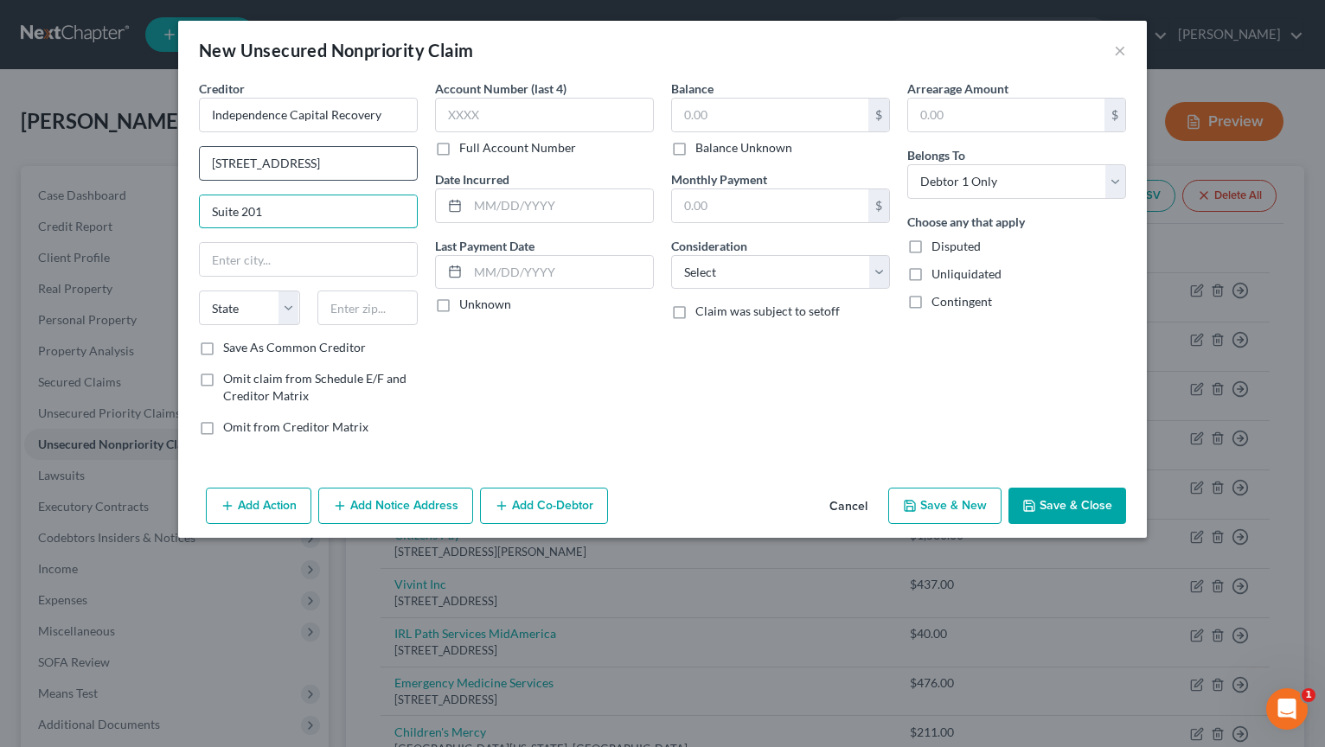
type input "Suite 201"
type input "West Senea"
select select "35"
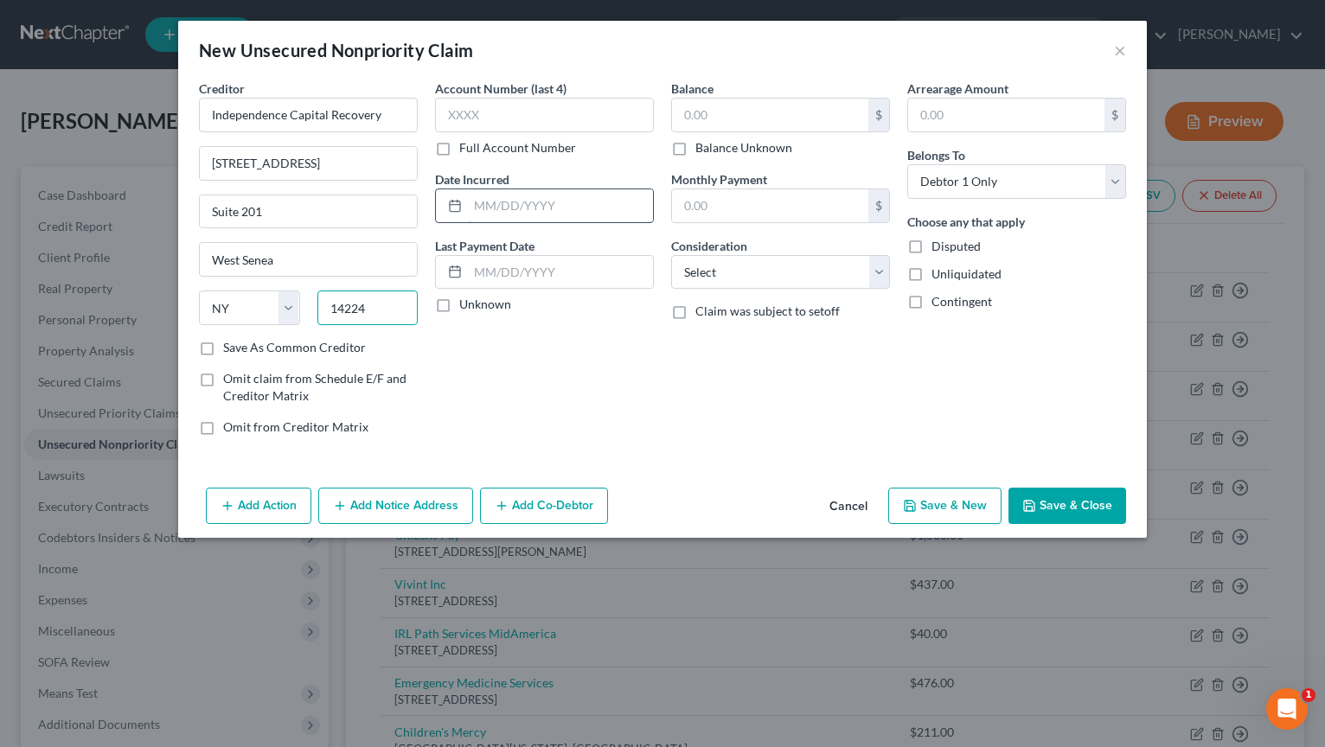
type input "14224"
click at [523, 204] on input "text" at bounding box center [560, 205] width 185 height 33
type input "0"
type input "Buffalo"
type input "07/22"
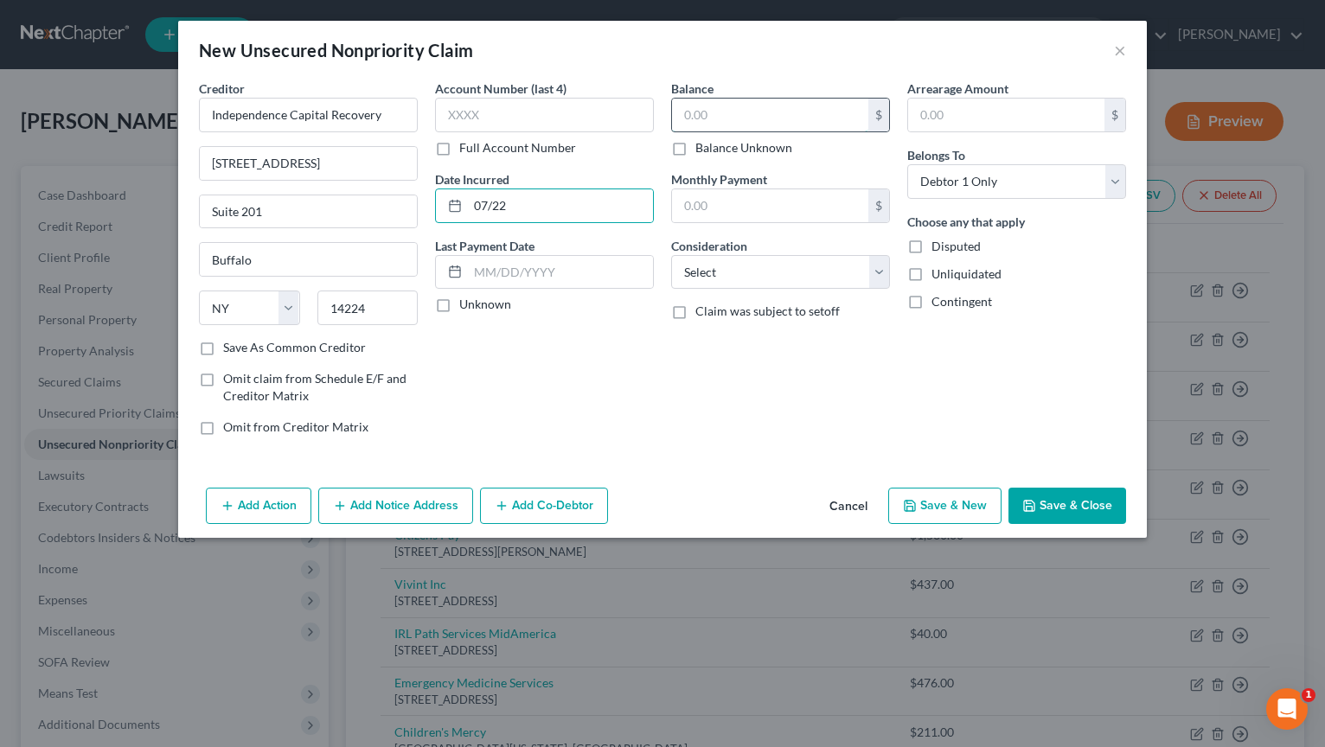
drag, startPoint x: 734, startPoint y: 103, endPoint x: 742, endPoint y: 106, distance: 9.3
click at [735, 103] on input "text" at bounding box center [770, 115] width 196 height 33
type input "7,890.00"
click at [876, 279] on select "Select Cable / Satellite Services Collection Agency Credit Card Debt Debt Couns…" at bounding box center [780, 272] width 219 height 35
select select "9"
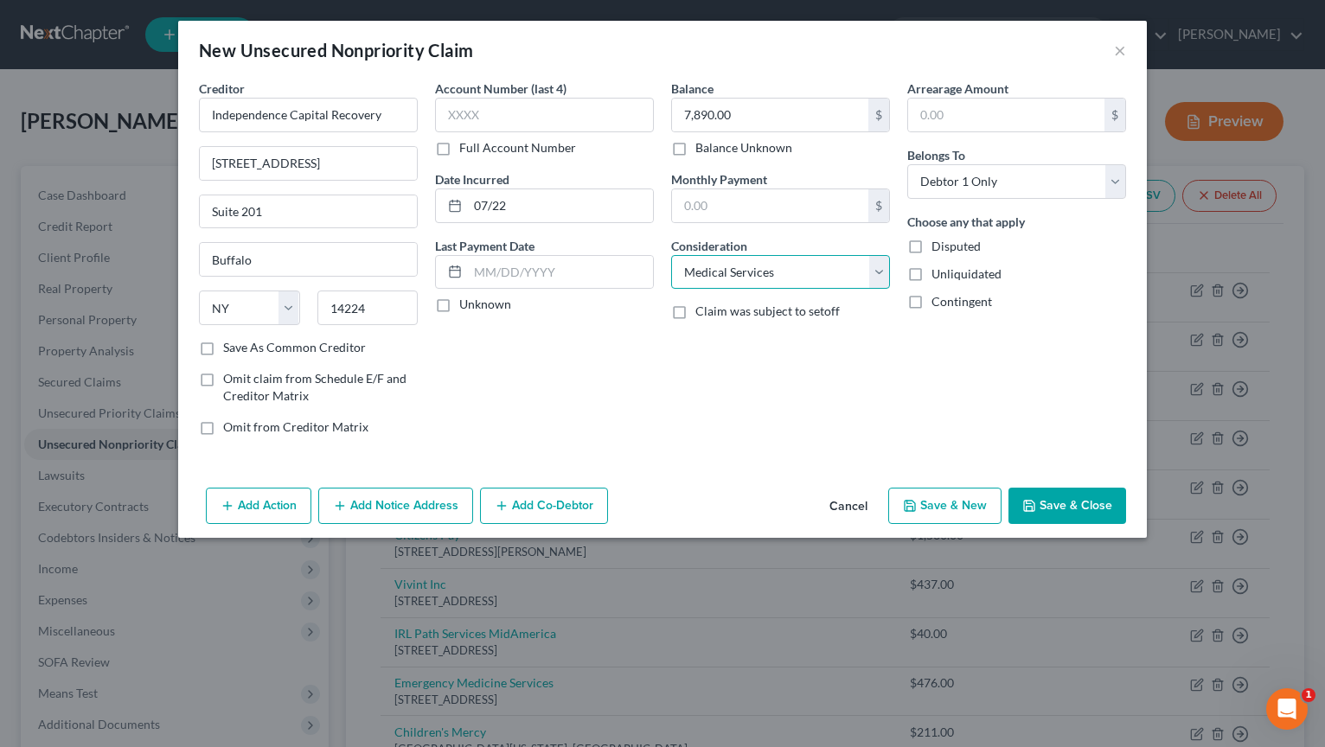
click at [671, 255] on select "Select Cable / Satellite Services Collection Agency Credit Card Debt Debt Couns…" at bounding box center [780, 272] width 219 height 35
click at [223, 350] on label "Save As Common Creditor" at bounding box center [294, 347] width 143 height 17
click at [230, 350] on input "Save As Common Creditor" at bounding box center [235, 344] width 11 height 11
click at [947, 507] on button "Save & New" at bounding box center [944, 506] width 113 height 36
checkbox input "false"
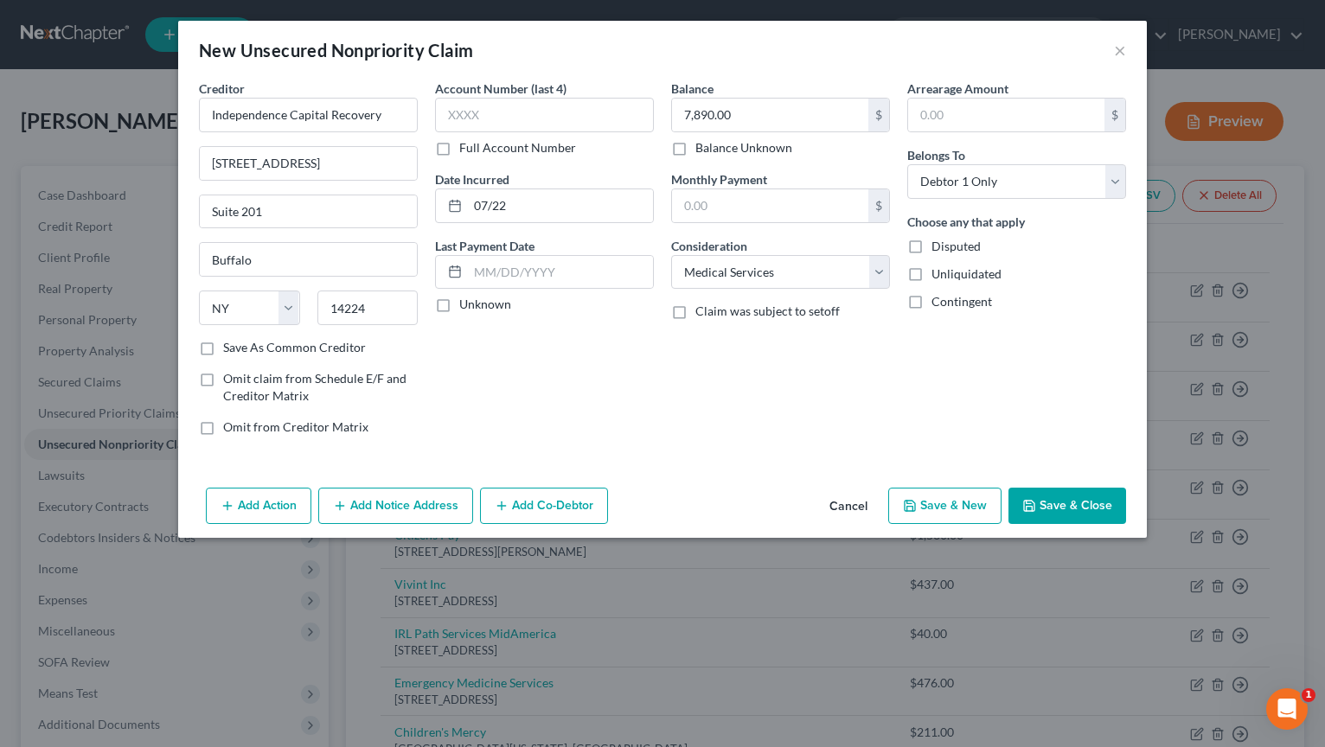
type input "0.00"
select select "0"
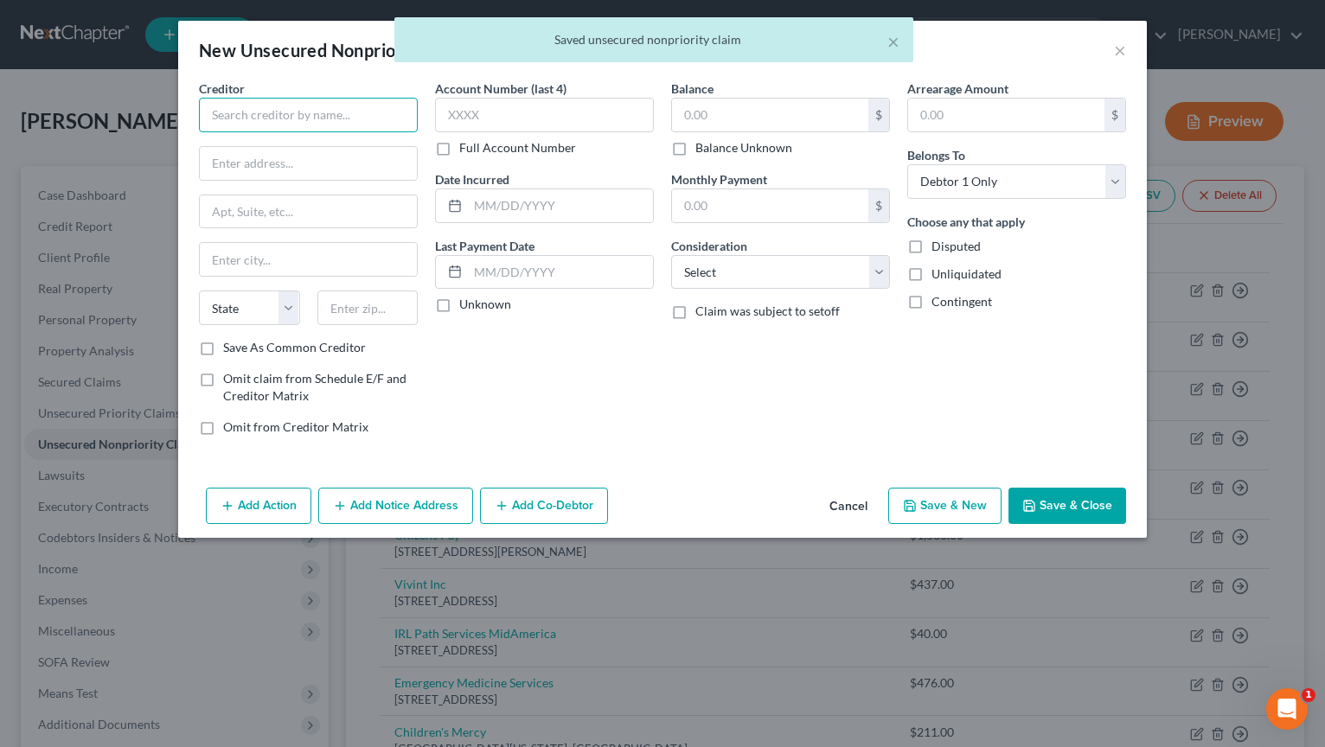
click at [277, 117] on input "text" at bounding box center [308, 115] width 219 height 35
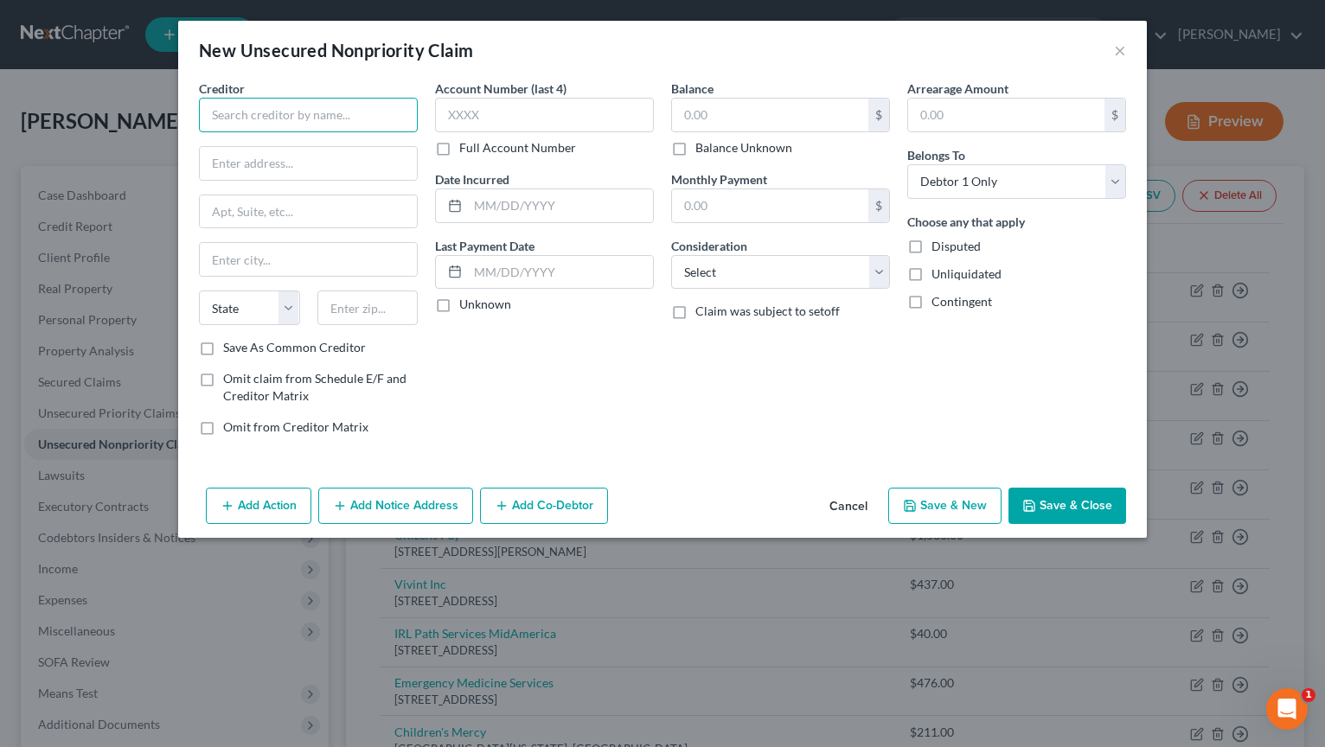
click at [247, 122] on input "text" at bounding box center [308, 115] width 219 height 35
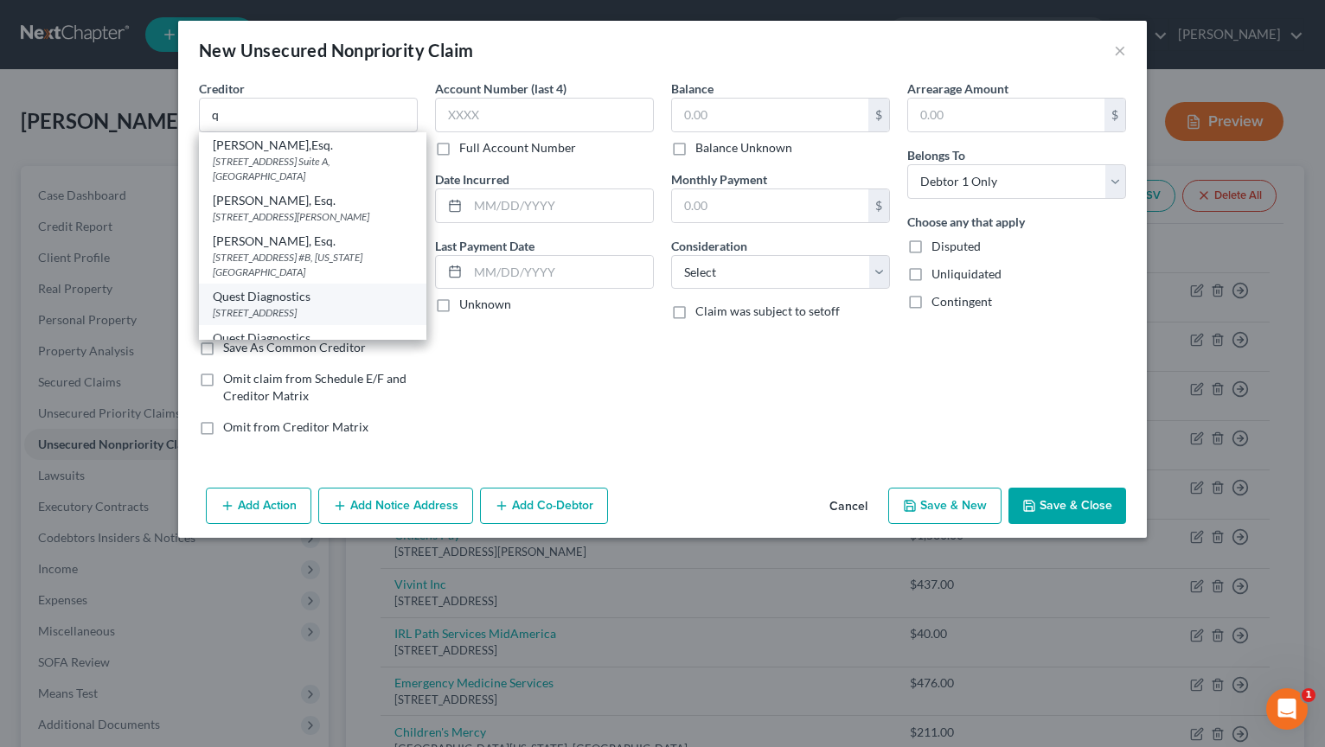
click at [322, 302] on div "Quest Diagnostics" at bounding box center [313, 296] width 200 height 17
type input "Quest Diagnostics"
type input "PO Box 825"
type input "[GEOGRAPHIC_DATA]"
select select "6"
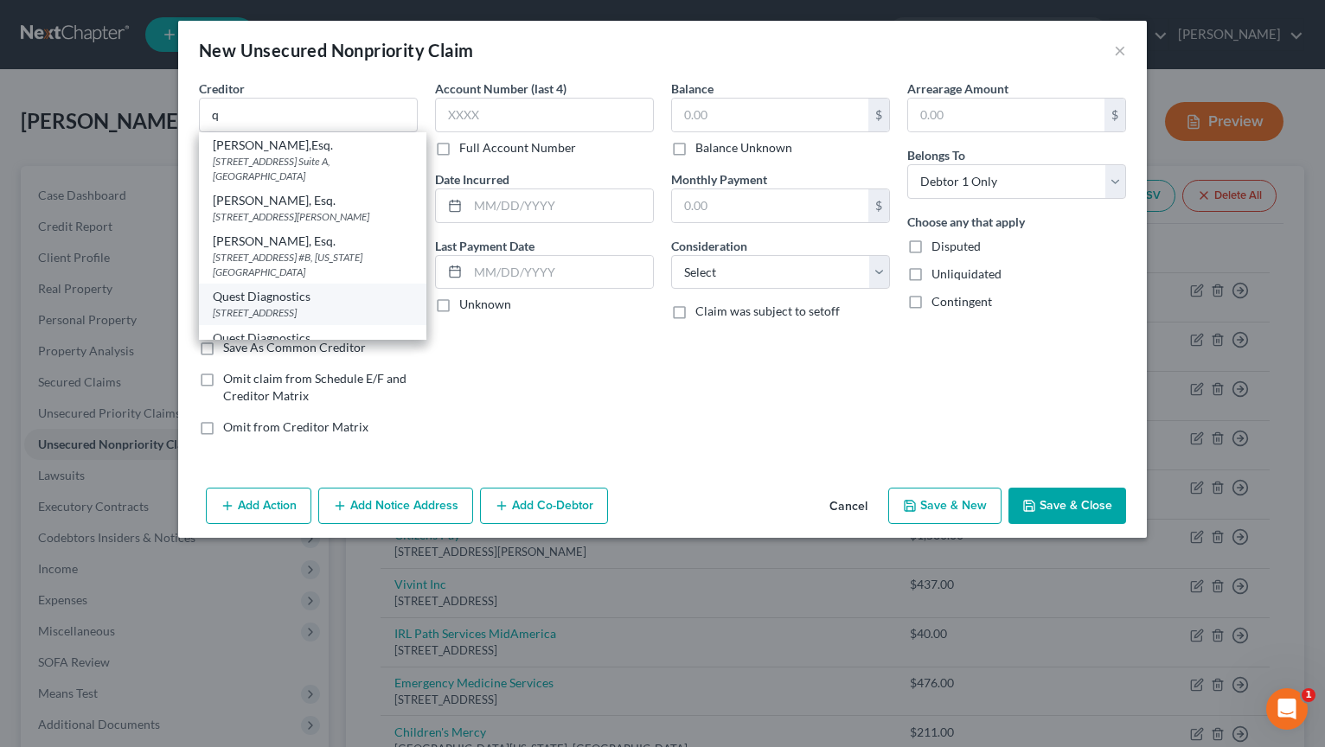
type input "08074"
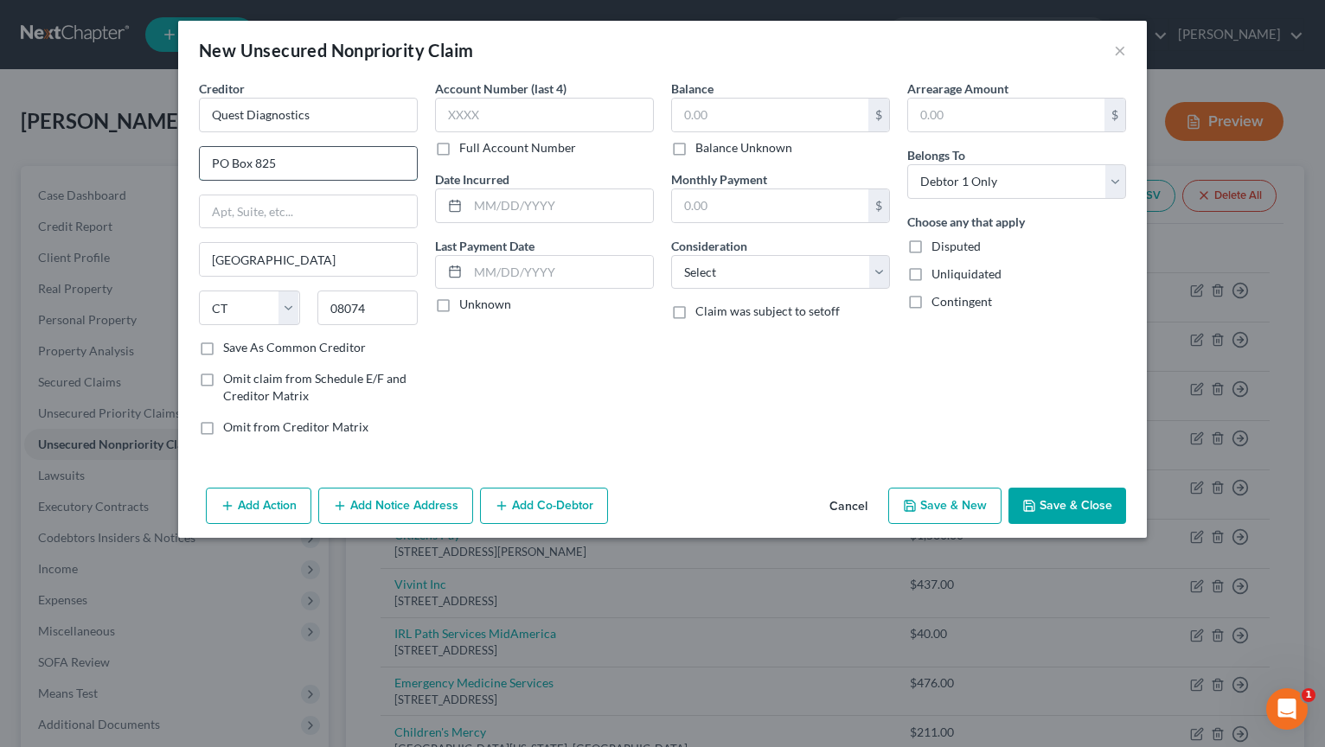
click at [309, 172] on input "PO Box 825" at bounding box center [308, 163] width 217 height 33
type input "PO Box 740780"
click at [315, 262] on input "[GEOGRAPHIC_DATA]" at bounding box center [308, 259] width 217 height 33
type input "S"
type input "[GEOGRAPHIC_DATA]"
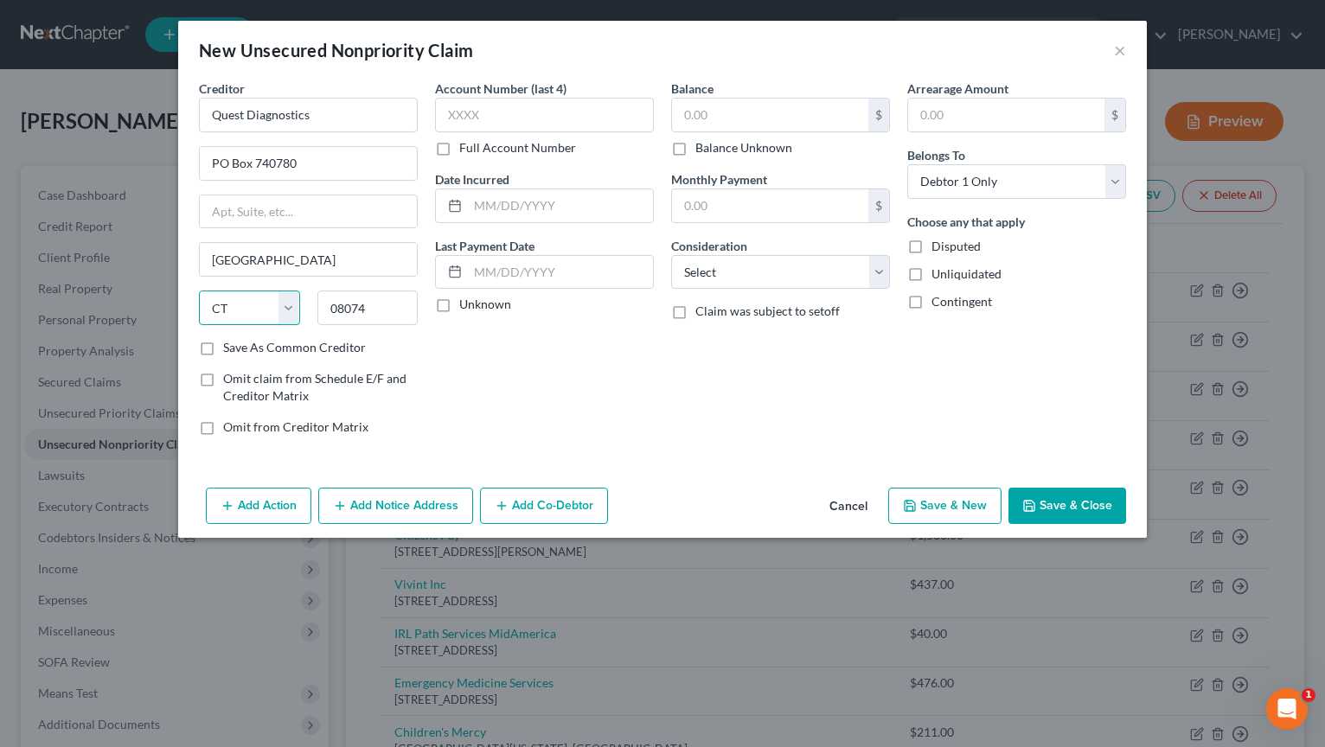
select select "36"
type input "45274"
drag, startPoint x: 207, startPoint y: 342, endPoint x: 214, endPoint y: 350, distance: 10.4
click at [223, 345] on label "Save As Common Creditor" at bounding box center [294, 347] width 143 height 17
click at [230, 345] on input "Save As Common Creditor" at bounding box center [235, 344] width 11 height 11
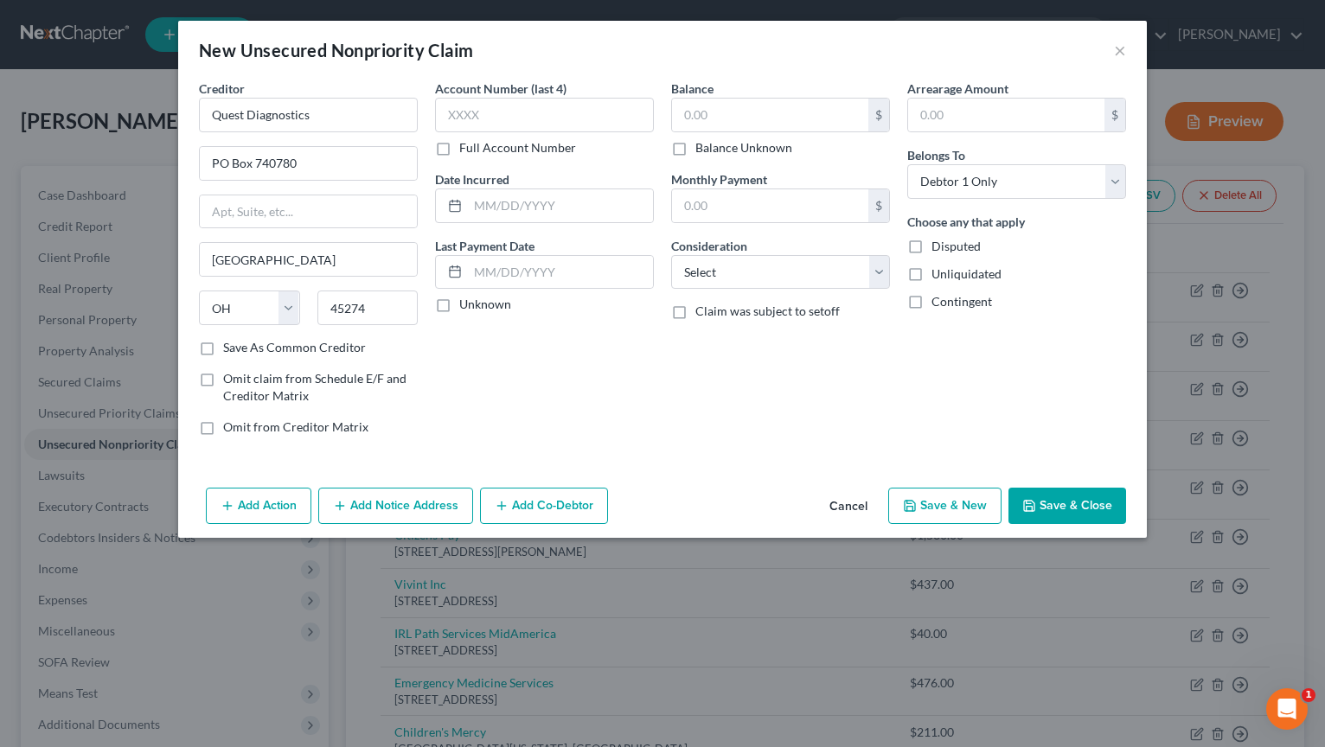
checkbox input "true"
click at [524, 210] on input "text" at bounding box center [560, 205] width 185 height 33
type input "11/24"
click at [785, 120] on input "text" at bounding box center [770, 115] width 196 height 33
type input "123.00"
